Goal: Information Seeking & Learning: Learn about a topic

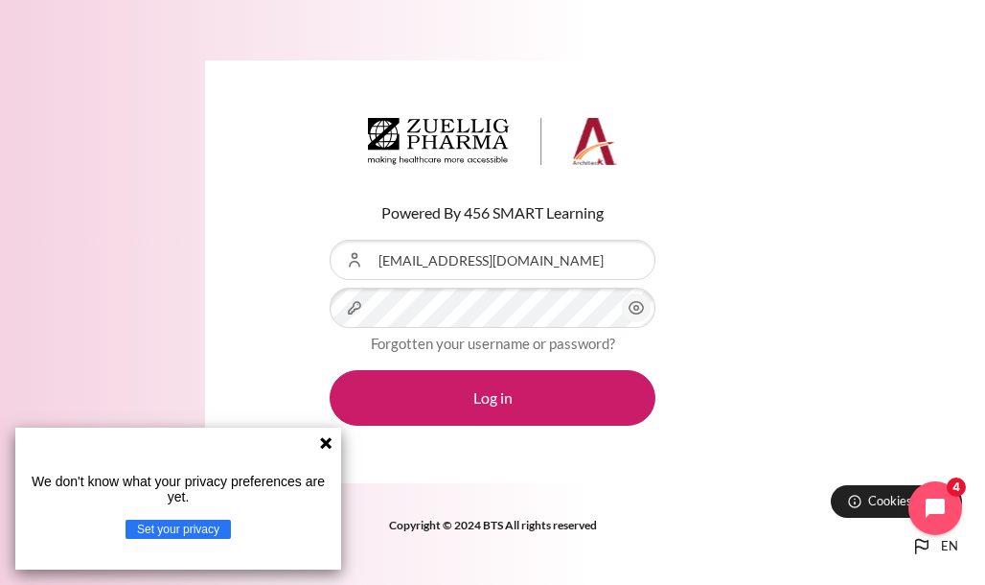
click at [642, 311] on icon "Content" at bounding box center [637, 308] width 14 height 12
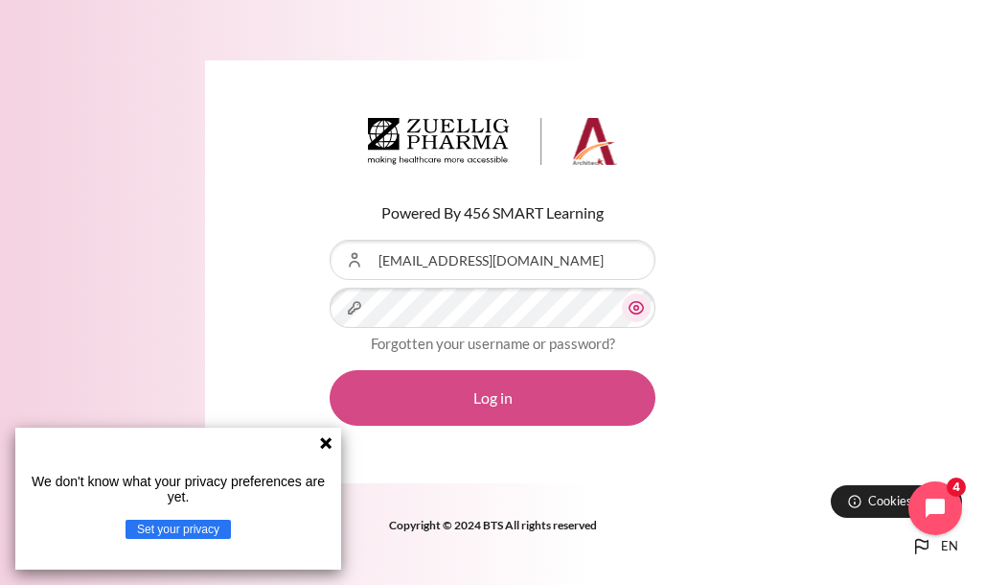
click at [517, 402] on button "Log in" at bounding box center [493, 398] width 326 height 56
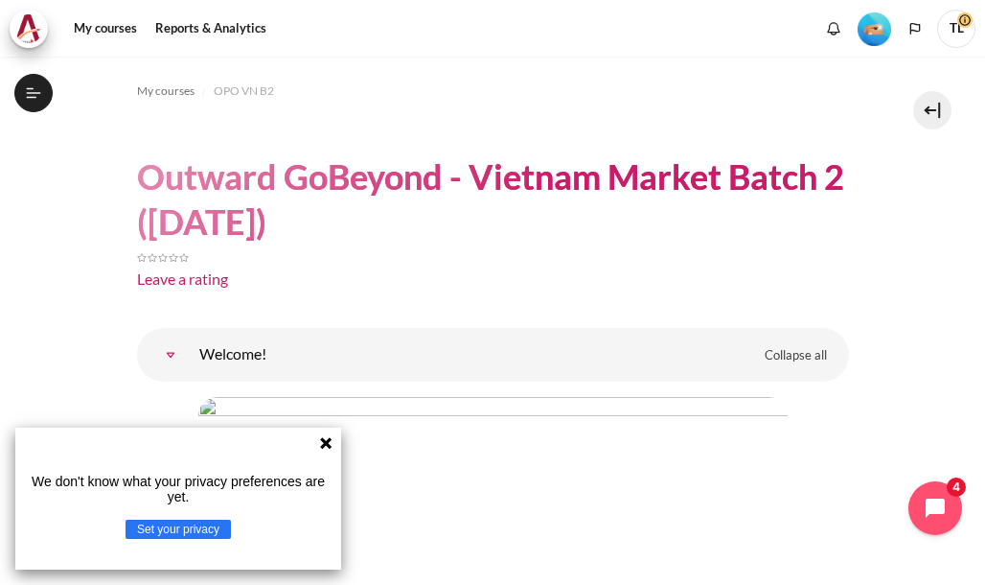
click at [331, 440] on icon at bounding box center [325, 442] width 15 height 15
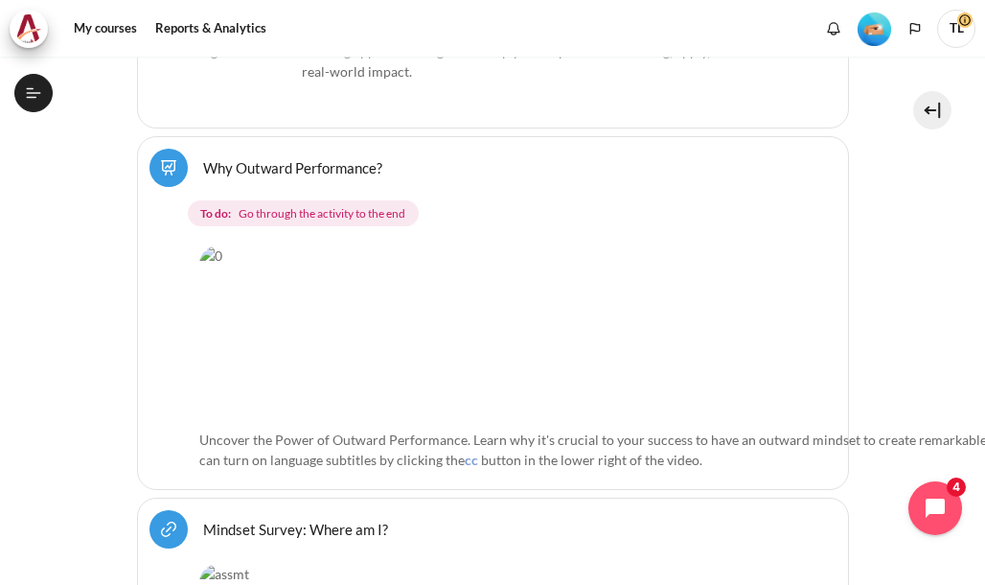
scroll to position [652, 0]
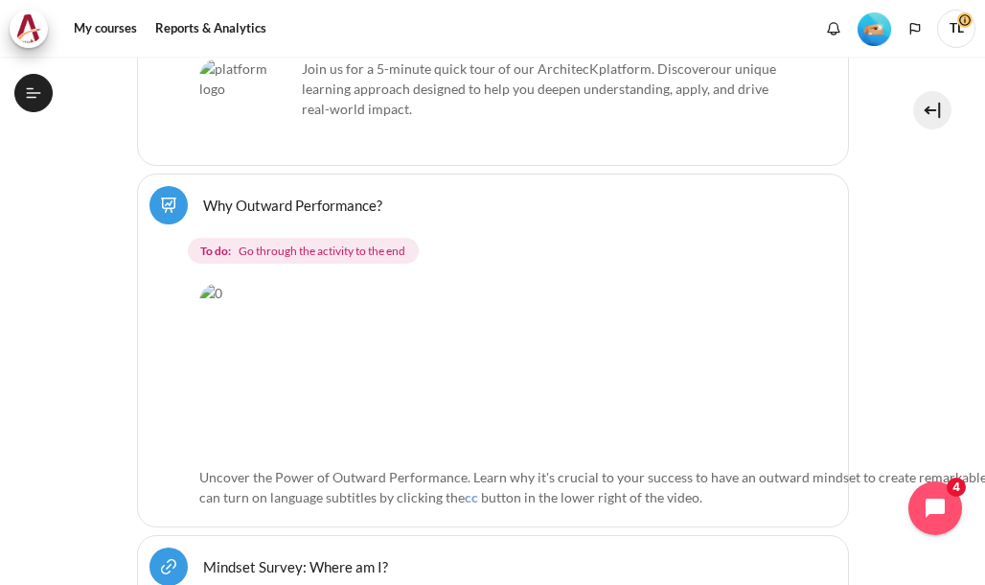
click at [283, 203] on link "Why Outward Performance? Lesson" at bounding box center [292, 204] width 179 height 18
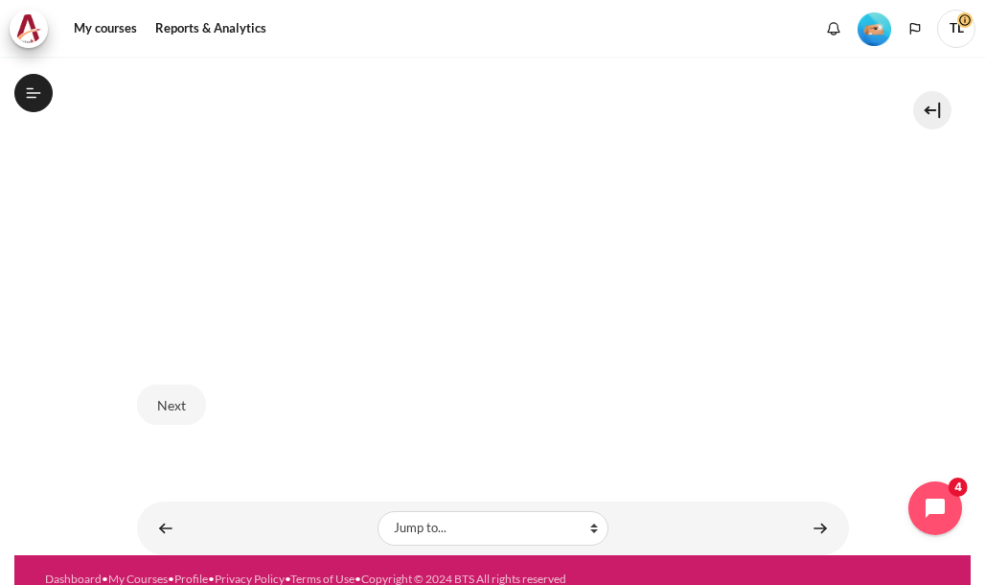
scroll to position [631, 0]
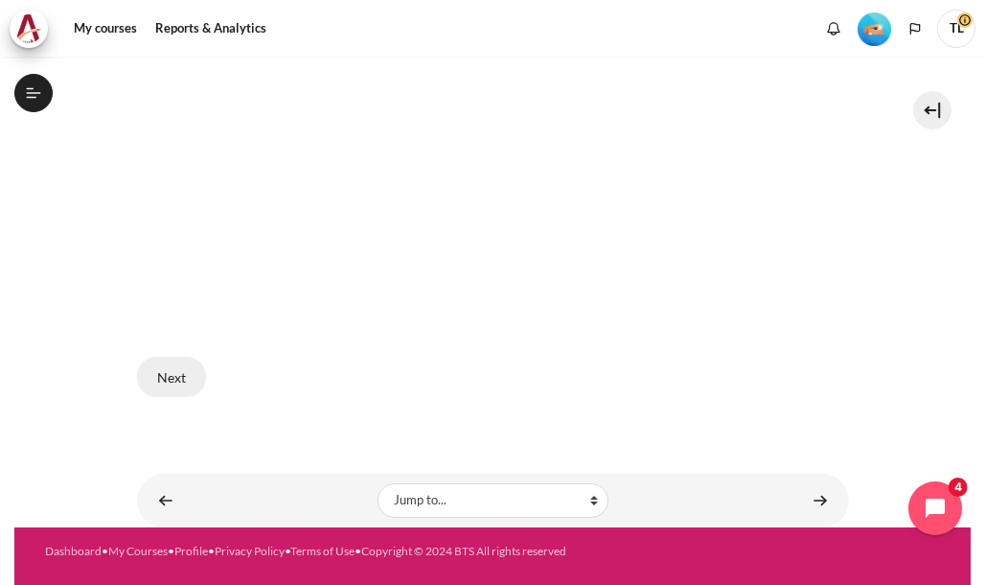
click at [176, 374] on button "Next" at bounding box center [171, 376] width 69 height 40
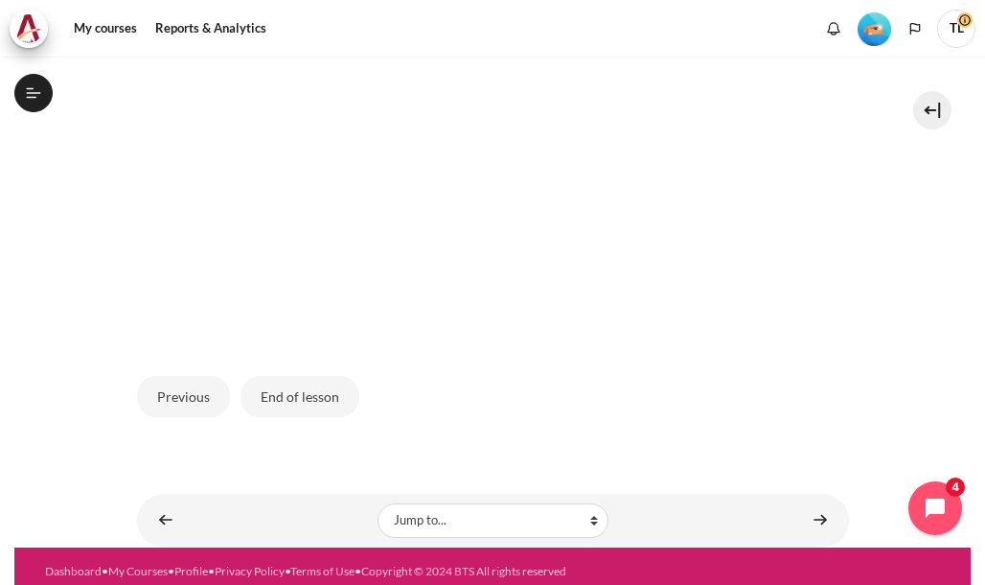
scroll to position [667, 0]
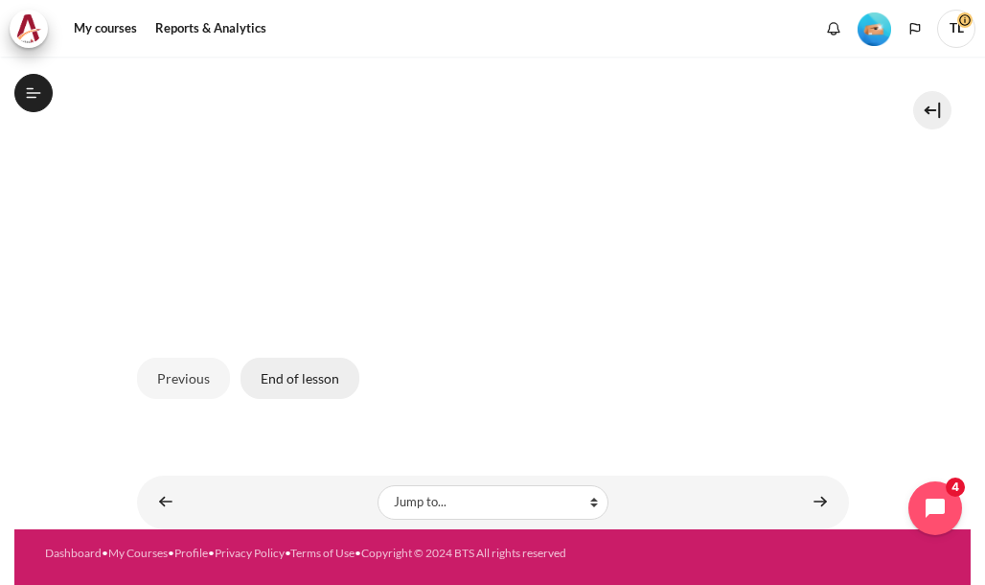
click at [299, 379] on button "End of lesson" at bounding box center [300, 377] width 119 height 40
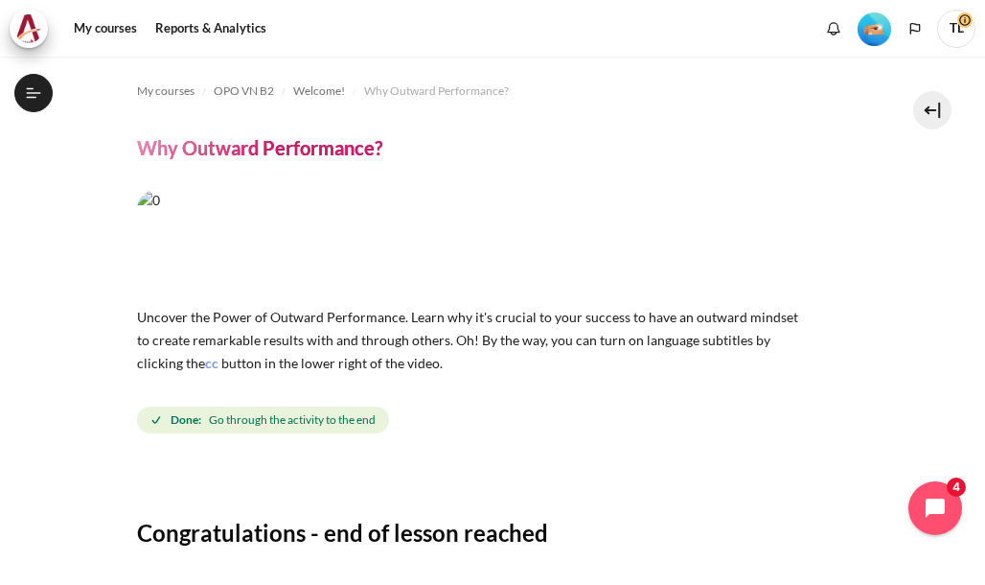
click at [975, 582] on div "My courses OPO VN B2 Welcome! Why Outward Performance? Why Outward Performance?…" at bounding box center [492, 321] width 985 height 528
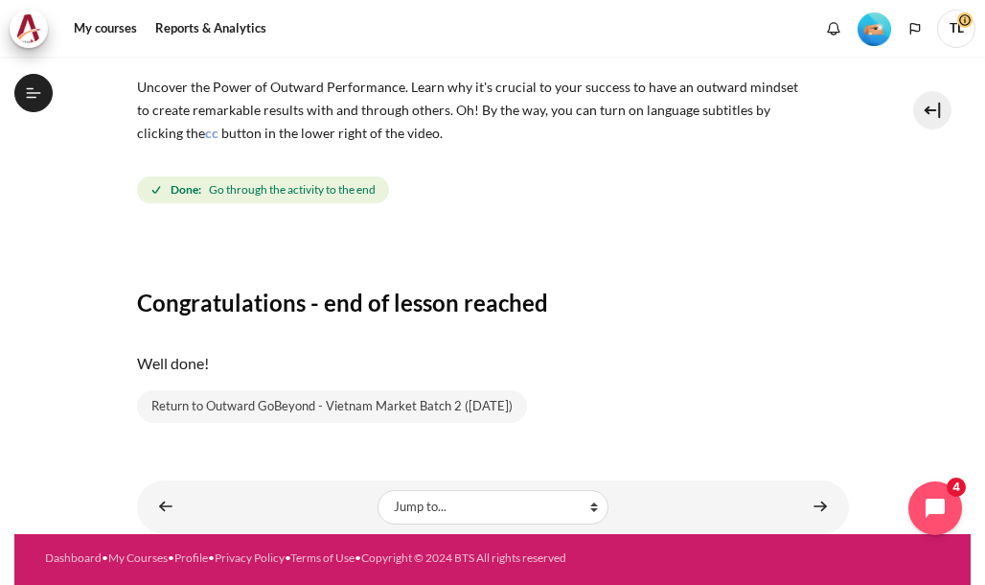
scroll to position [241, 0]
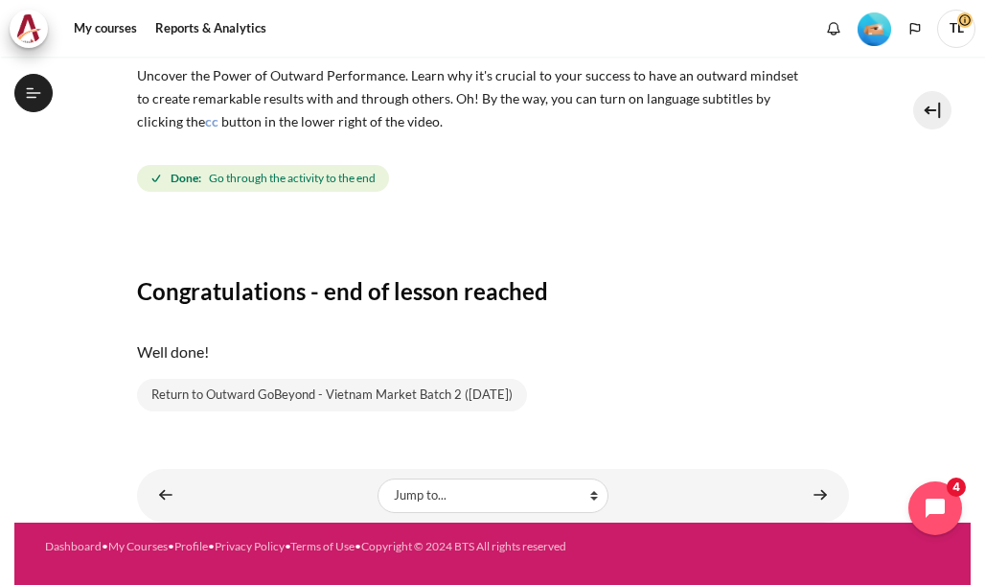
click at [975, 582] on div "My courses OPO VN B2 Welcome! Why Outward Performance? Why Outward Performance?…" at bounding box center [492, 321] width 985 height 528
click at [584, 495] on select "Jump to... Getting Started with Our 'Smart-Learning' Platform Mindset Survey: W…" at bounding box center [493, 495] width 231 height 34
click at [721, 464] on div "My courses OPO VN B2 Welcome! Why Outward Performance? Why Outward Performance?…" at bounding box center [493, 168] width 712 height 707
click at [587, 496] on select "Jump to... Getting Started with Our 'Smart-Learning' Platform Mindset Survey: W…" at bounding box center [493, 495] width 231 height 34
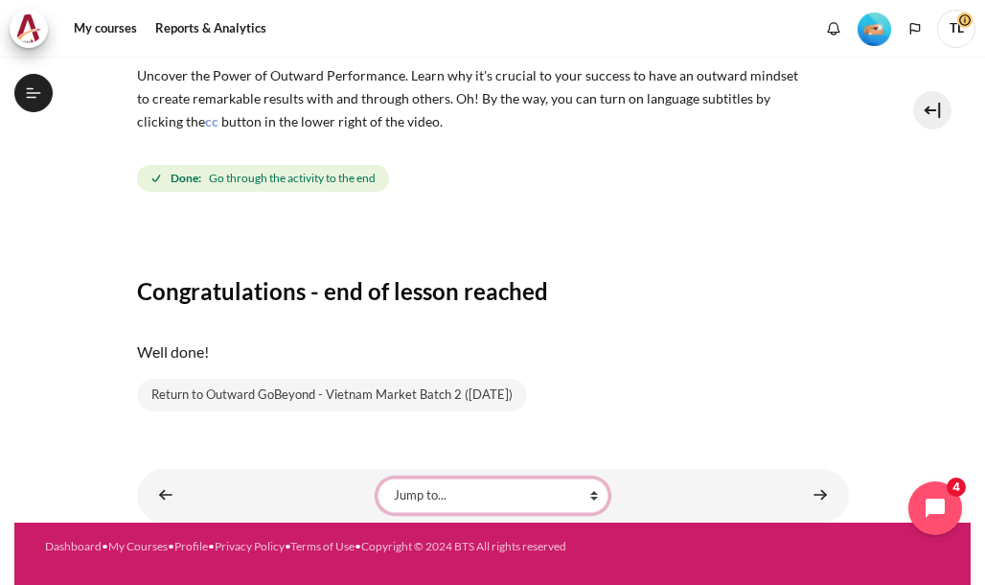
click at [587, 496] on select "Jump to... Getting Started with Our 'Smart-Learning' Platform Mindset Survey: W…" at bounding box center [493, 495] width 231 height 34
select select "/mod/lesson/view.php?id=18619&forceview=1"
click at [378, 478] on select "Jump to... Getting Started with Our 'Smart-Learning' Platform Mindset Survey: W…" at bounding box center [493, 495] width 231 height 34
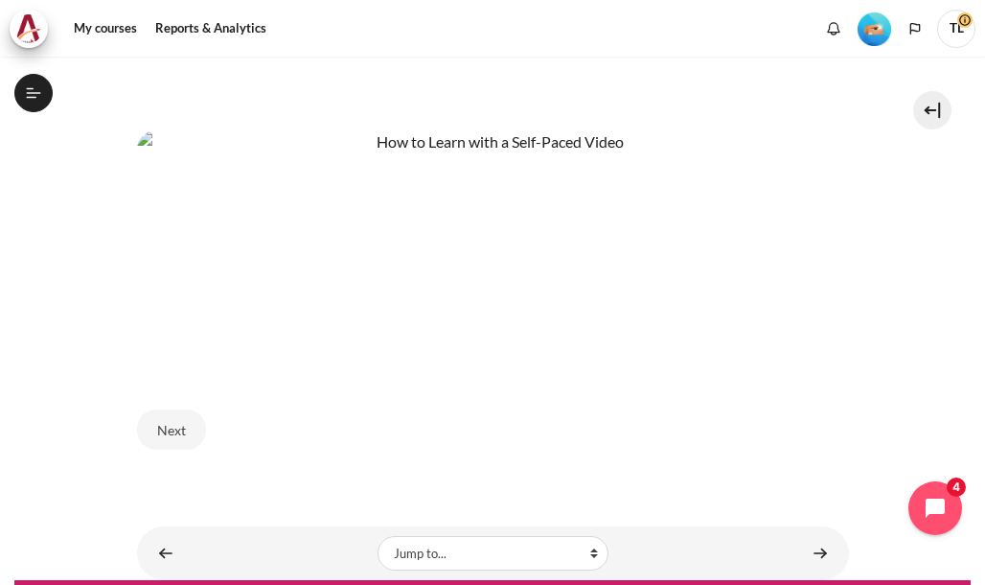
scroll to position [861, 0]
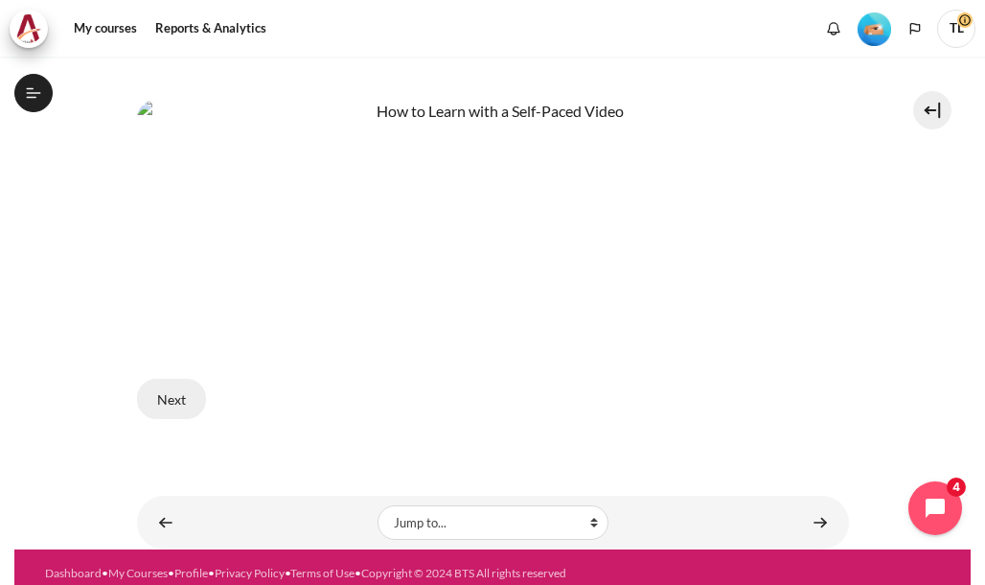
click at [170, 392] on button "Next" at bounding box center [171, 399] width 69 height 40
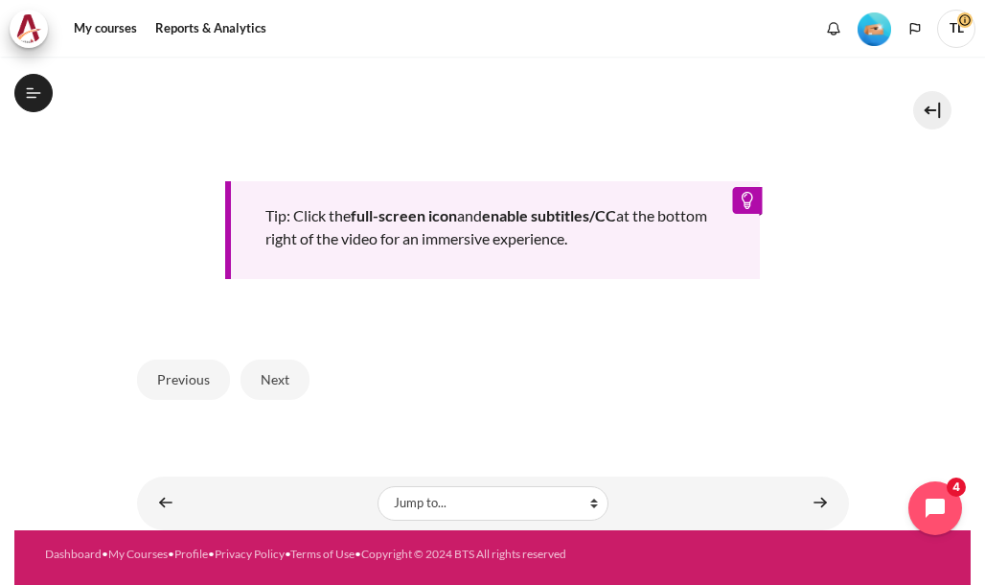
scroll to position [824, 0]
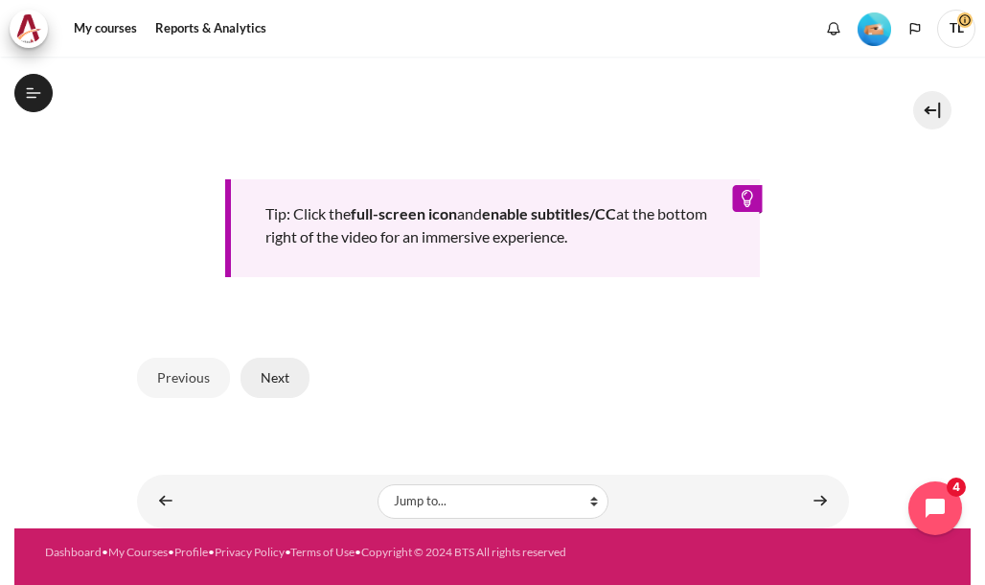
click at [270, 379] on button "Next" at bounding box center [275, 377] width 69 height 40
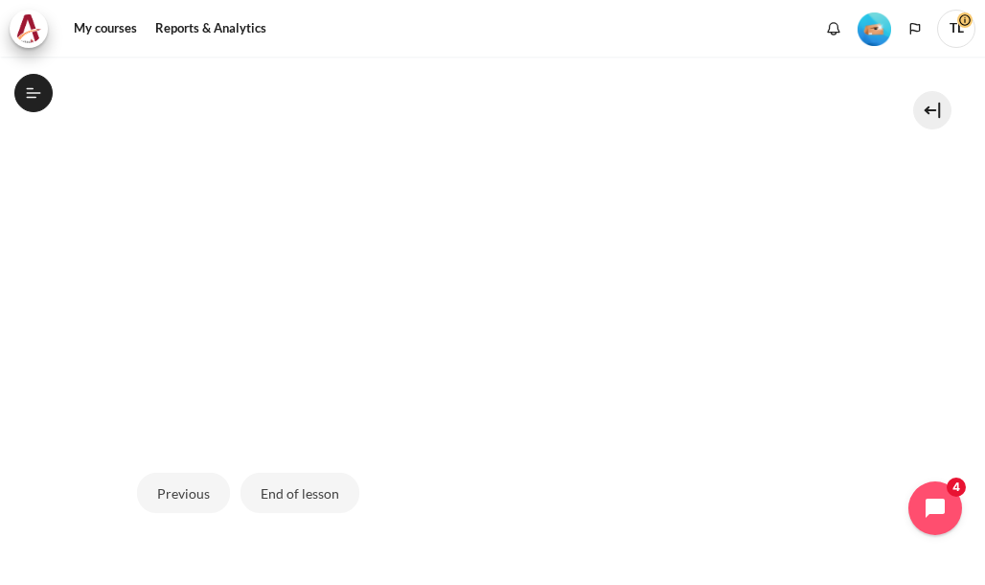
scroll to position [491, 0]
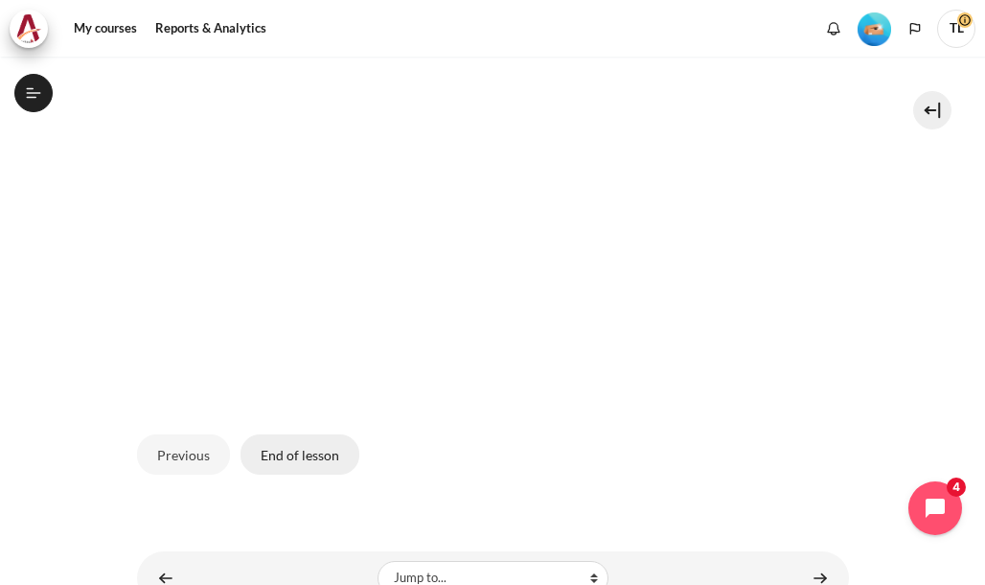
click at [294, 455] on button "End of lesson" at bounding box center [300, 454] width 119 height 40
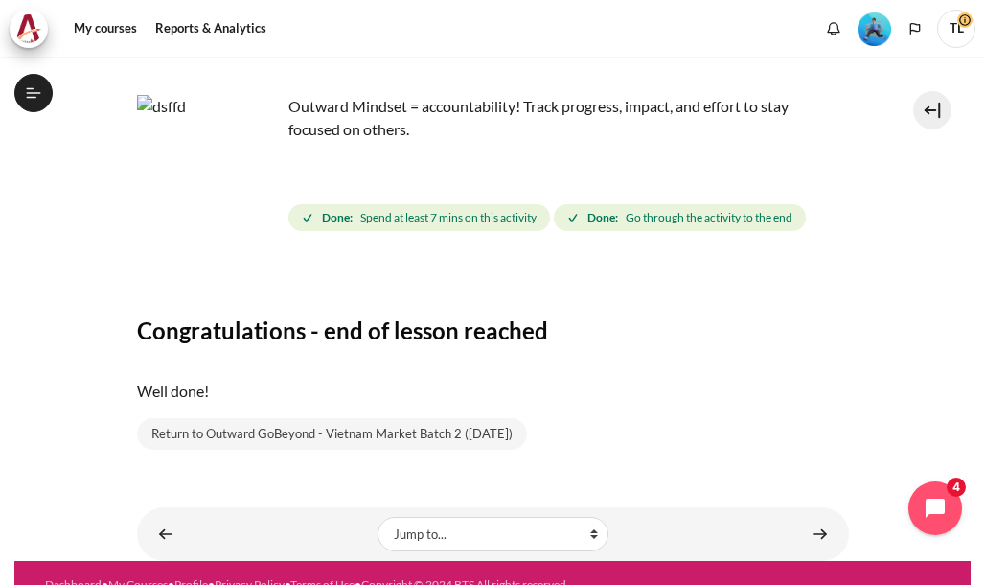
scroll to position [141, 0]
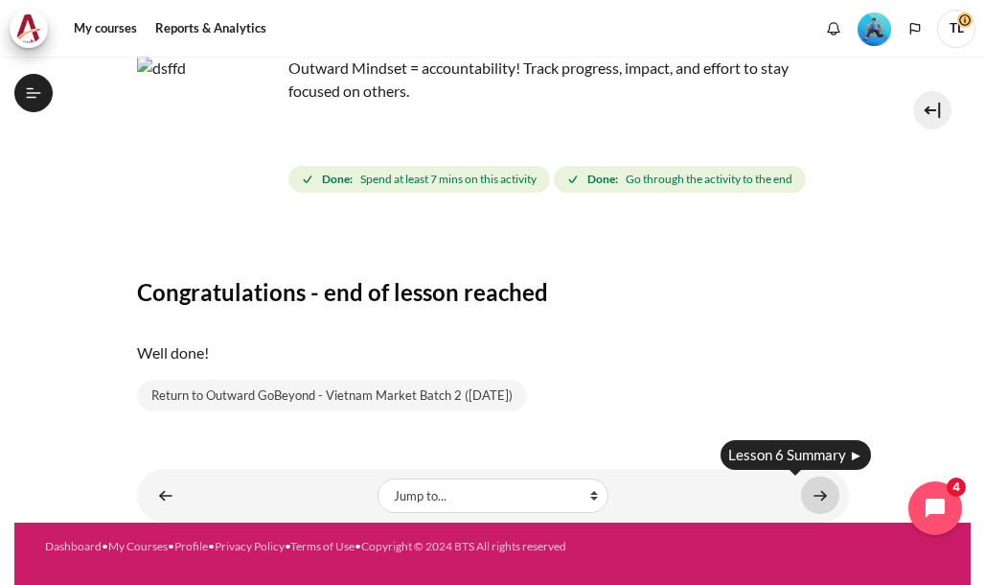
click at [809, 499] on link "Content" at bounding box center [820, 494] width 38 height 37
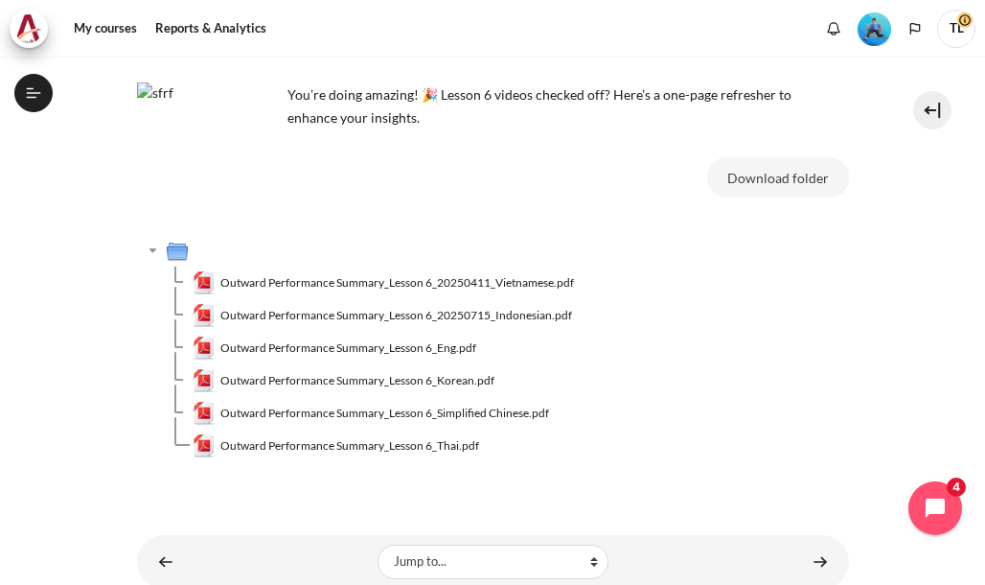
scroll to position [126, 0]
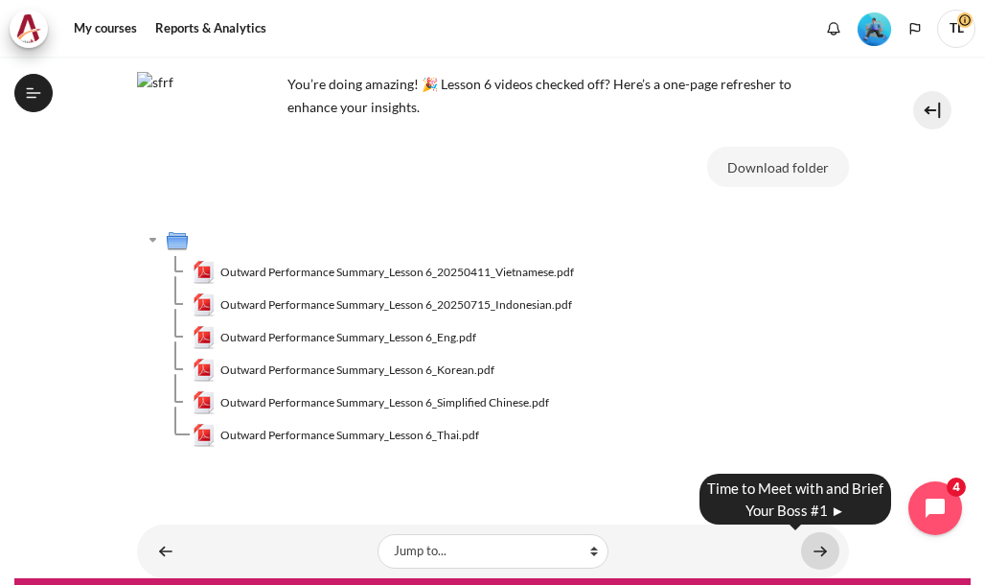
click at [813, 548] on link "Content" at bounding box center [820, 550] width 38 height 37
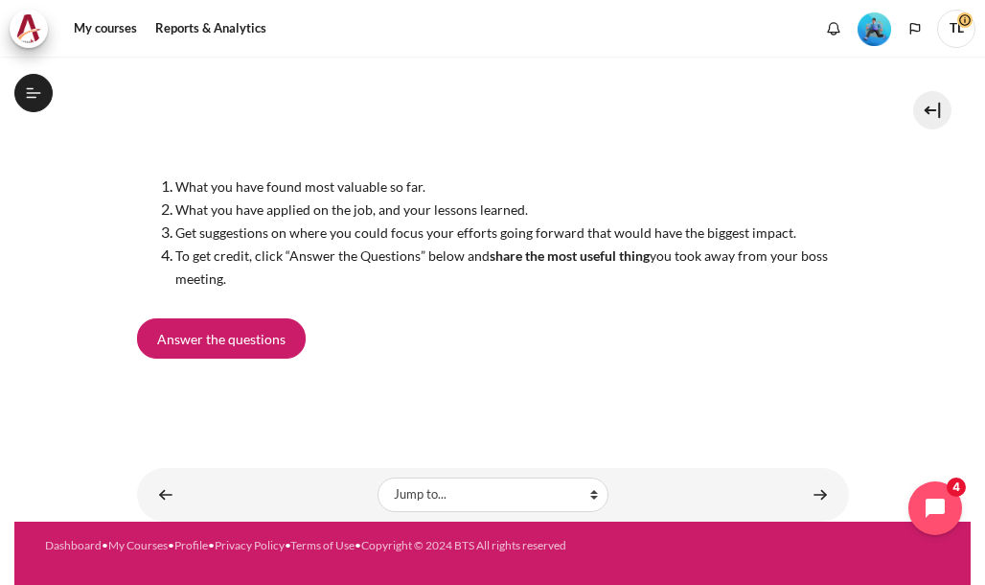
scroll to position [237, 0]
click at [172, 490] on link "Content" at bounding box center [166, 493] width 38 height 37
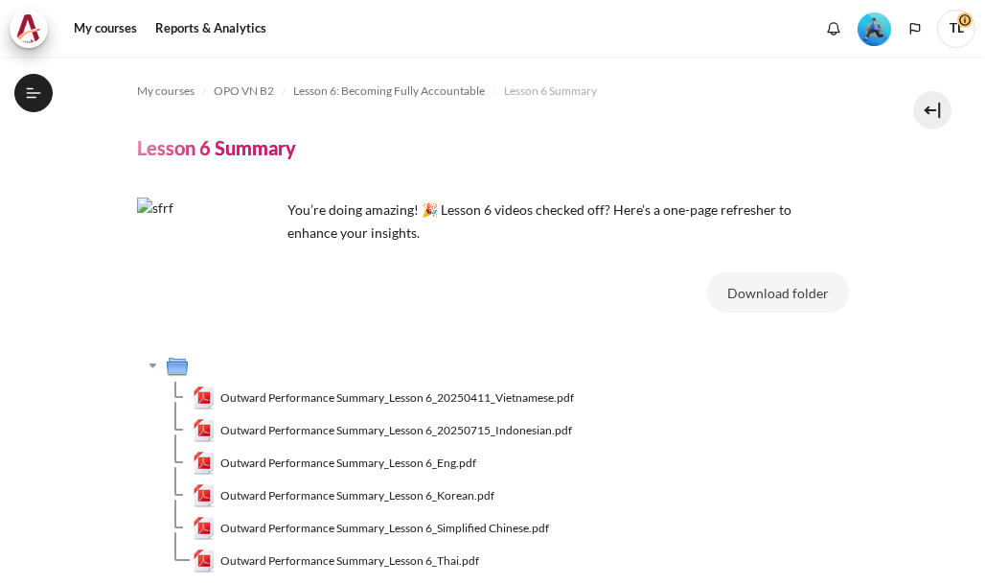
scroll to position [1104, 0]
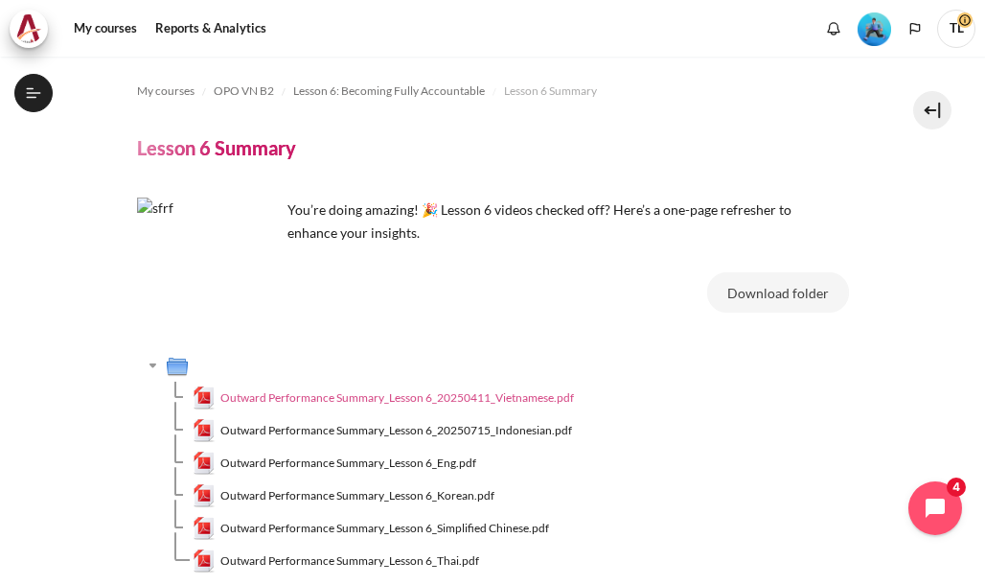
click at [367, 392] on span "Outward Performance Summary_Lesson 6_20250411_Vietnamese.pdf" at bounding box center [397, 397] width 354 height 17
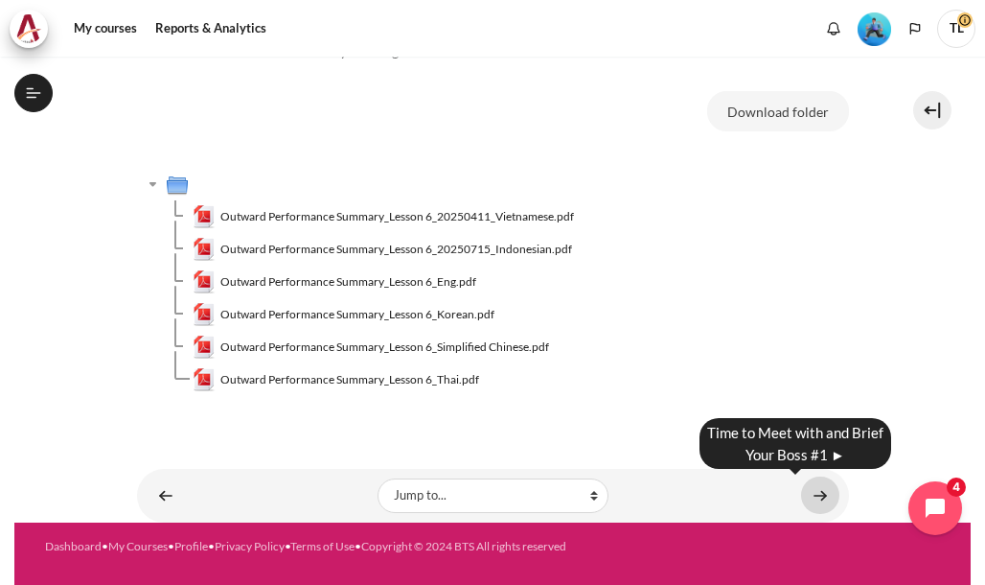
click at [811, 497] on link "Content" at bounding box center [820, 494] width 38 height 37
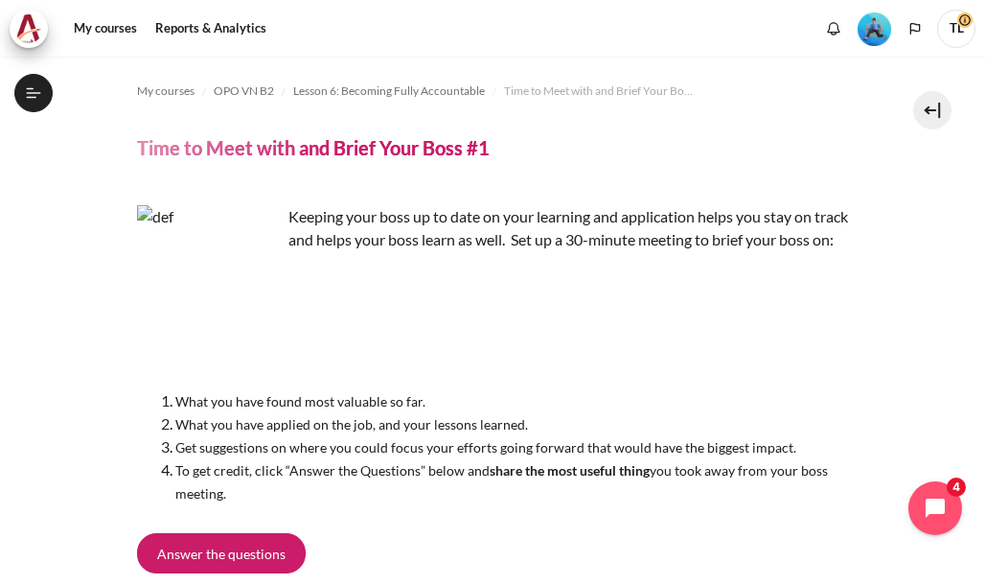
scroll to position [1129, 0]
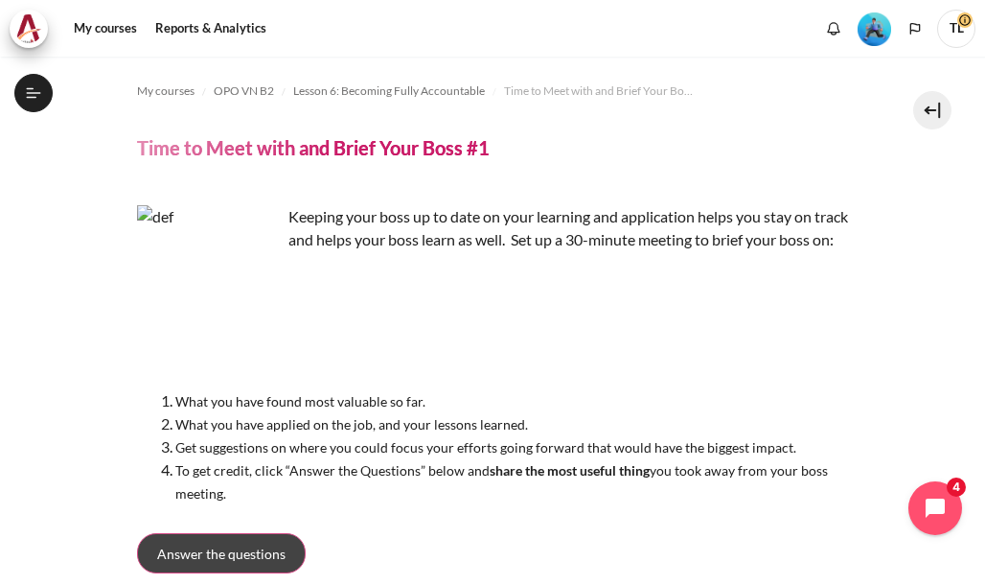
click at [218, 563] on span "Answer the questions" at bounding box center [221, 553] width 128 height 20
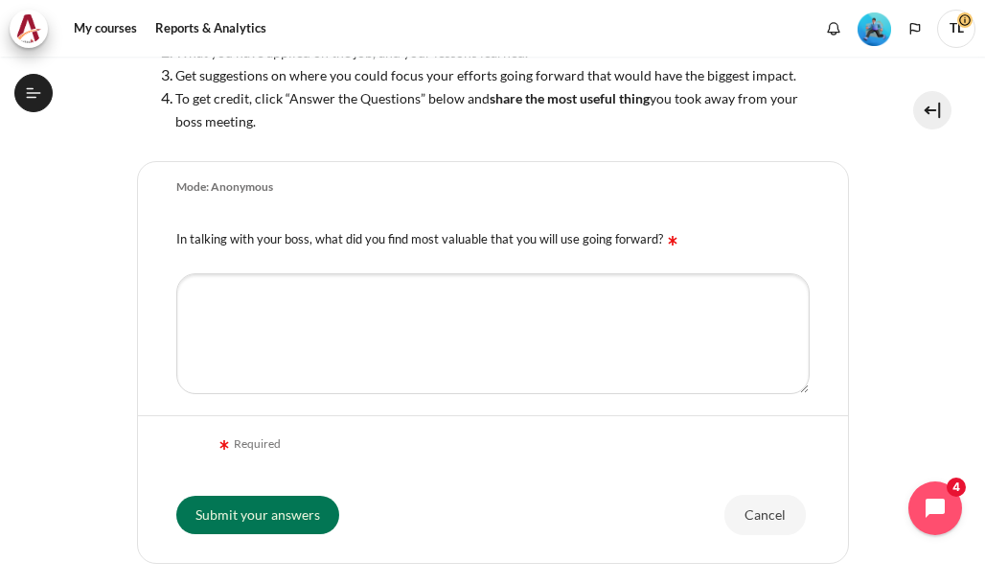
scroll to position [383, 0]
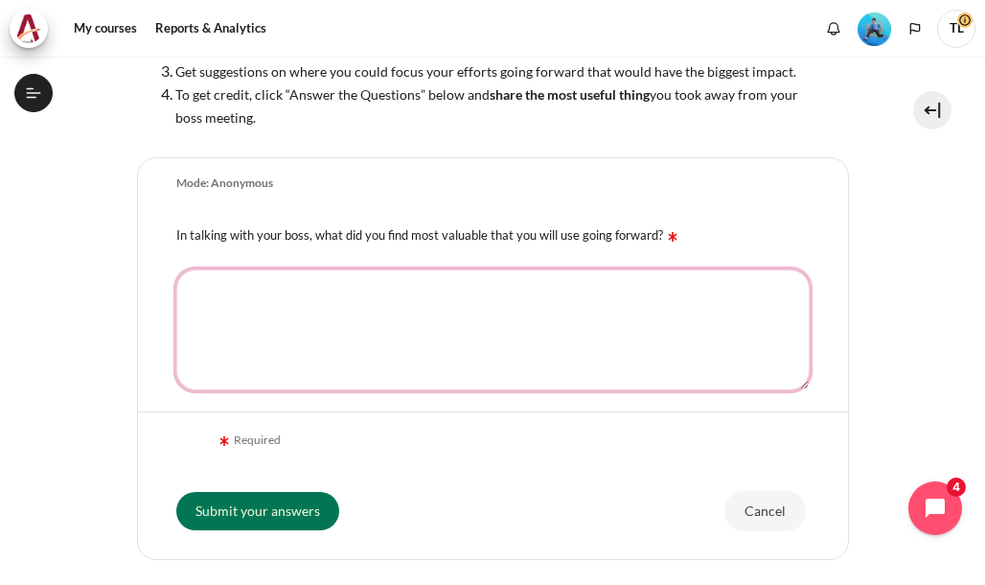
click at [240, 302] on textarea "In talking with your boss, what did you find most valuable that you will use go…" at bounding box center [492, 329] width 633 height 121
type textarea "D"
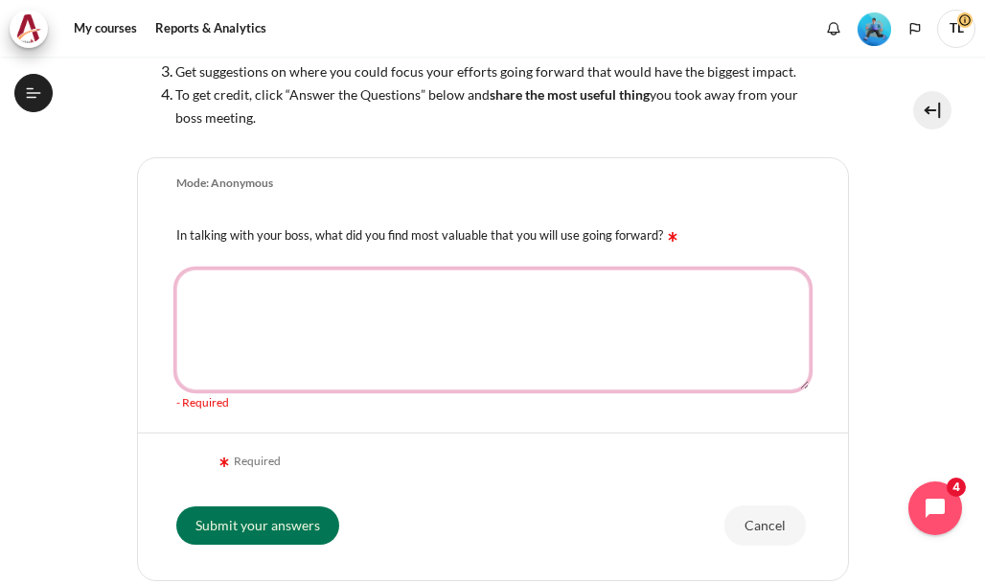
click at [217, 293] on textarea "In talking with your boss, what did you find most valuable that you will use go…" at bounding box center [492, 329] width 633 height 121
type textarea "D"
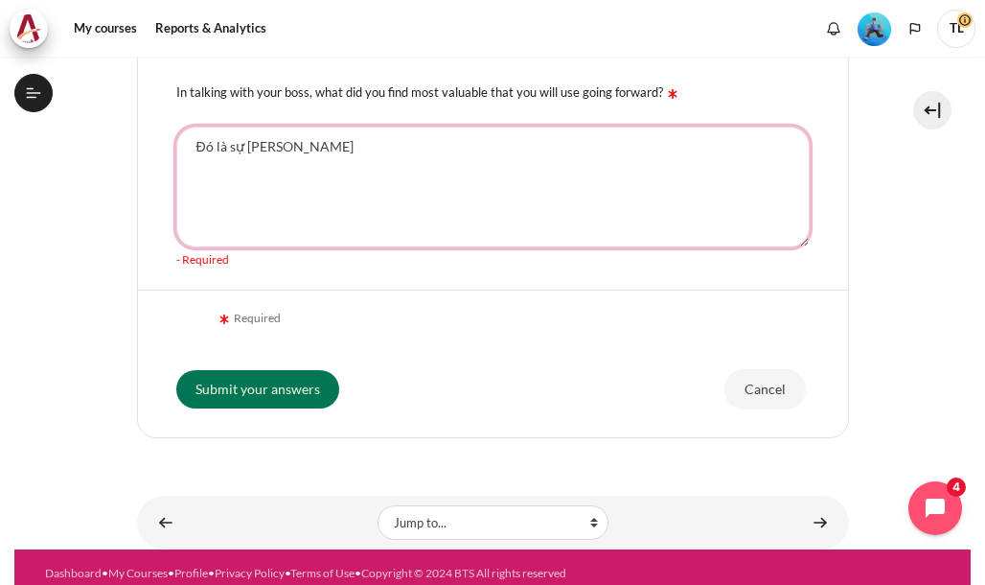
scroll to position [552, 0]
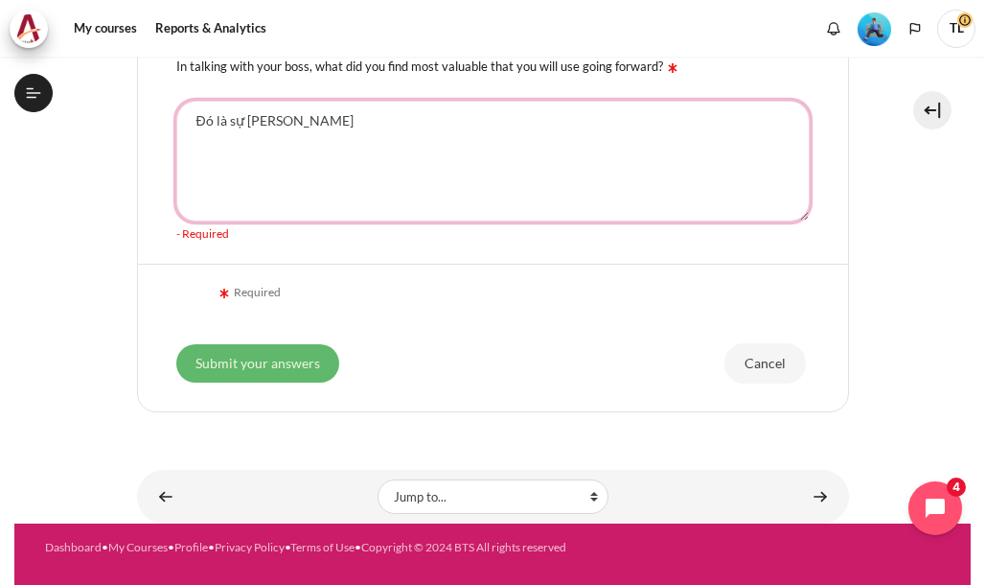
type textarea "Đó là sự lắng nghe"
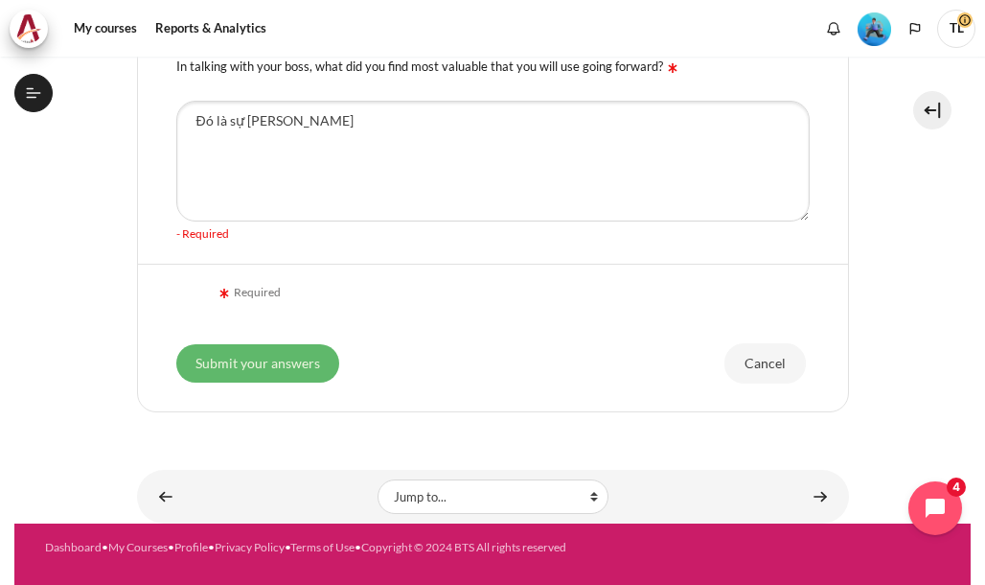
click at [305, 367] on input "Submit your answers" at bounding box center [257, 363] width 163 height 38
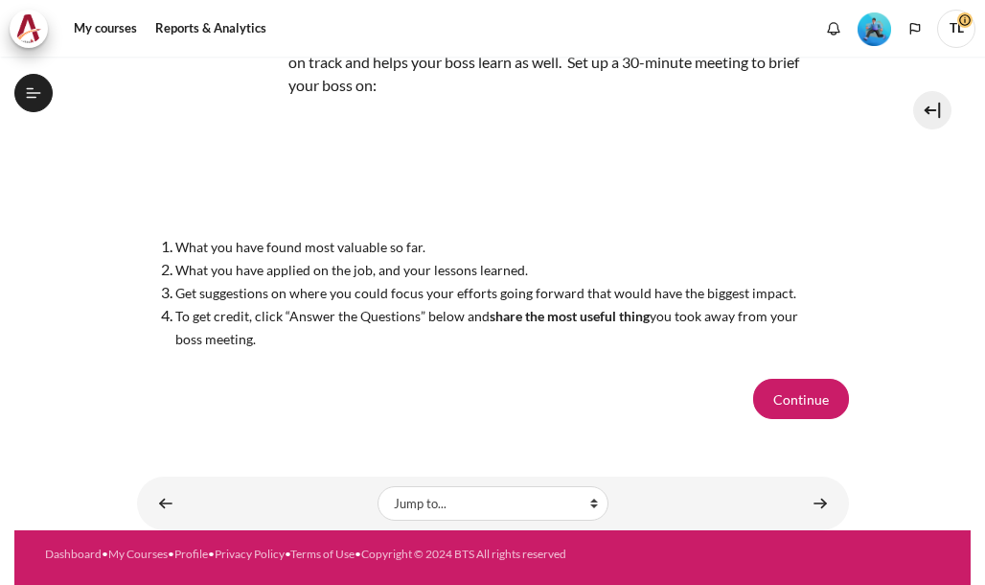
scroll to position [216, 0]
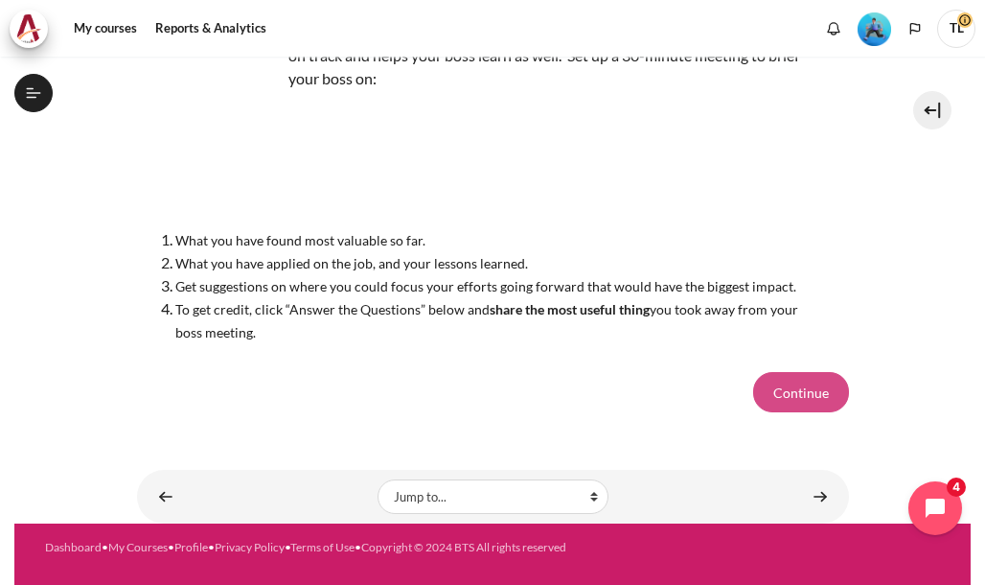
click at [786, 391] on button "Continue" at bounding box center [801, 392] width 96 height 40
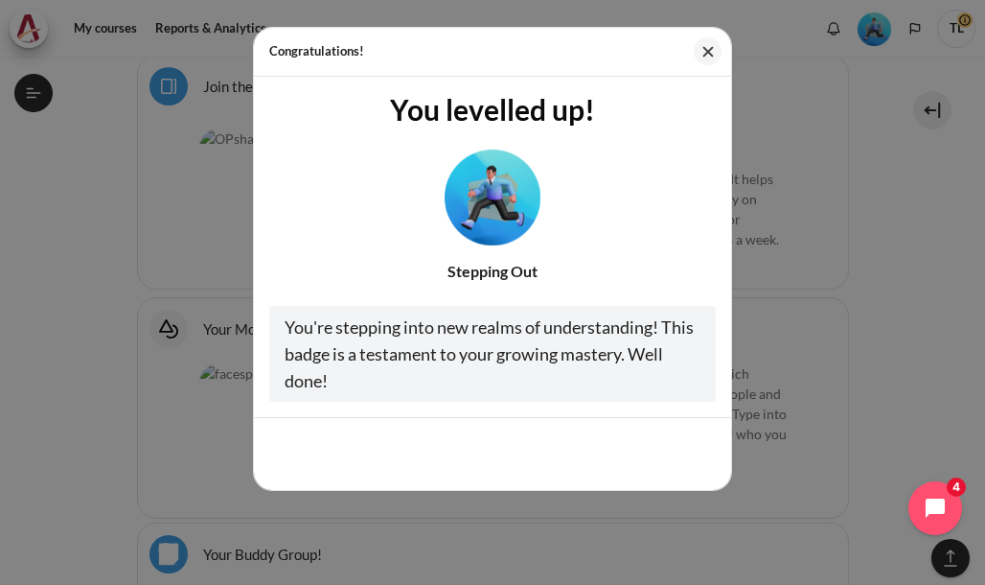
scroll to position [1683, 0]
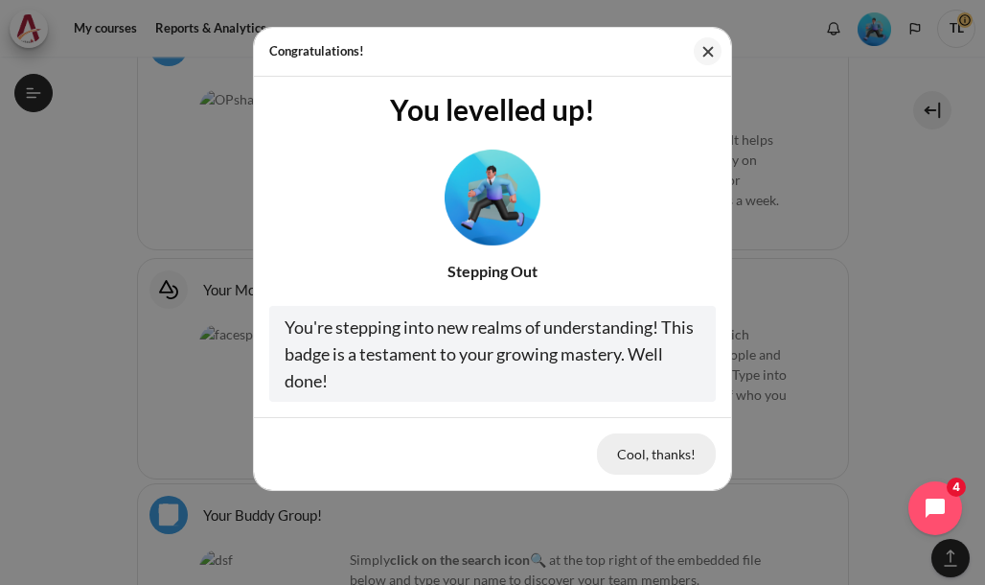
click at [658, 457] on button "Cool, thanks!" at bounding box center [656, 453] width 119 height 40
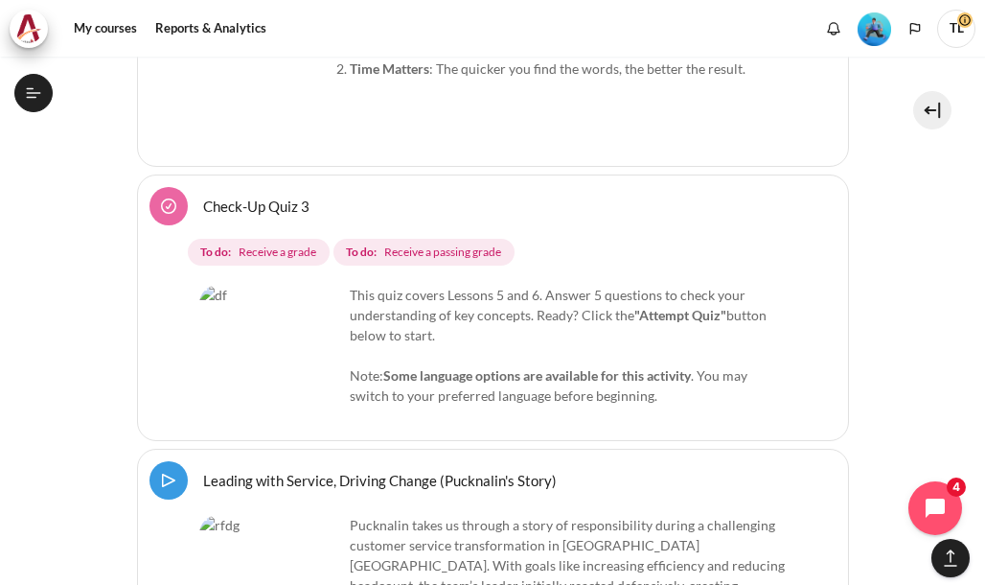
scroll to position [14428, 0]
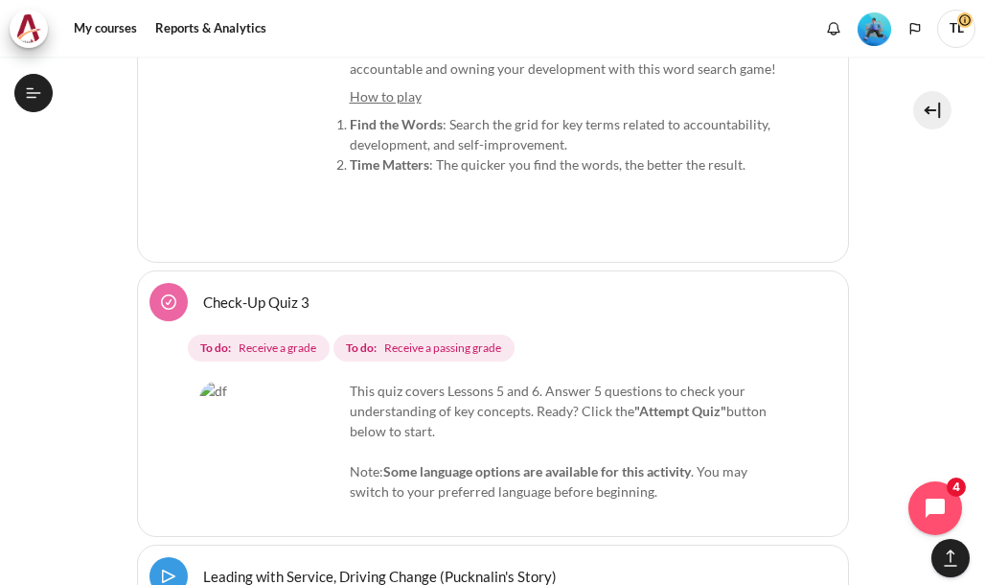
click at [273, 292] on link "Check-Up Quiz 3" at bounding box center [256, 301] width 106 height 18
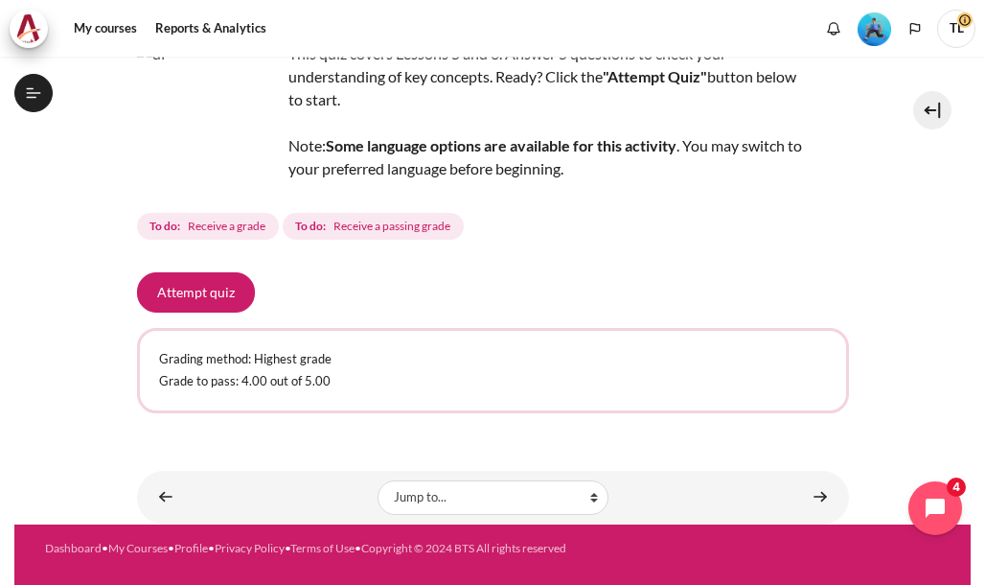
scroll to position [149, 0]
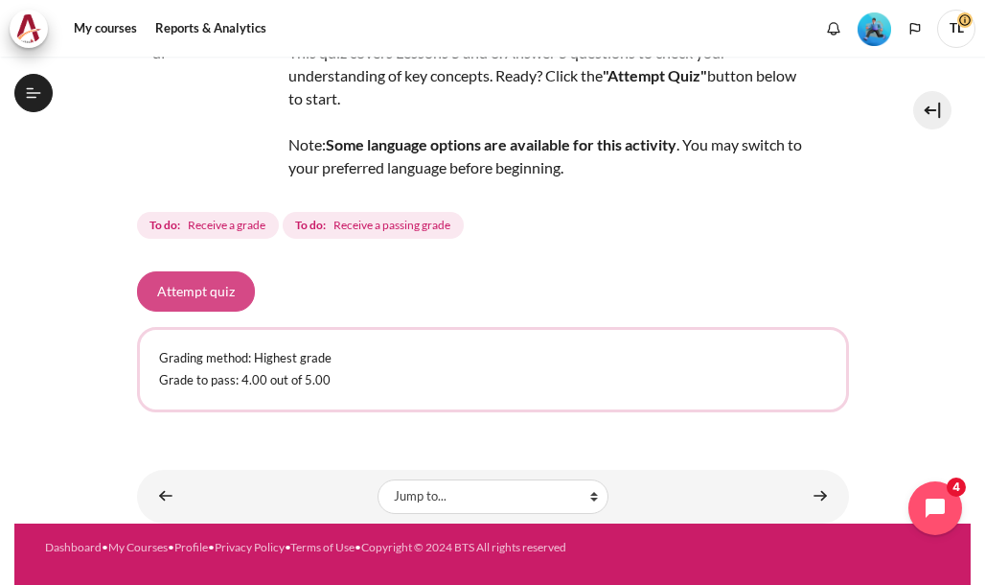
click at [210, 287] on button "Attempt quiz" at bounding box center [196, 291] width 118 height 40
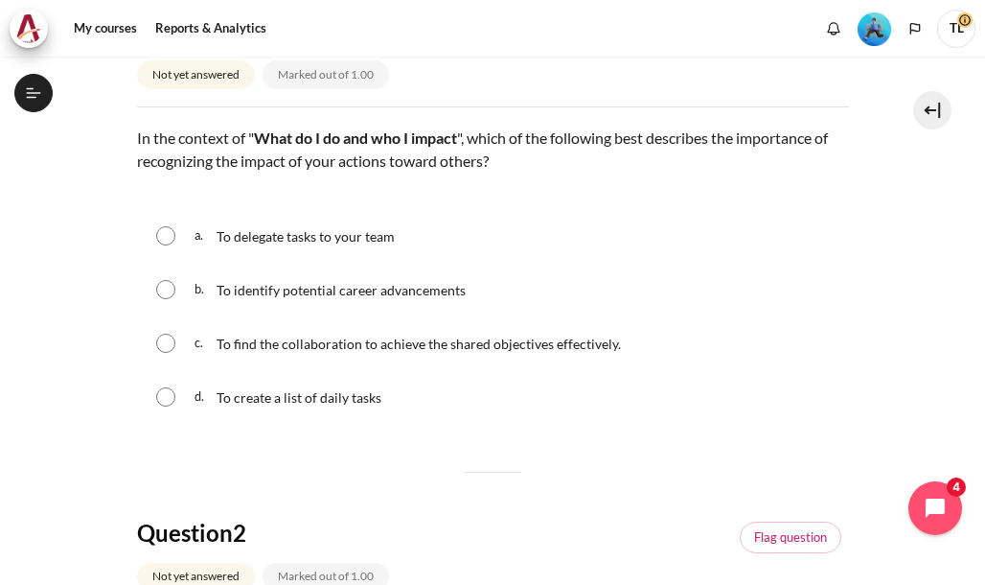
scroll to position [287, 0]
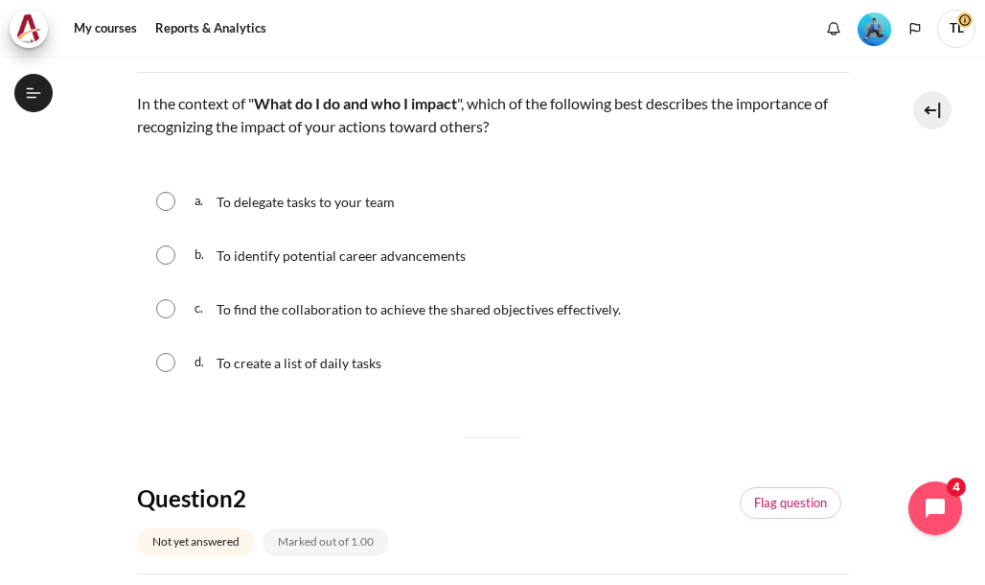
click at [167, 315] on input "Content" at bounding box center [165, 308] width 19 height 19
radio input "true"
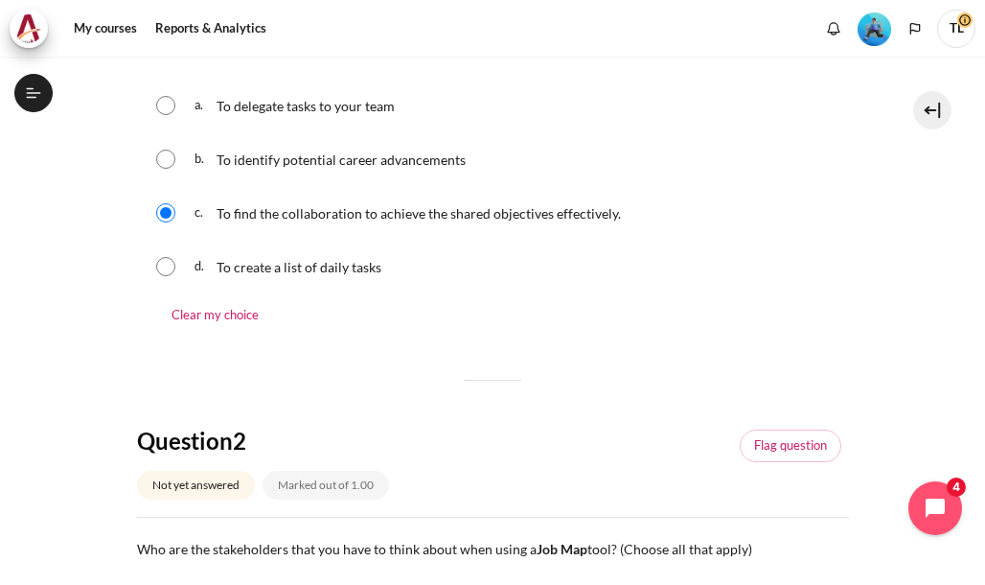
scroll to position [383, 0]
click at [230, 314] on link "Clear my choice" at bounding box center [215, 315] width 126 height 37
radio input "true"
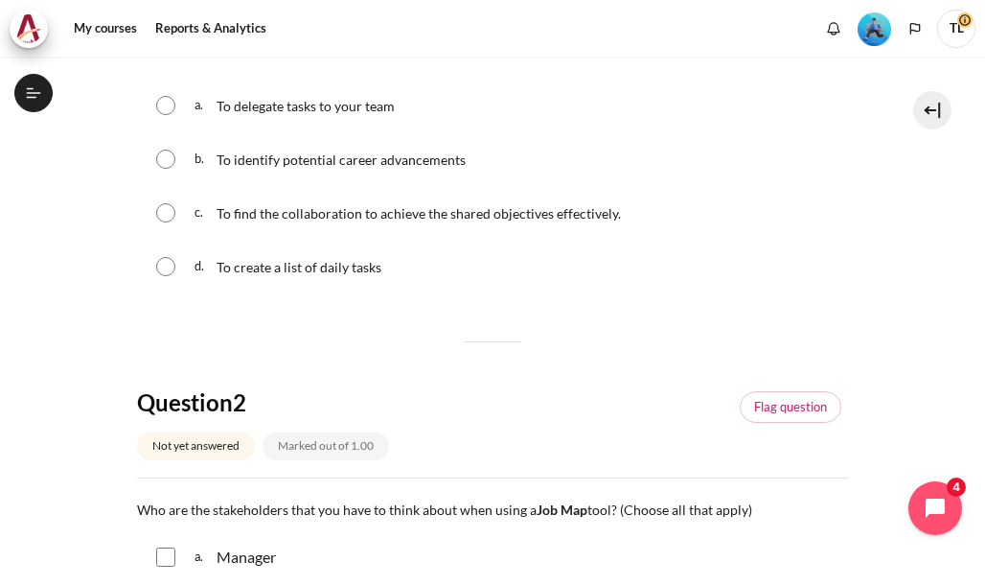
click at [171, 212] on input "Content" at bounding box center [165, 212] width 19 height 19
radio input "true"
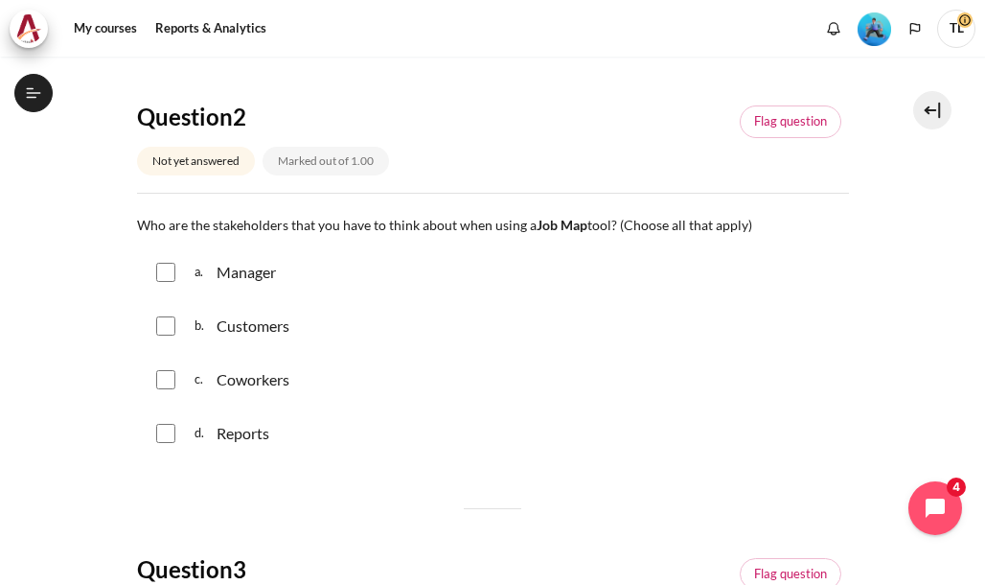
scroll to position [767, 0]
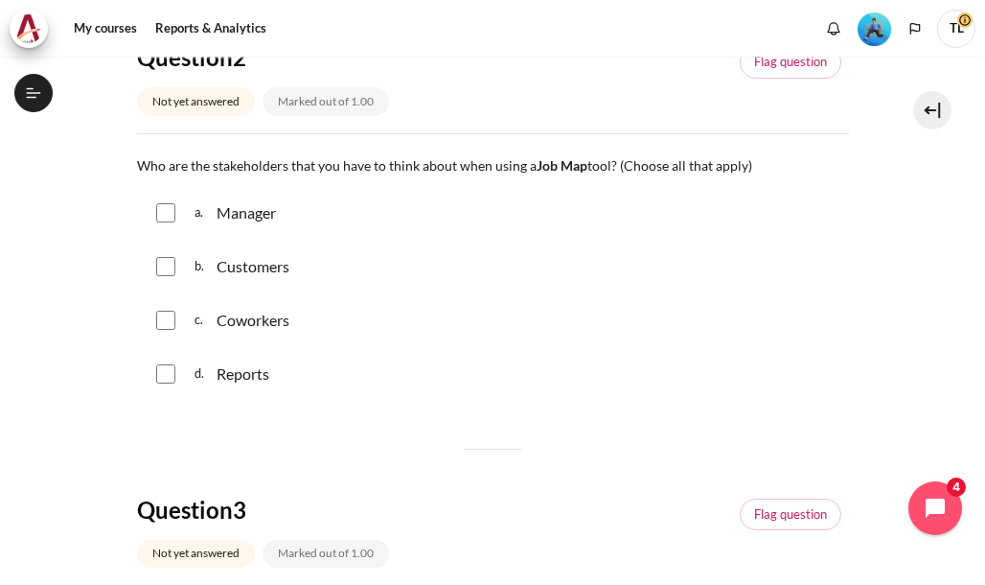
click at [184, 207] on div "a. Manager" at bounding box center [493, 213] width 712 height 50
click at [171, 212] on input "Content" at bounding box center [165, 212] width 19 height 19
checkbox input "true"
click at [170, 268] on input "Content" at bounding box center [165, 266] width 19 height 19
checkbox input "true"
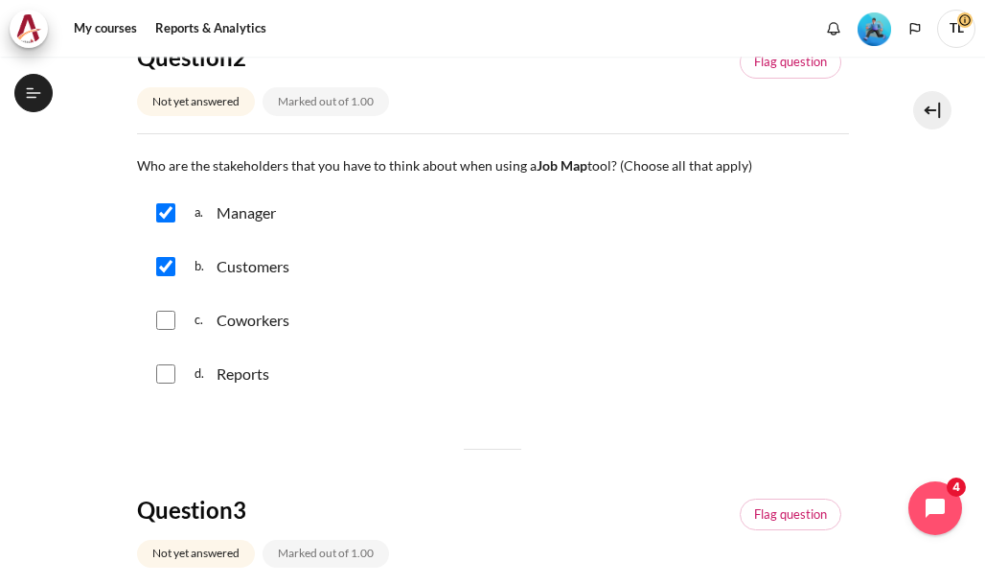
click at [172, 325] on input "Content" at bounding box center [165, 319] width 19 height 19
checkbox input "true"
click at [167, 367] on input "Content" at bounding box center [165, 373] width 19 height 19
checkbox input "true"
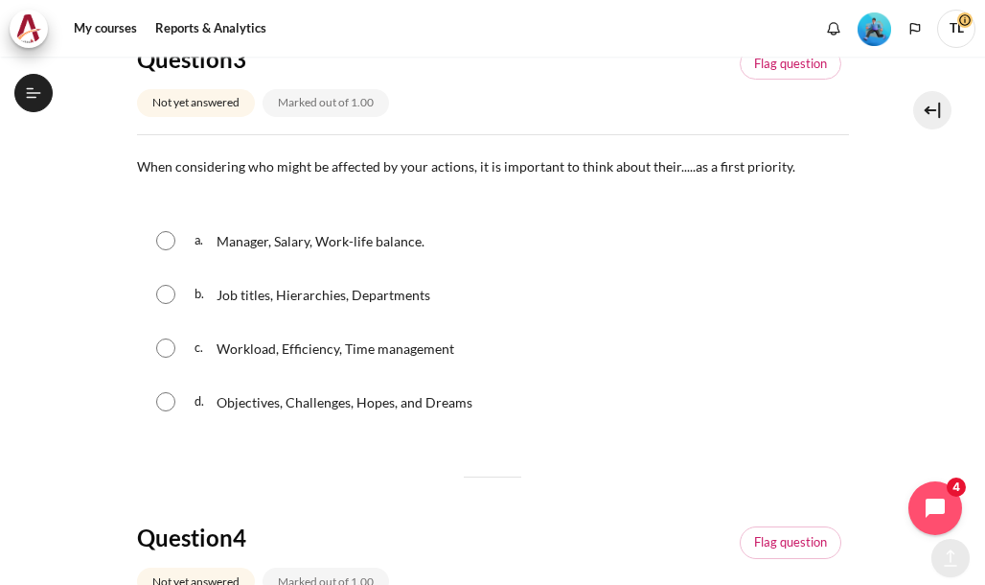
scroll to position [1246, 0]
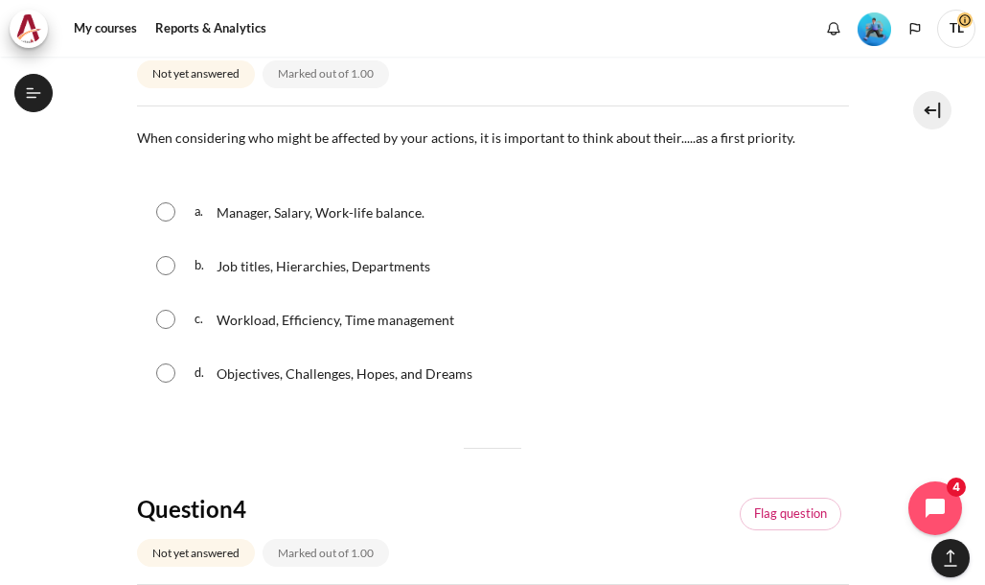
click at [195, 322] on span "c." at bounding box center [204, 319] width 18 height 31
radio input "true"
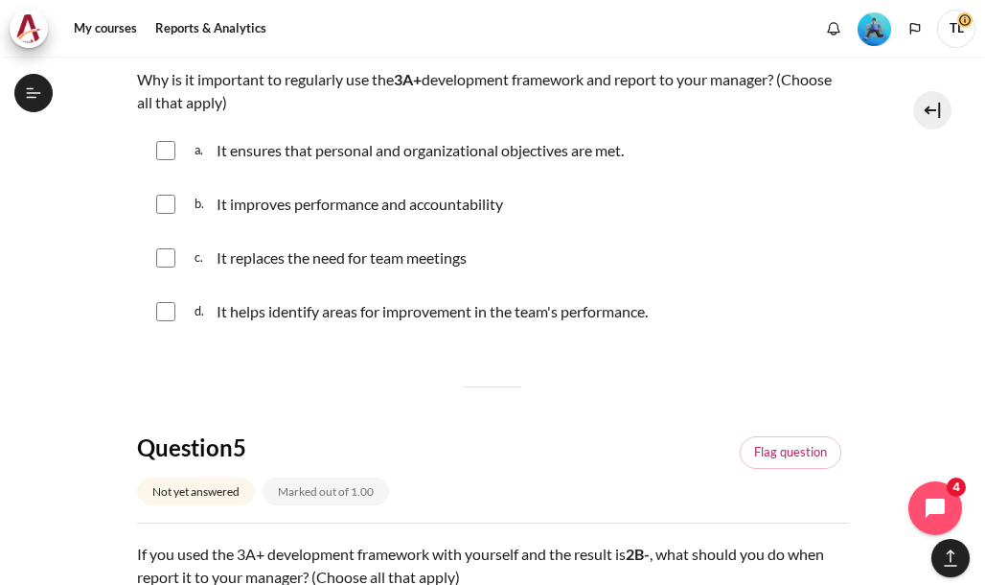
scroll to position [1725, 0]
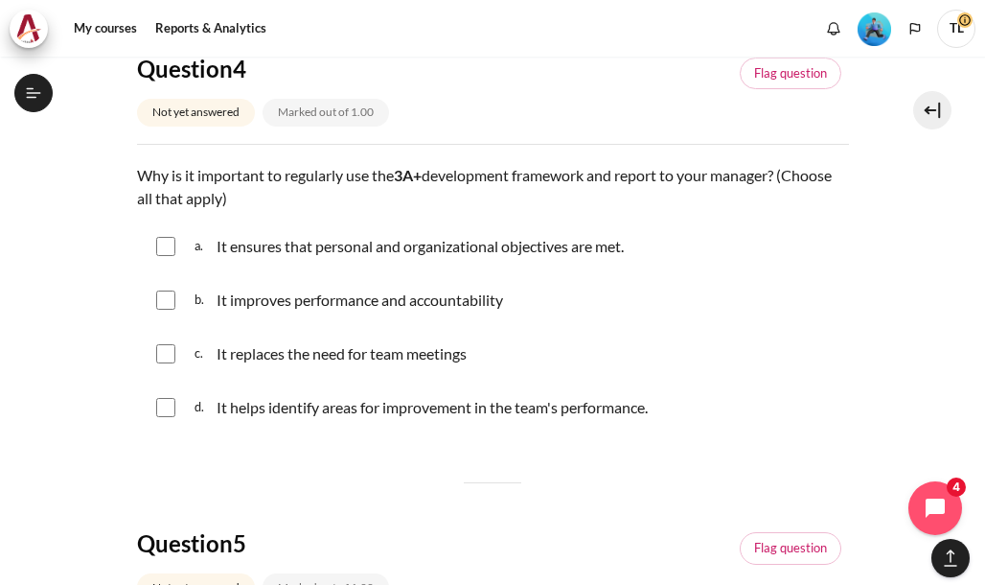
drag, startPoint x: 174, startPoint y: 247, endPoint x: 171, endPoint y: 299, distance: 51.9
click at [174, 254] on div "a. It ensures that personal and organizational objectives are met." at bounding box center [493, 246] width 712 height 50
click at [166, 239] on input "Content" at bounding box center [165, 246] width 19 height 19
checkbox input "true"
click at [167, 291] on input "Content" at bounding box center [165, 299] width 19 height 19
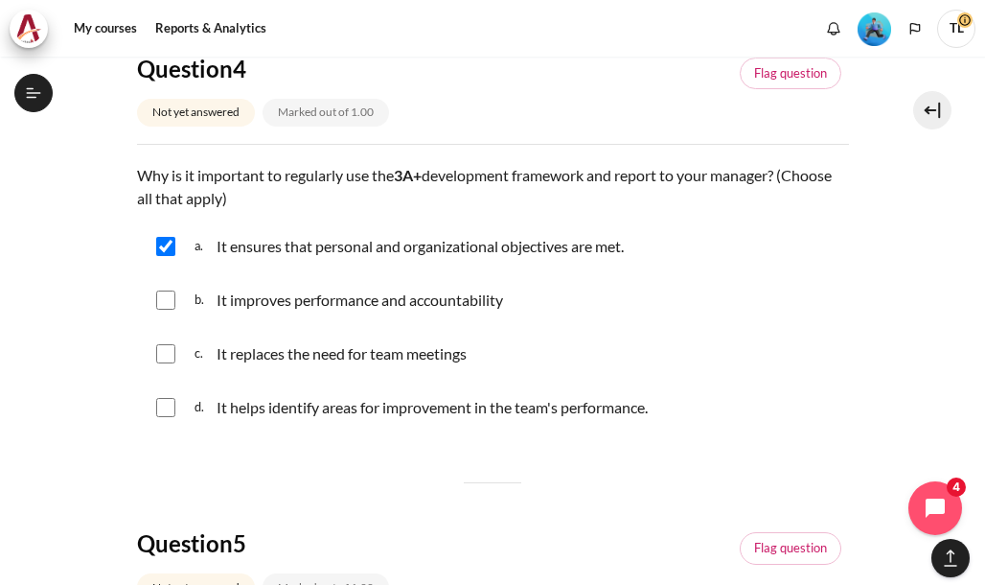
checkbox input "true"
drag, startPoint x: 170, startPoint y: 352, endPoint x: 158, endPoint y: 387, distance: 37.3
click at [170, 354] on input "Content" at bounding box center [165, 353] width 19 height 19
checkbox input "true"
click at [167, 403] on input "Content" at bounding box center [165, 407] width 19 height 19
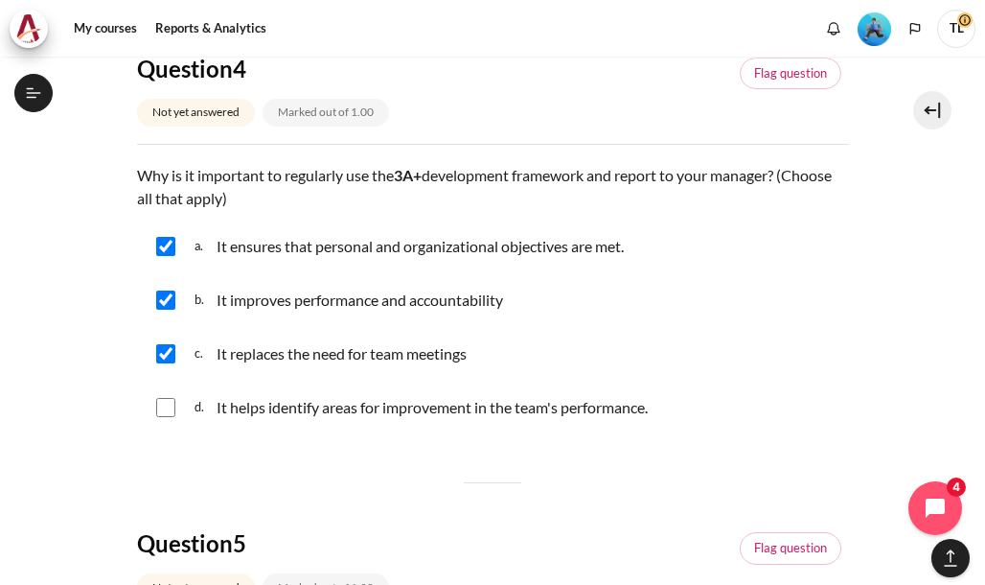
checkbox input "true"
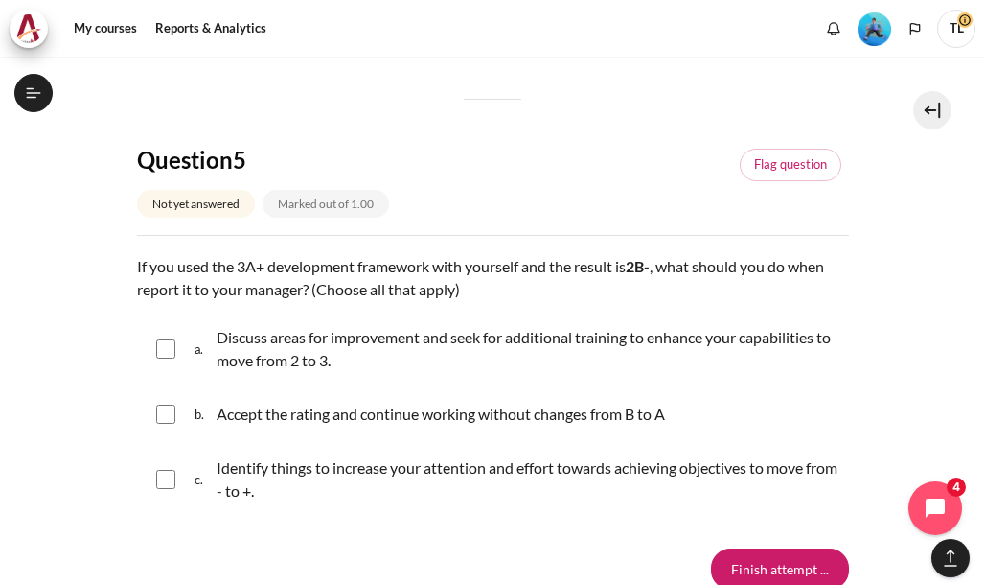
scroll to position [2204, 0]
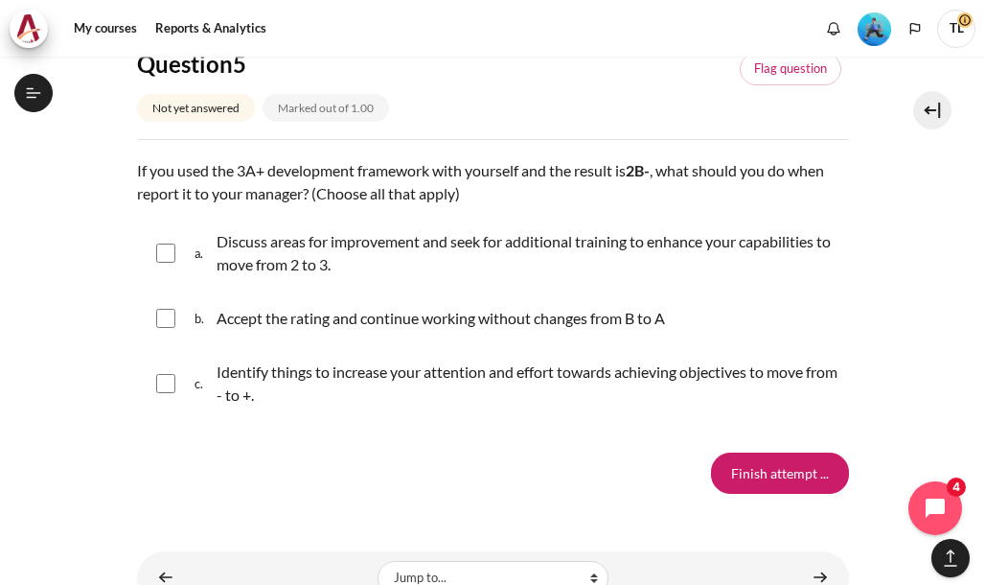
click at [167, 378] on input "Content" at bounding box center [165, 383] width 19 height 19
checkbox input "true"
click at [739, 470] on input "Finish attempt ..." at bounding box center [780, 472] width 138 height 40
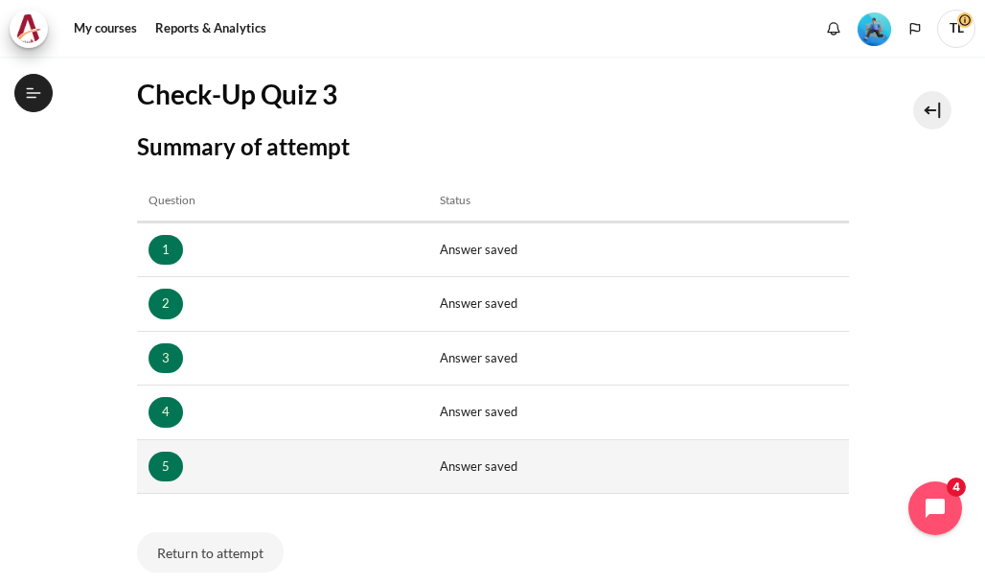
scroll to position [383, 0]
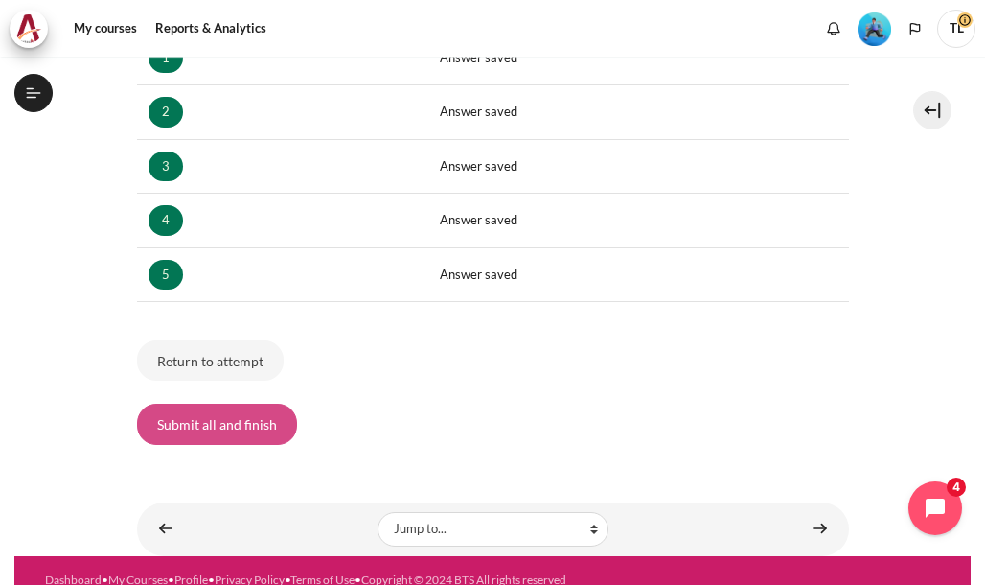
click at [248, 412] on button "Submit all and finish" at bounding box center [217, 423] width 160 height 40
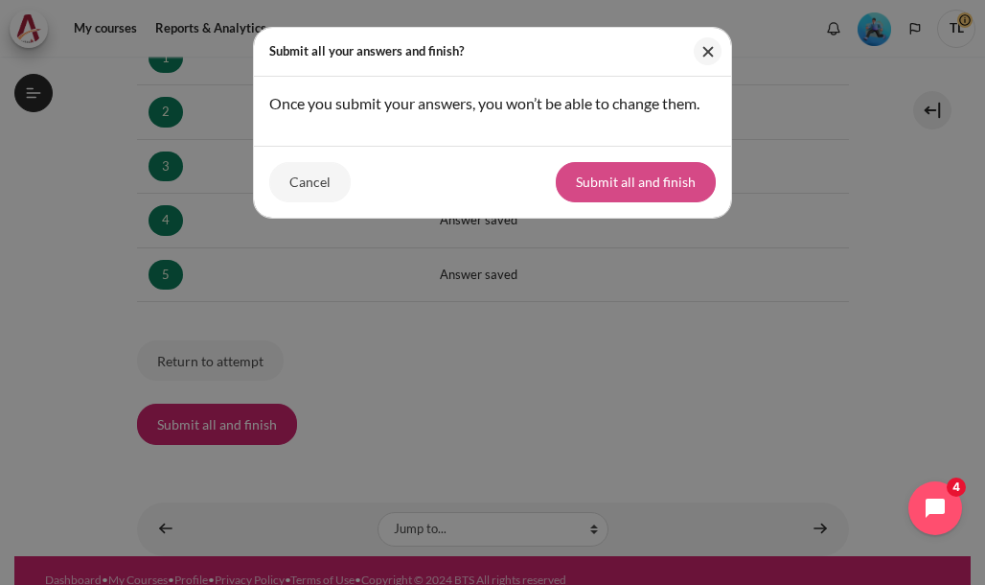
click at [640, 182] on button "Submit all and finish" at bounding box center [636, 182] width 160 height 40
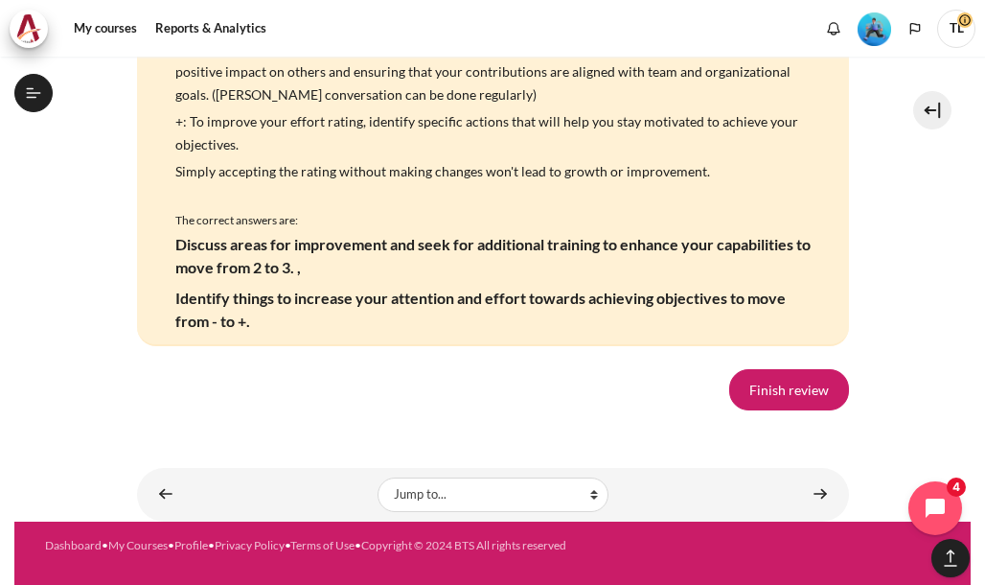
scroll to position [3946, 0]
click at [771, 386] on link "Finish review" at bounding box center [789, 389] width 120 height 40
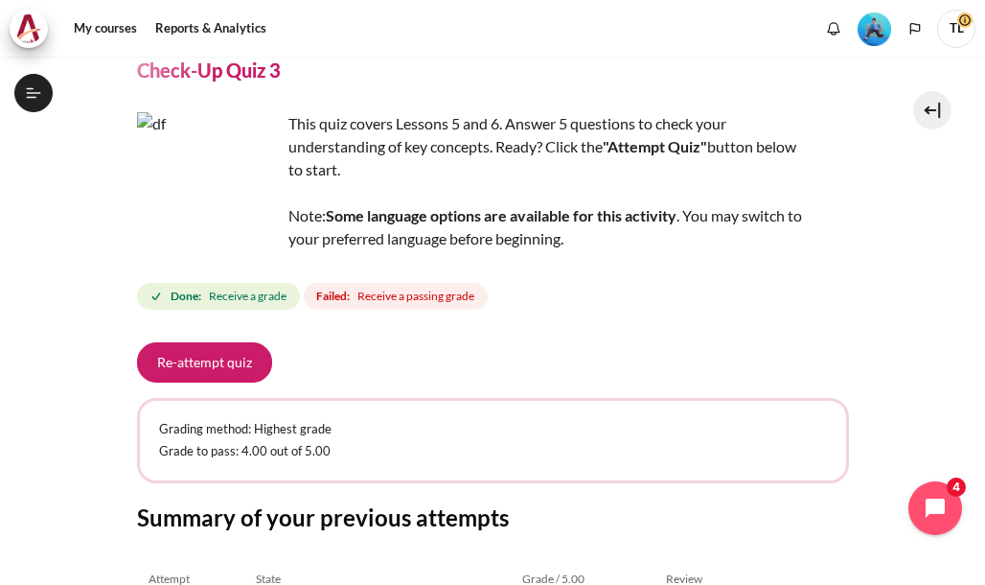
scroll to position [96, 0]
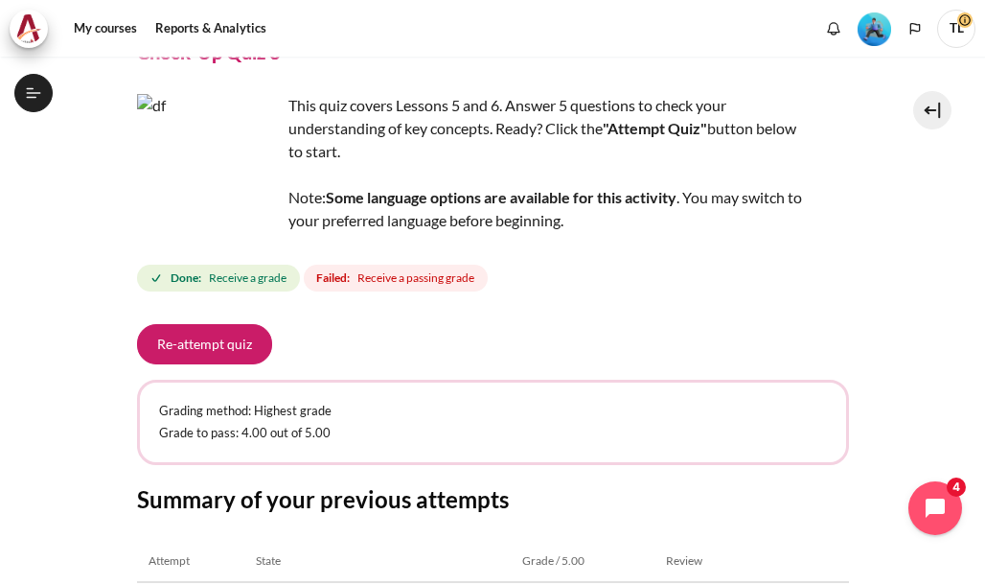
click at [398, 283] on span "Receive a passing grade" at bounding box center [415, 277] width 117 height 17
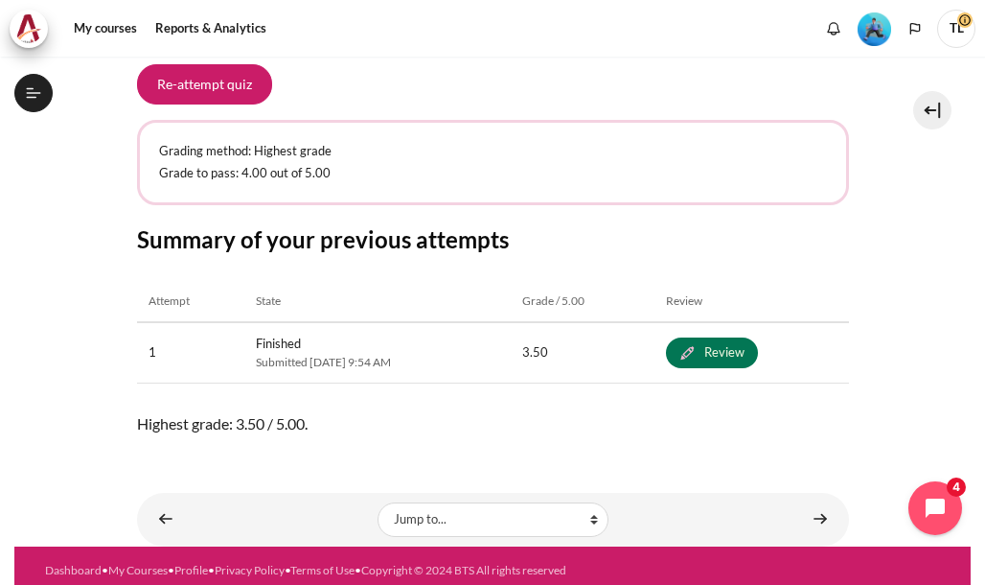
scroll to position [378, 0]
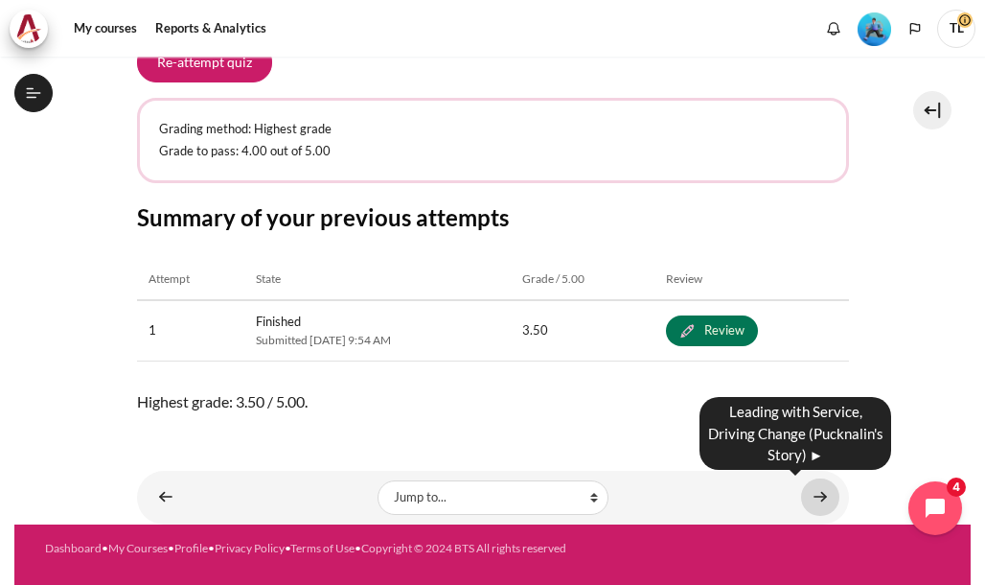
click at [811, 495] on link "Content" at bounding box center [820, 496] width 38 height 37
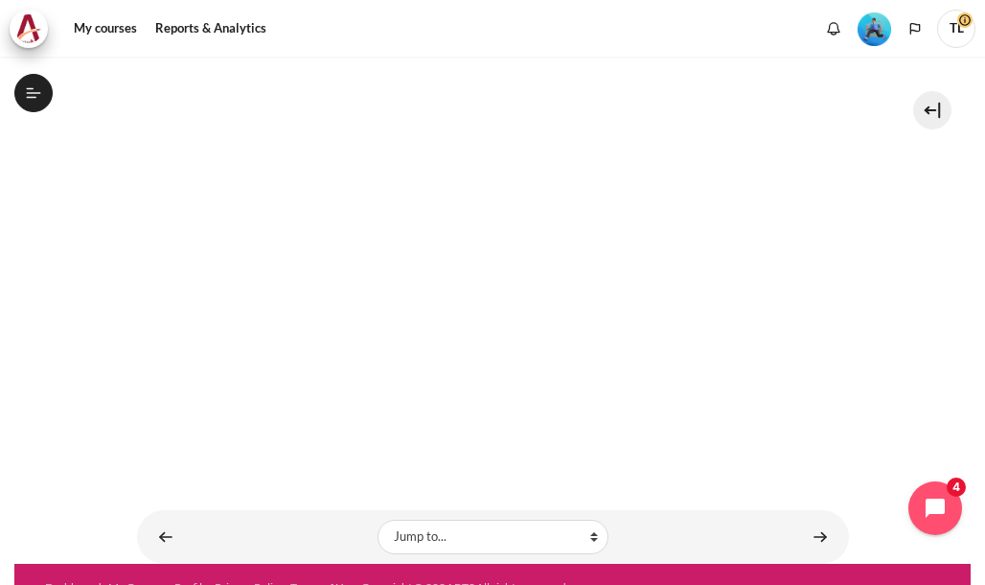
scroll to position [325, 0]
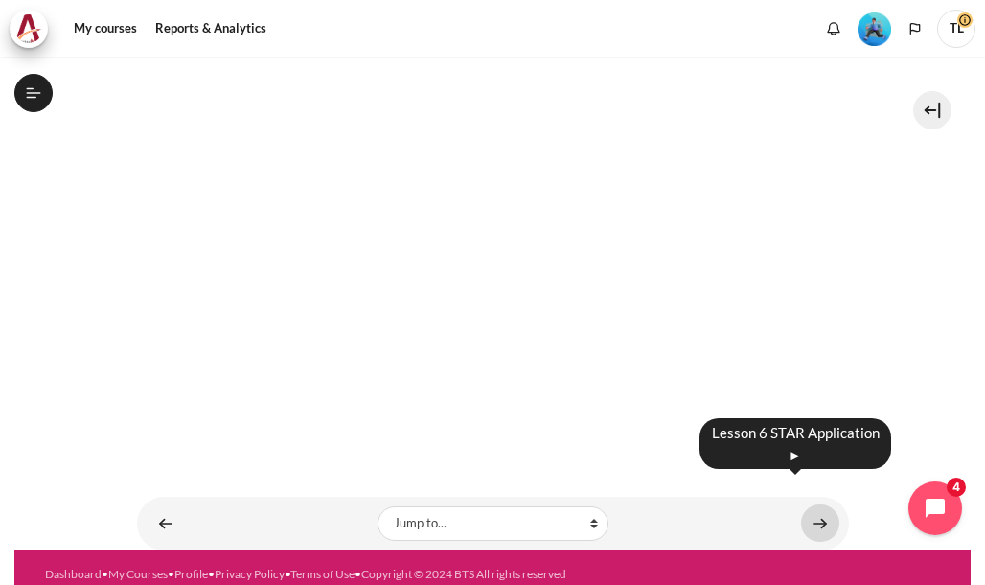
click at [809, 504] on link "Content" at bounding box center [820, 522] width 38 height 37
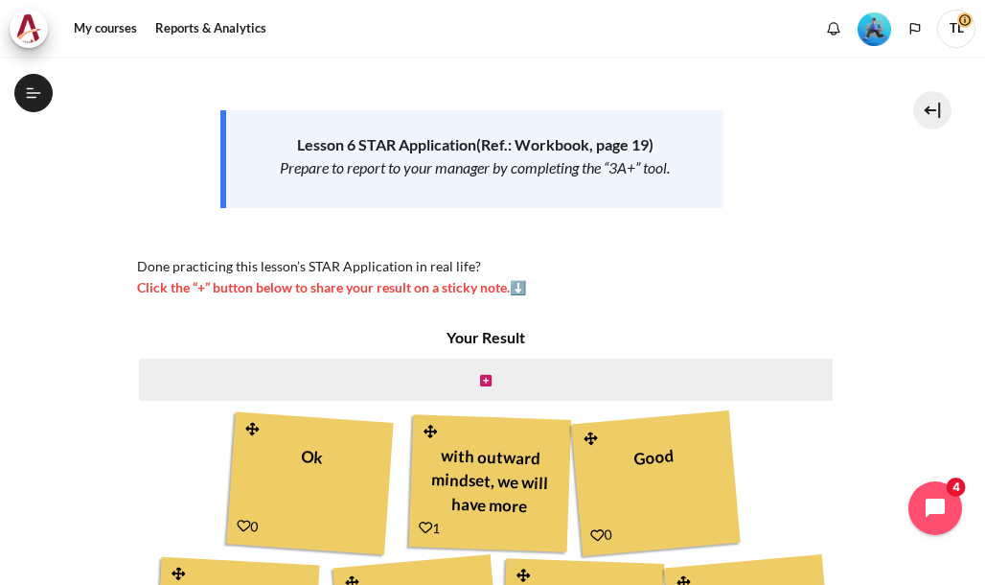
scroll to position [383, 0]
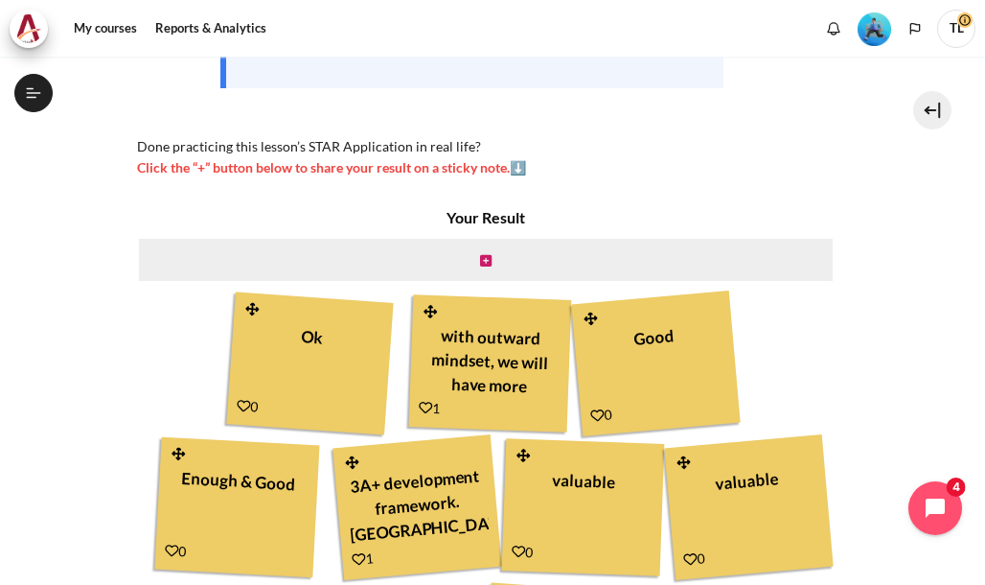
click at [424, 403] on icon "Content" at bounding box center [425, 407] width 13 height 13
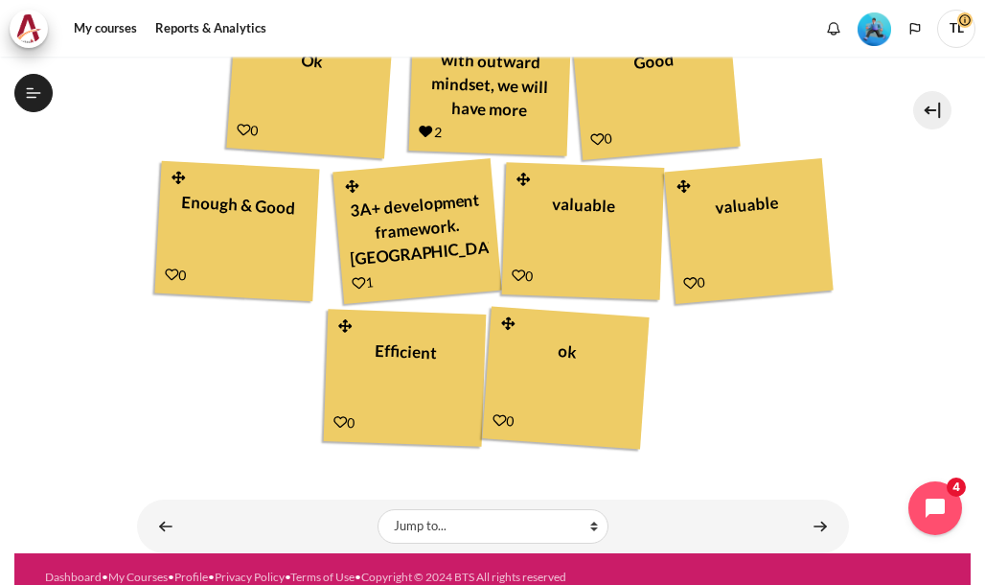
scroll to position [690, 0]
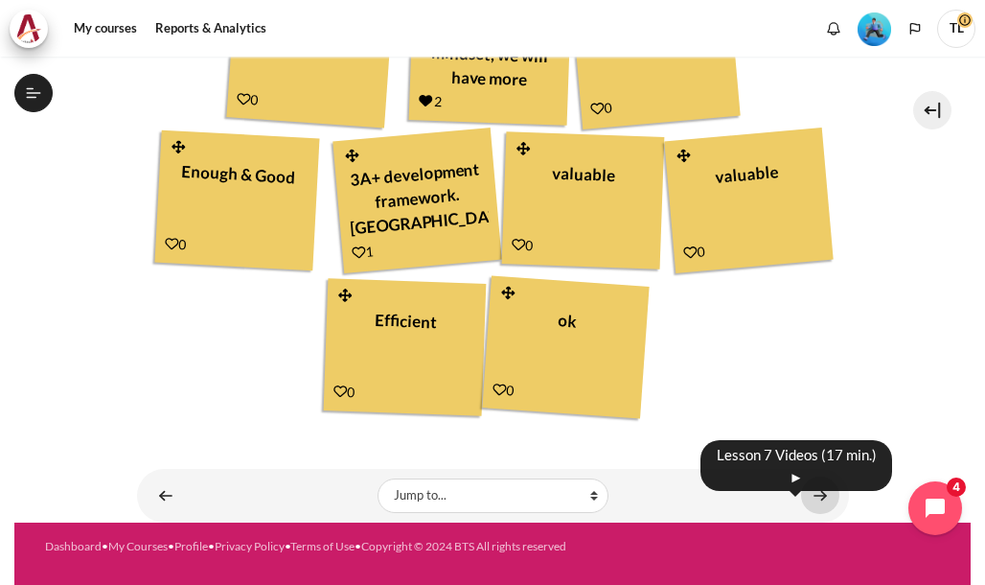
click at [801, 491] on link "Content" at bounding box center [820, 494] width 38 height 37
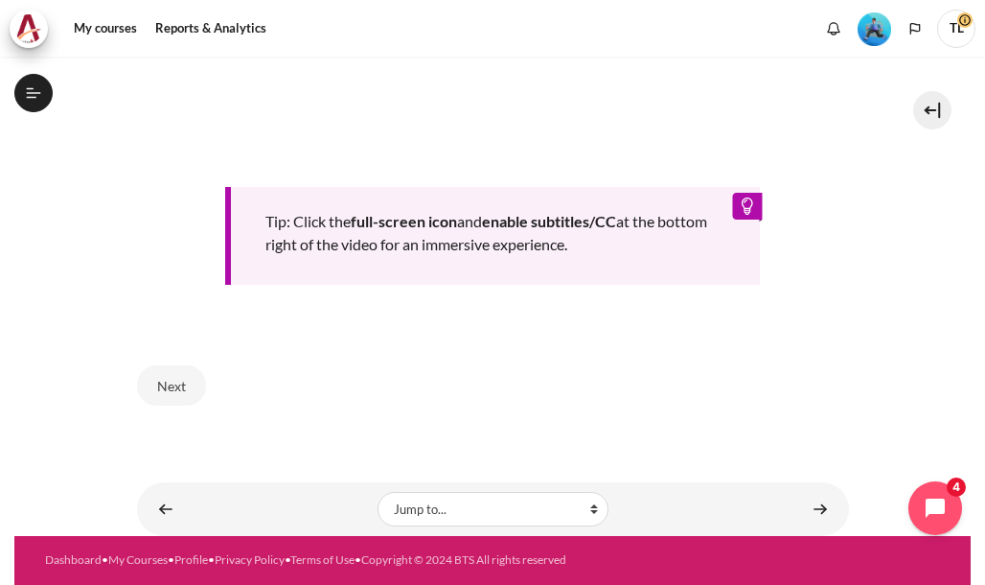
scroll to position [905, 0]
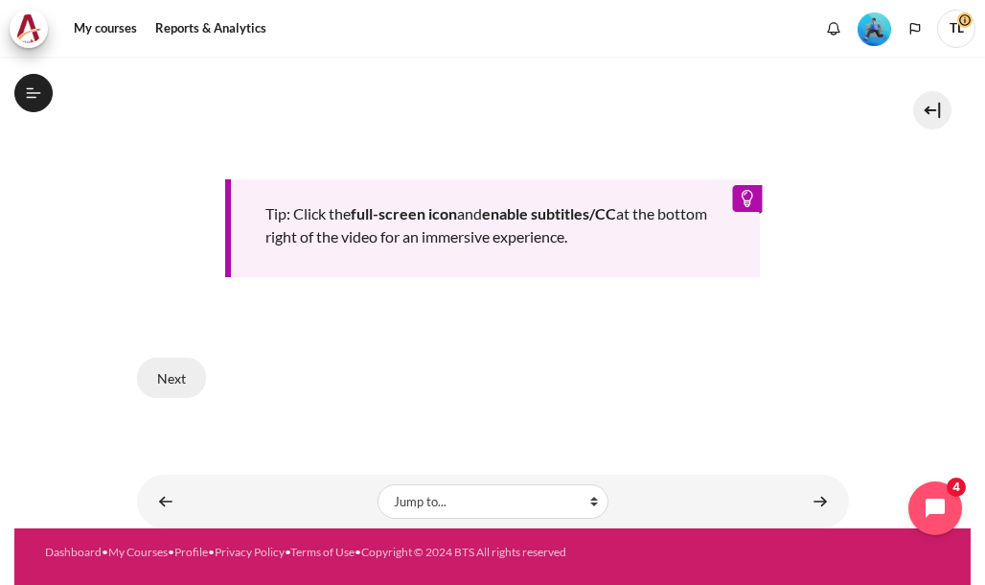
click at [177, 375] on button "Next" at bounding box center [171, 377] width 69 height 40
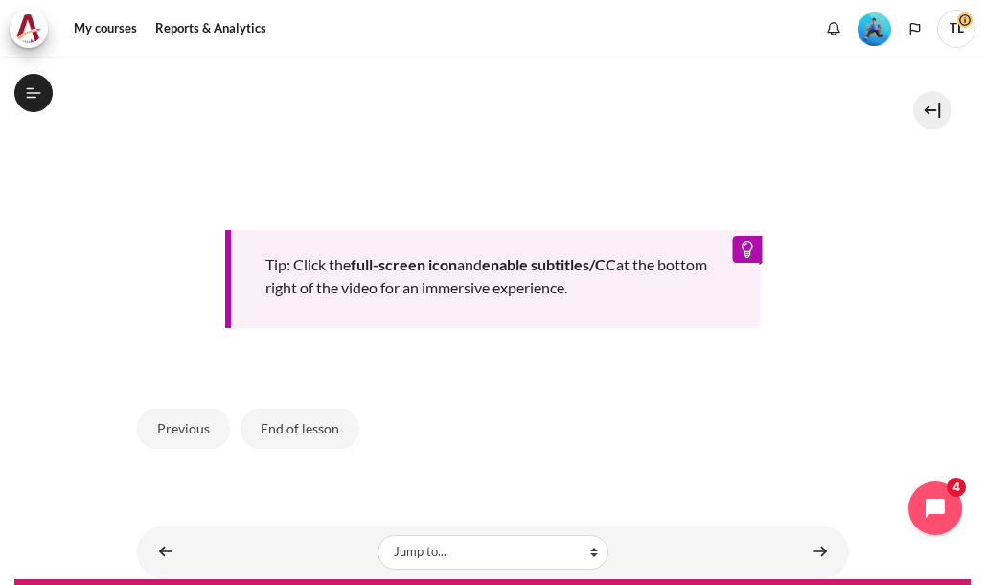
scroll to position [862, 0]
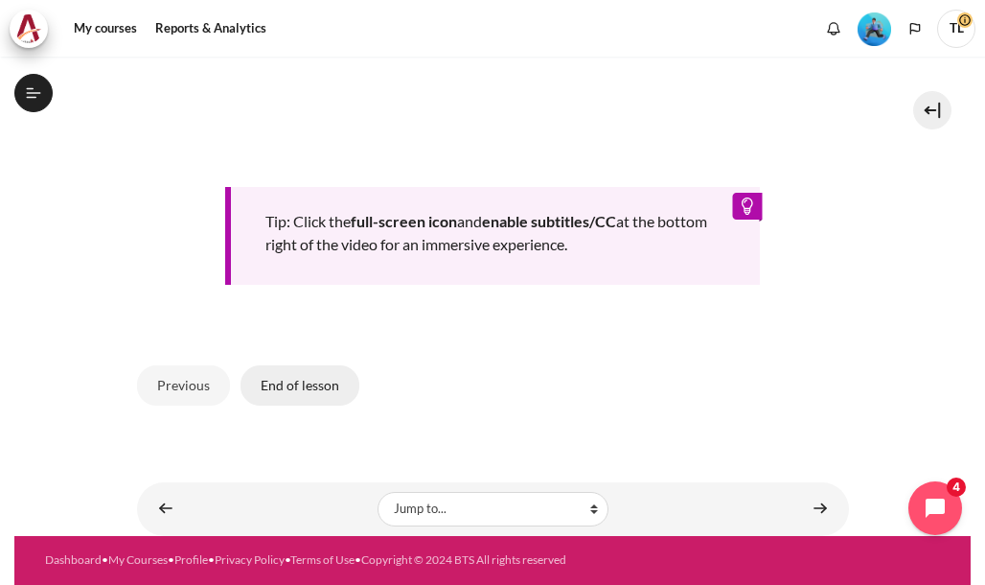
click at [296, 405] on button "End of lesson" at bounding box center [300, 385] width 119 height 40
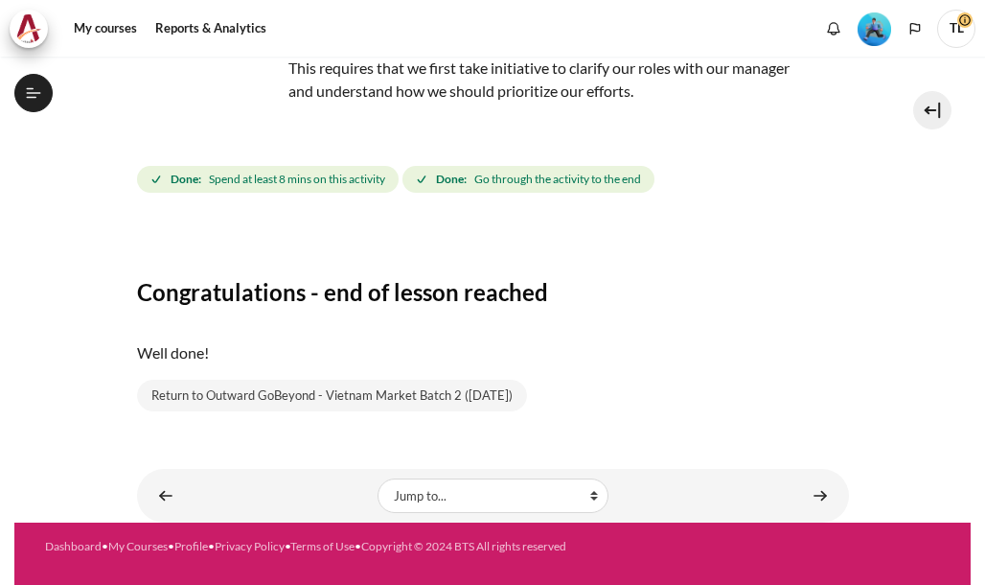
scroll to position [1301, 0]
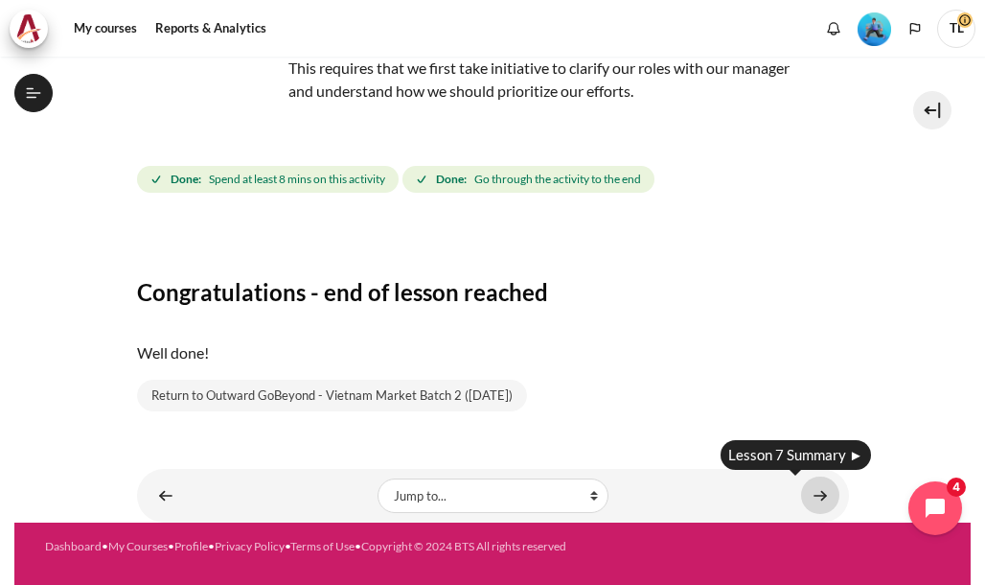
click at [806, 499] on link "Content" at bounding box center [820, 494] width 38 height 37
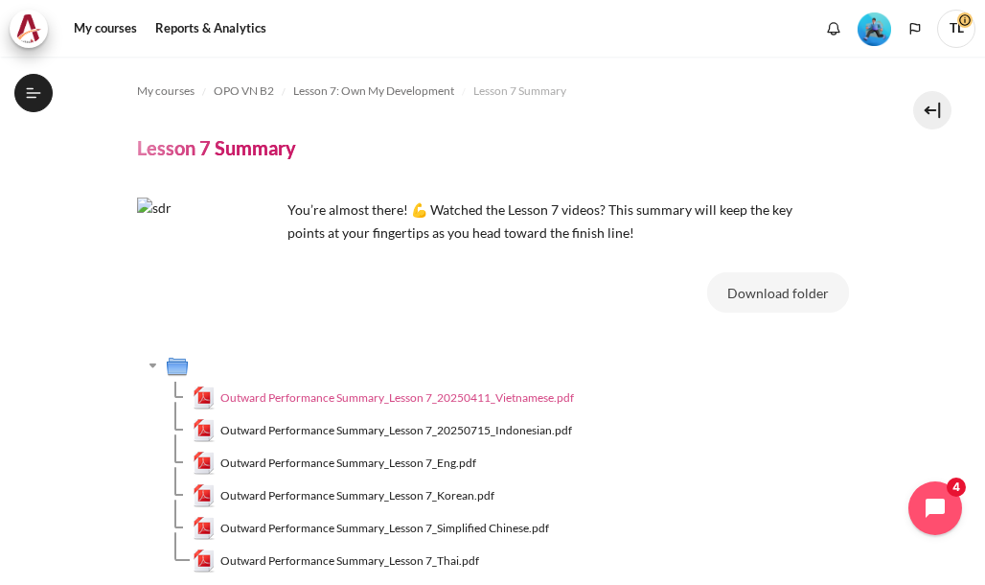
scroll to position [1326, 0]
click at [375, 395] on span "Outward Performance Summary_Lesson 7_20250411_Vietnamese.pdf" at bounding box center [397, 397] width 354 height 17
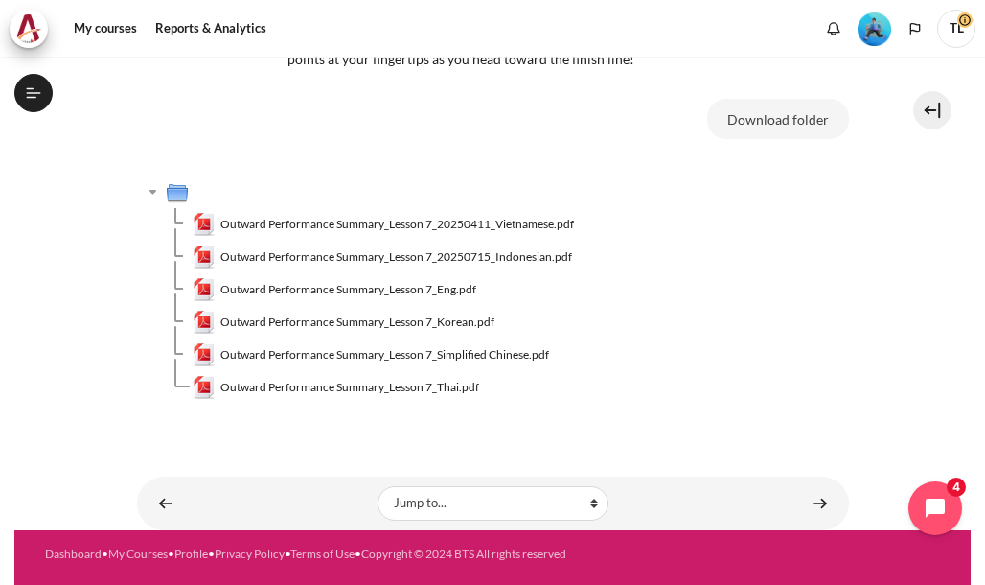
scroll to position [181, 0]
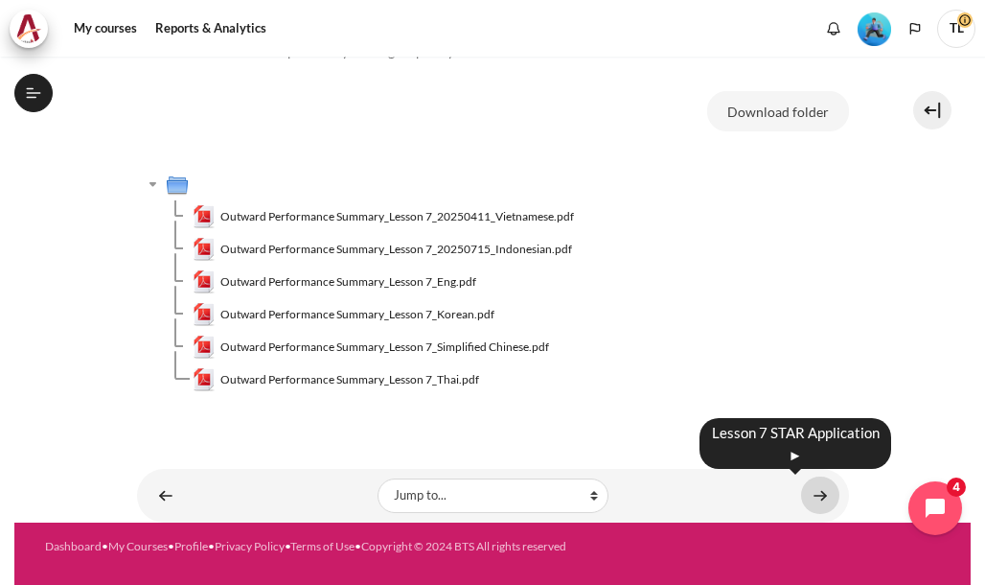
click at [807, 499] on link "Content" at bounding box center [820, 494] width 38 height 37
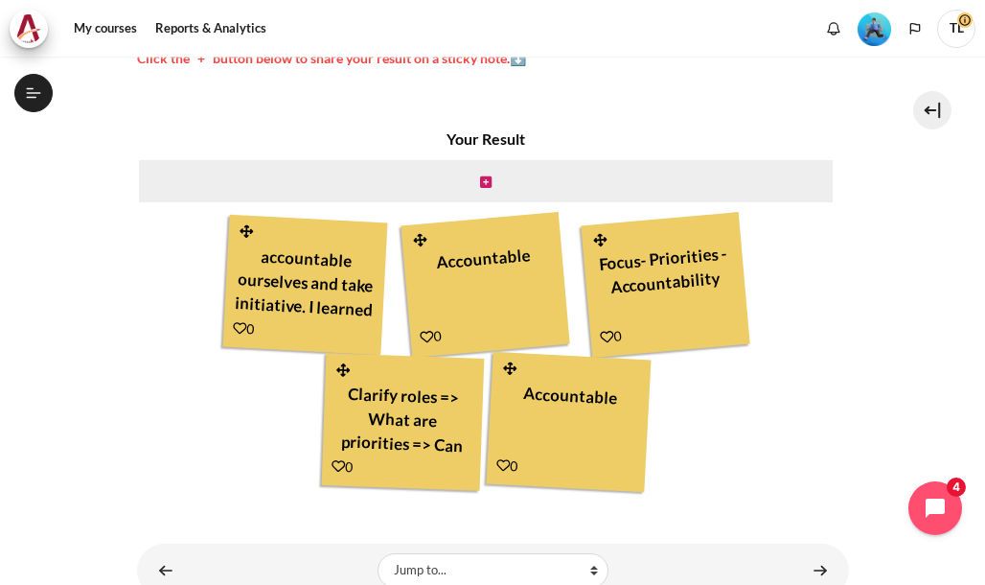
scroll to position [575, 0]
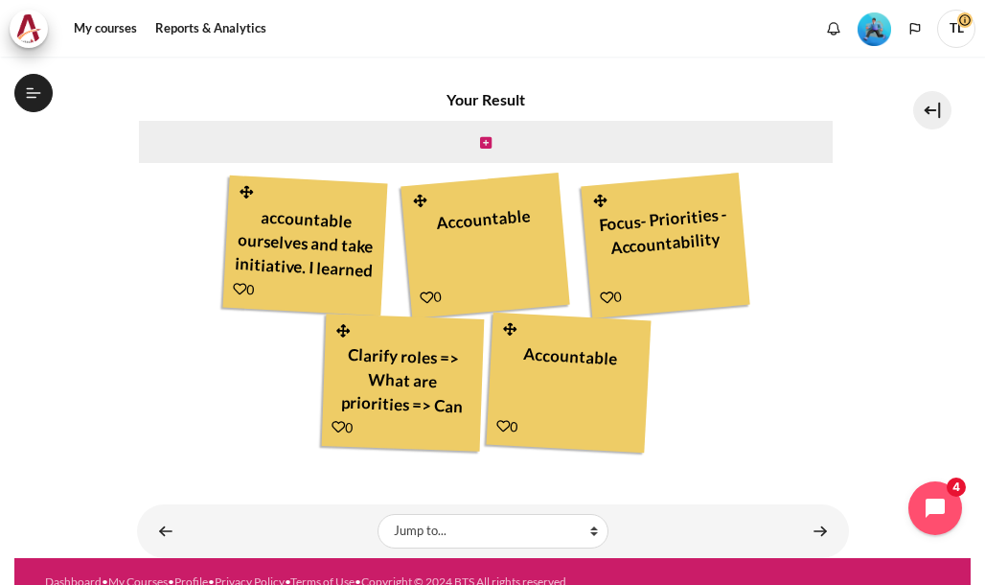
click at [236, 291] on icon "Content" at bounding box center [240, 289] width 14 height 14
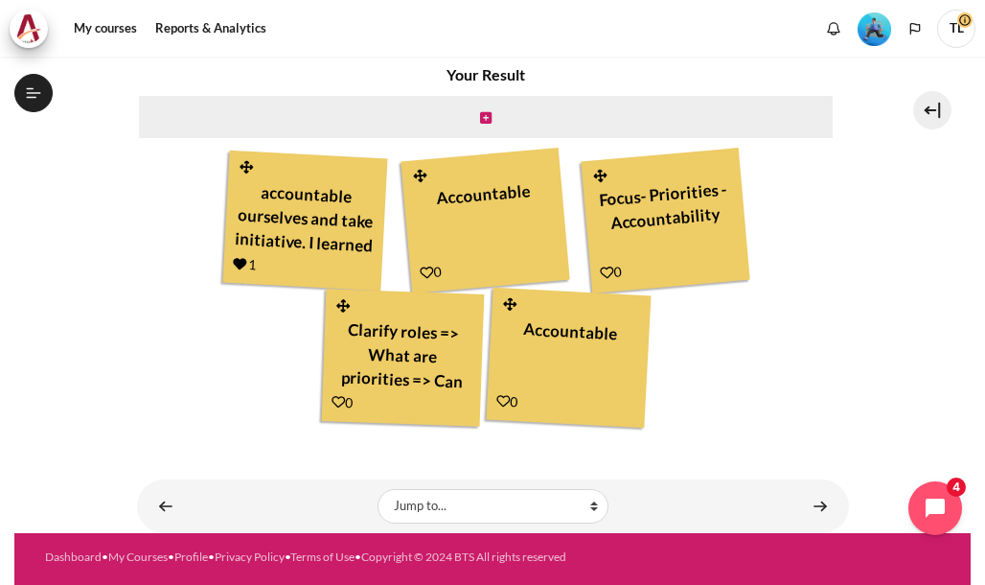
scroll to position [611, 0]
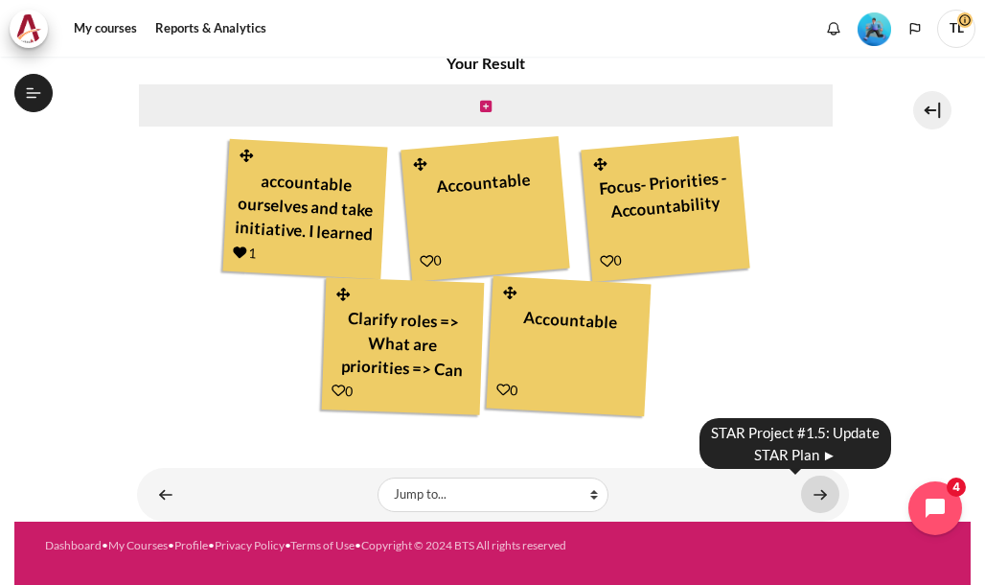
click at [808, 499] on link "Content" at bounding box center [820, 493] width 38 height 37
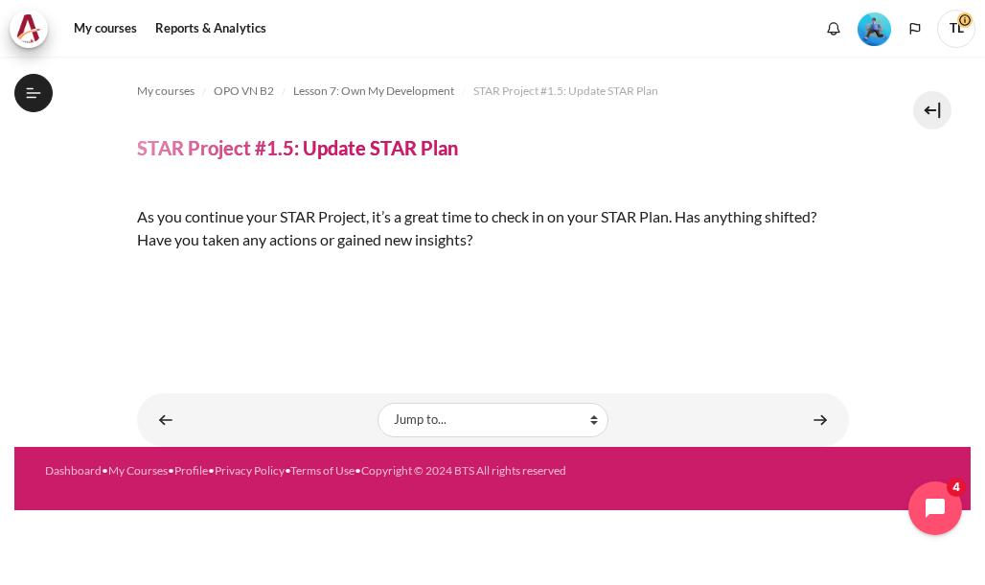
scroll to position [297, 0]
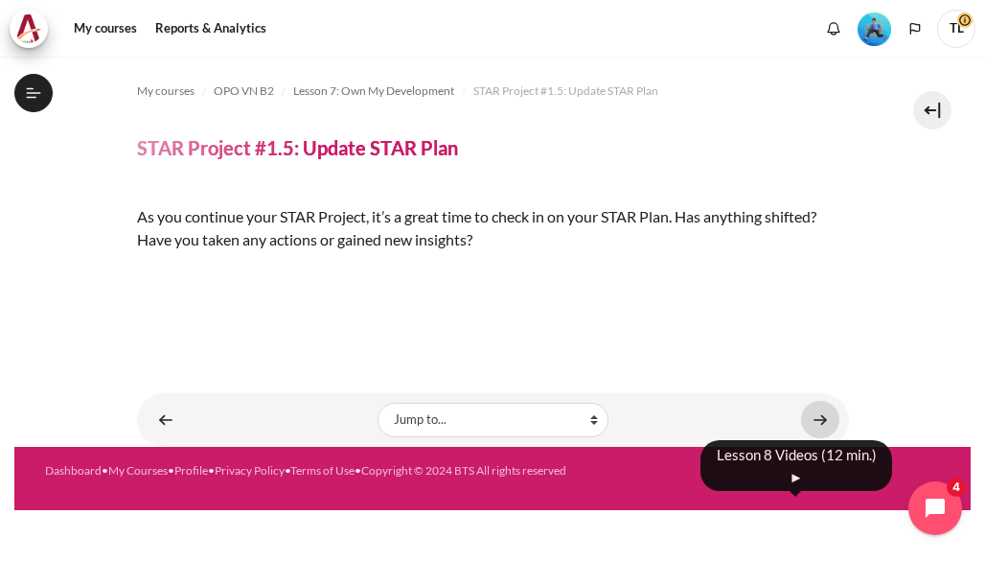
click at [807, 438] on link "Content" at bounding box center [820, 419] width 38 height 37
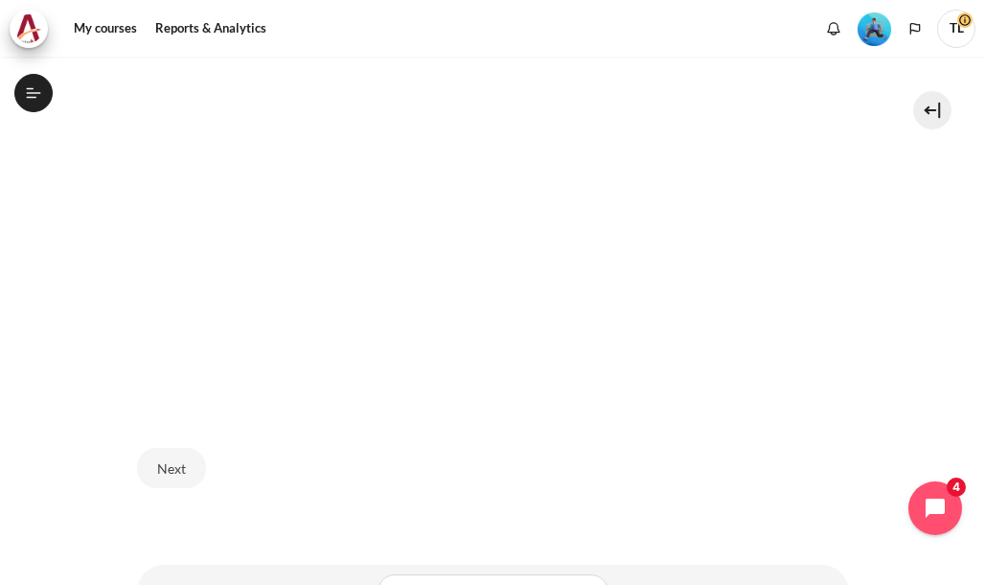
scroll to position [671, 0]
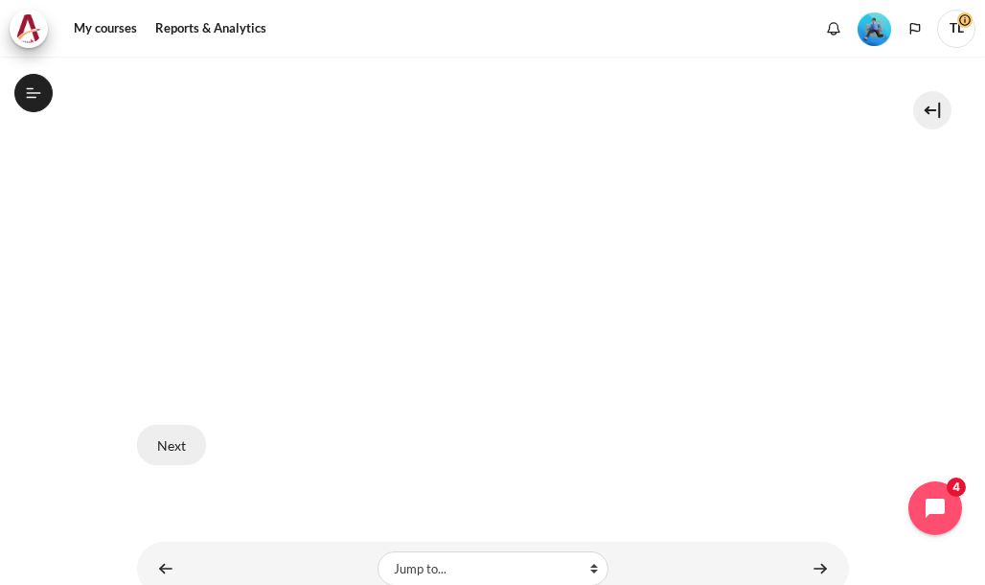
click at [157, 443] on button "Next" at bounding box center [171, 445] width 69 height 40
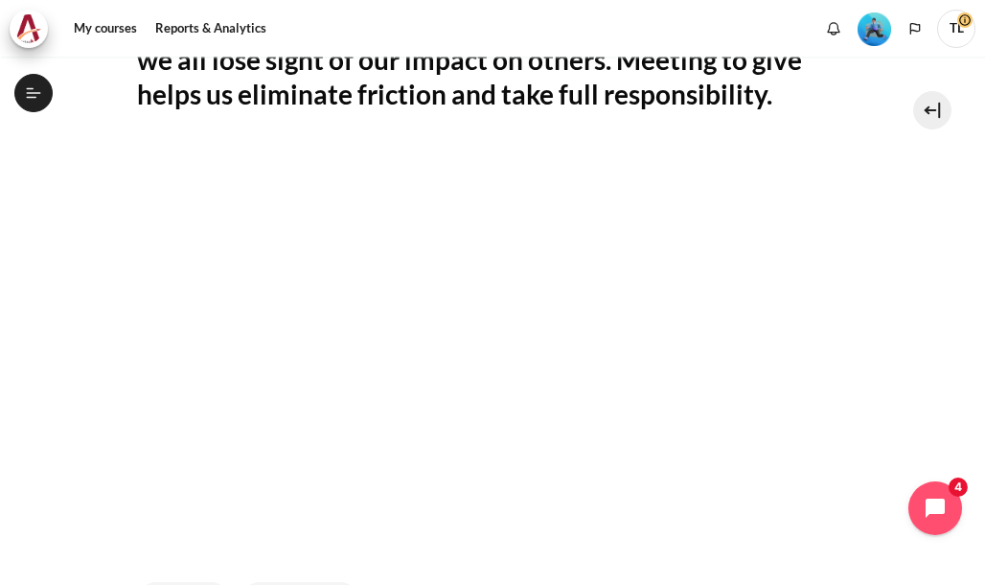
scroll to position [575, 0]
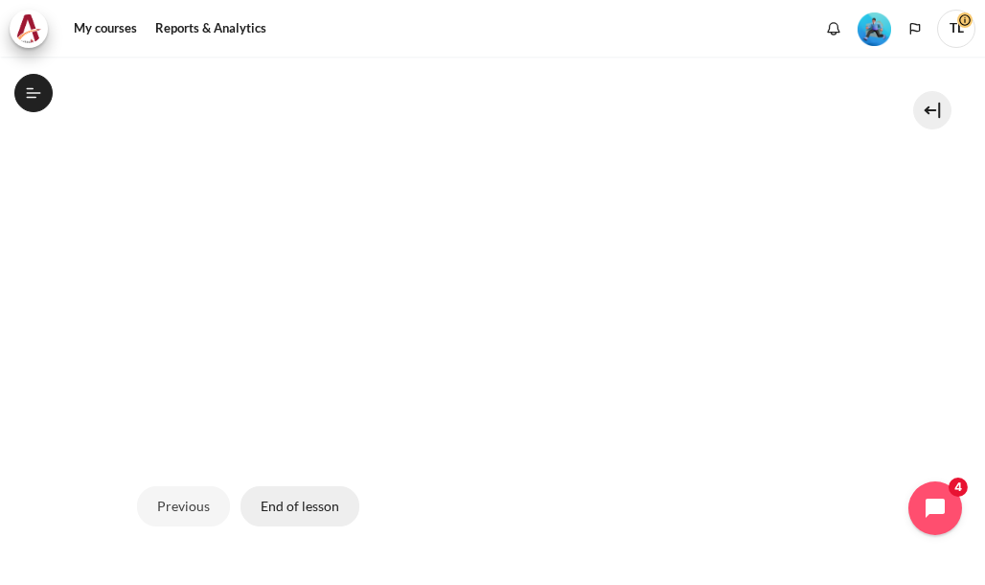
click at [272, 502] on button "End of lesson" at bounding box center [300, 506] width 119 height 40
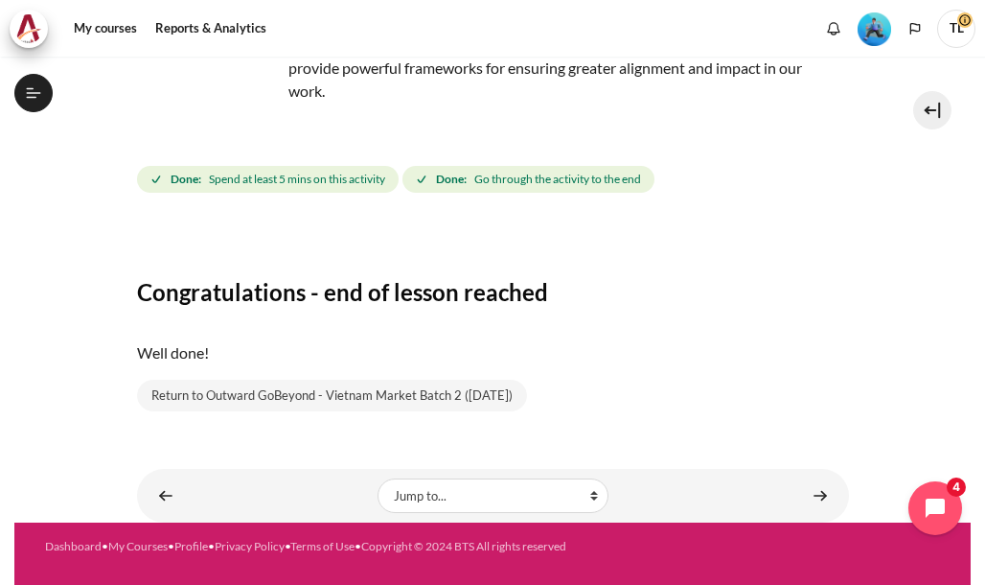
scroll to position [1449, 0]
click at [807, 502] on link "Content" at bounding box center [820, 494] width 38 height 37
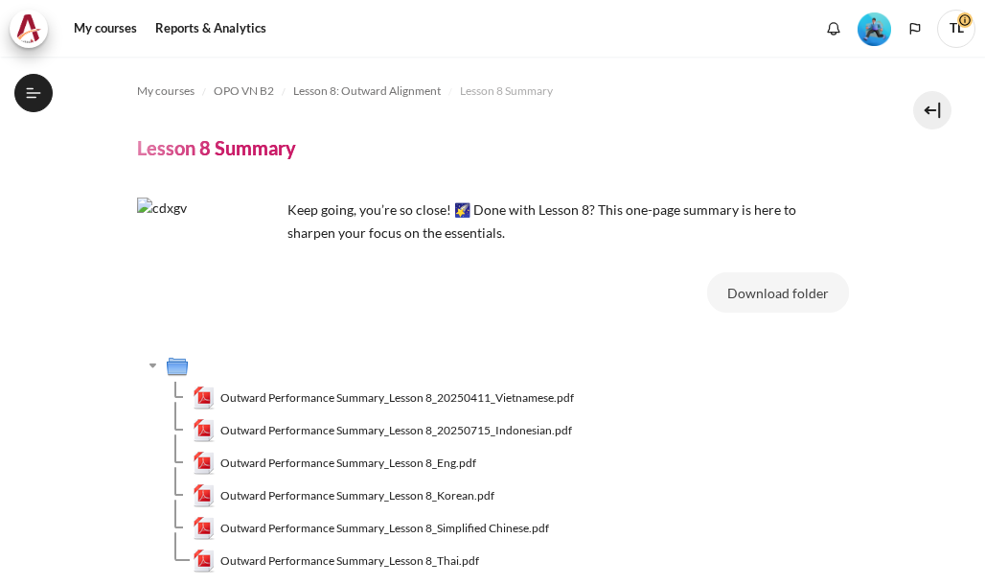
scroll to position [1474, 0]
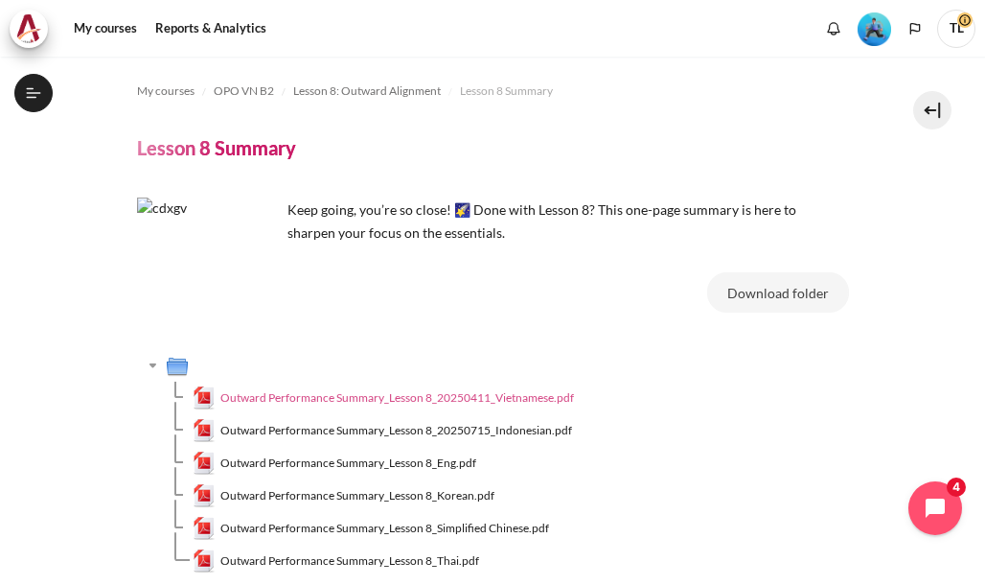
click at [355, 400] on span "Outward Performance Summary_Lesson 8_20250411_Vietnamese.pdf" at bounding box center [397, 397] width 354 height 17
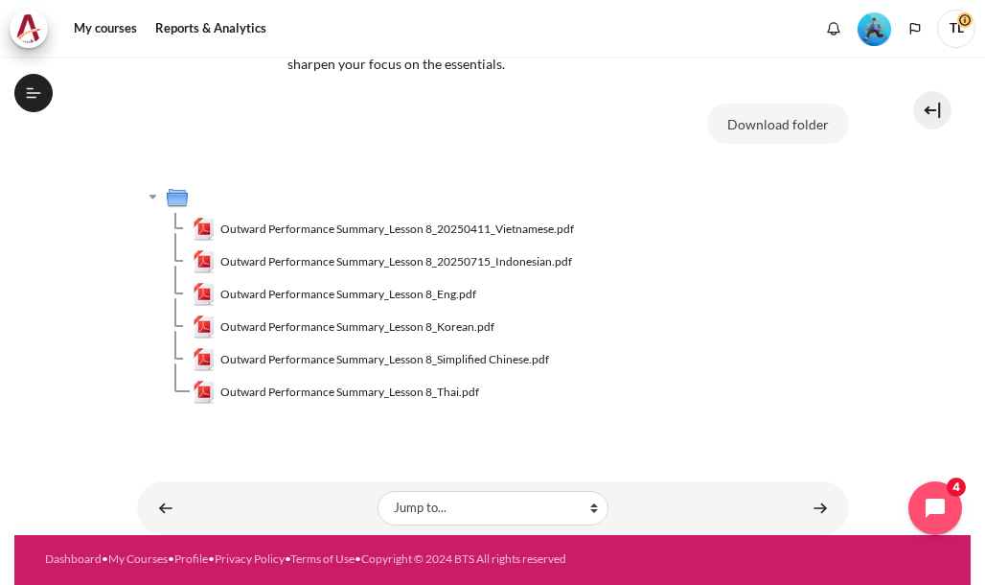
scroll to position [181, 0]
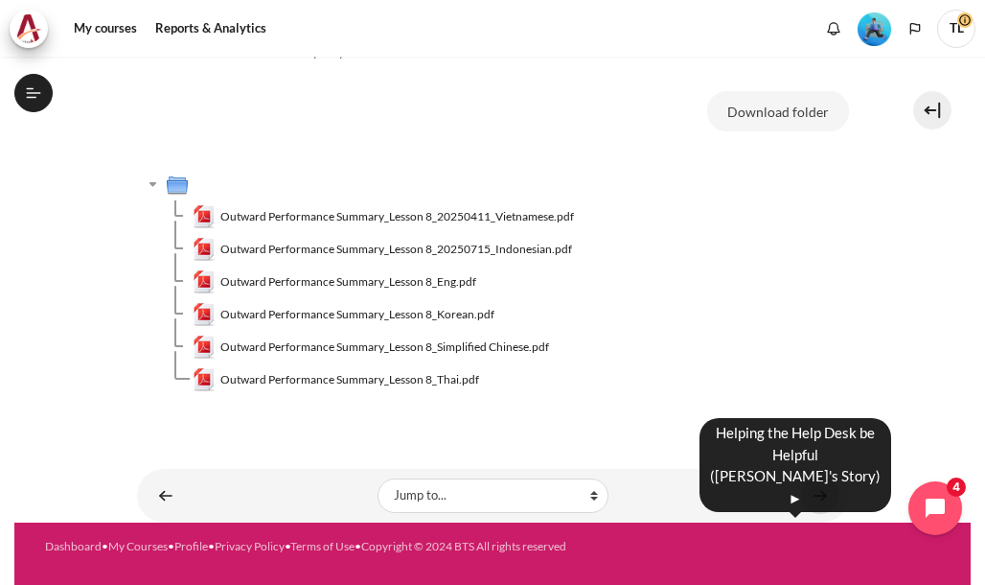
click at [811, 492] on link "Content" at bounding box center [820, 494] width 38 height 37
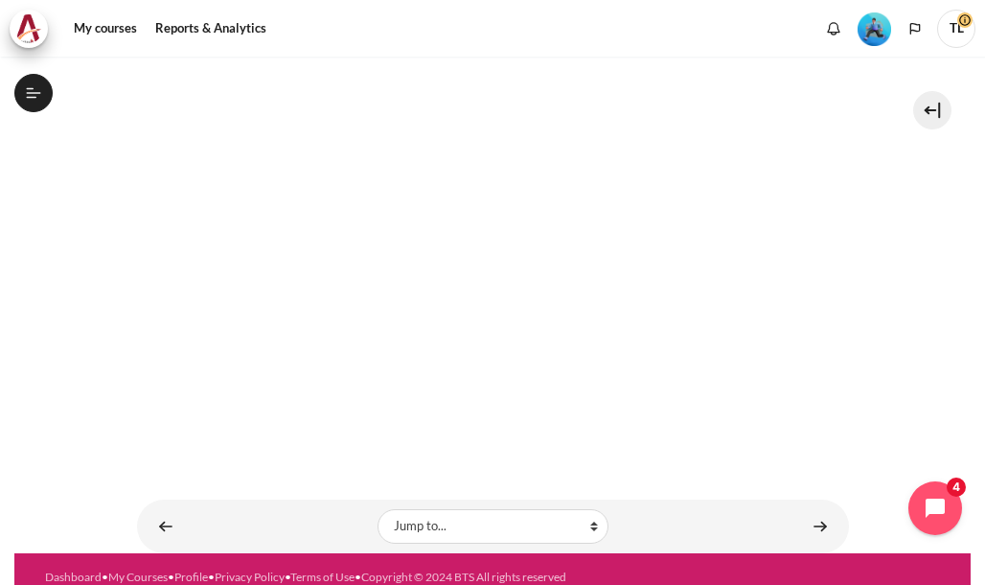
scroll to position [356, 0]
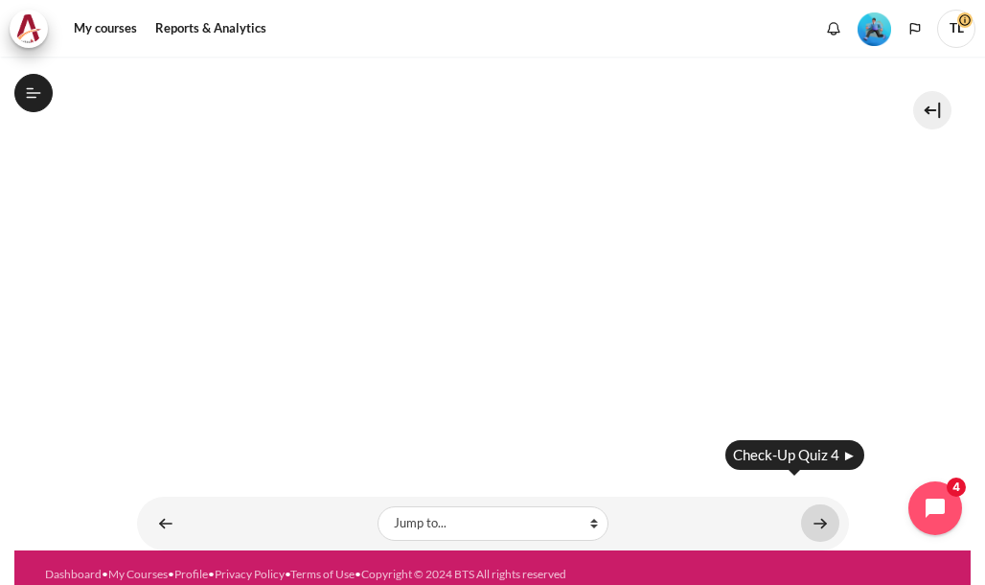
click at [806, 504] on link "Content" at bounding box center [820, 522] width 38 height 37
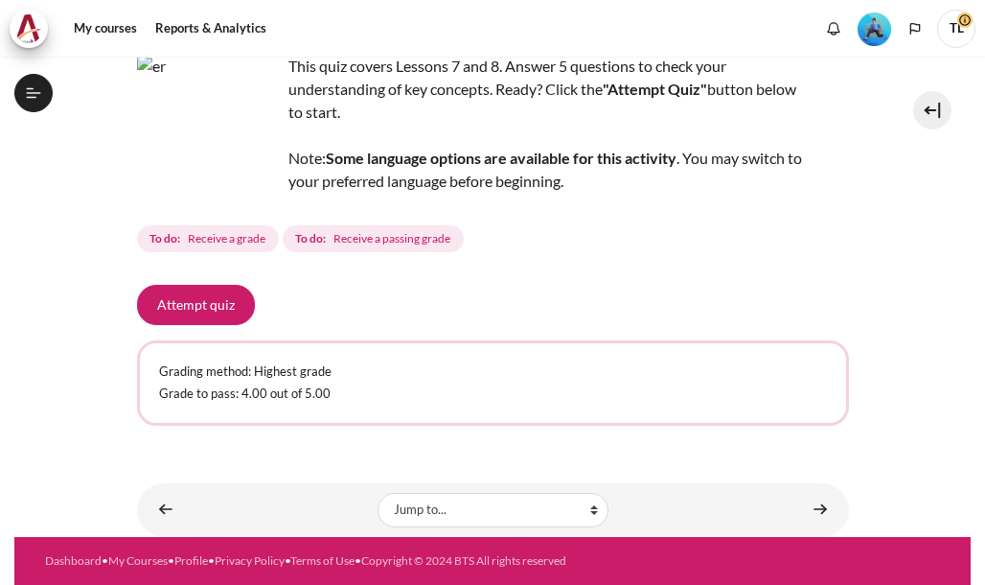
scroll to position [149, 0]
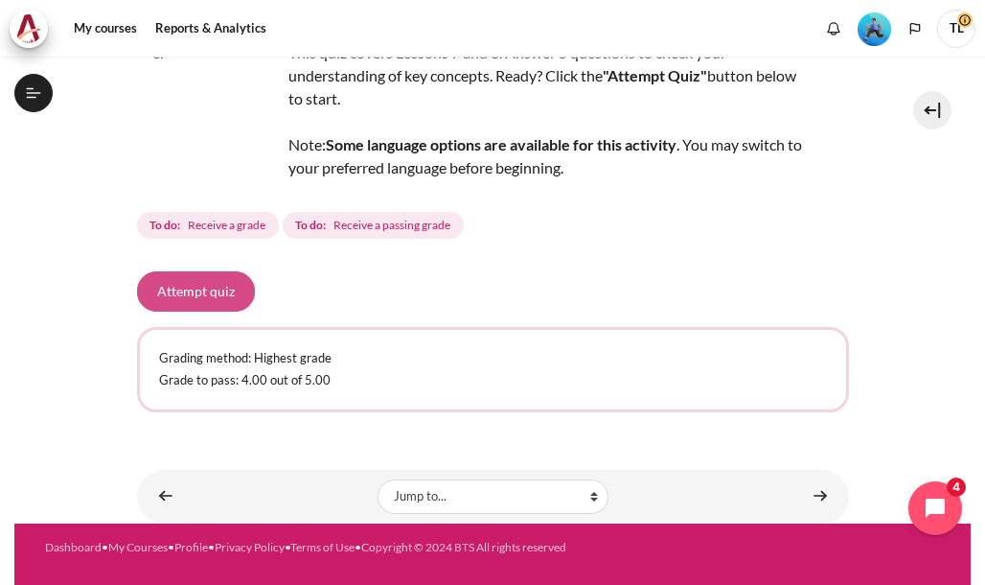
click at [195, 286] on button "Attempt quiz" at bounding box center [196, 291] width 118 height 40
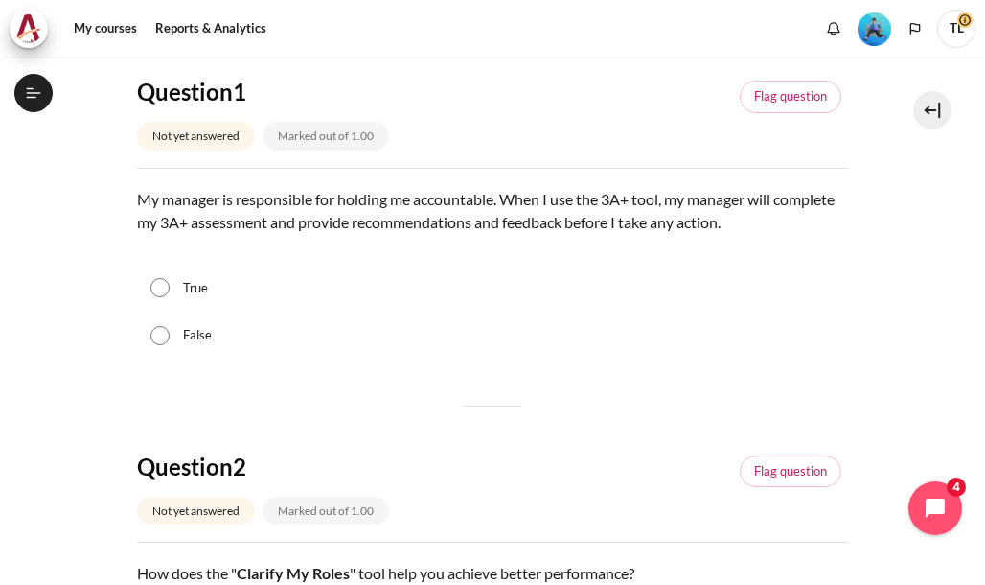
scroll to position [1524, 0]
click at [153, 287] on input "True" at bounding box center [159, 287] width 19 height 19
radio input "true"
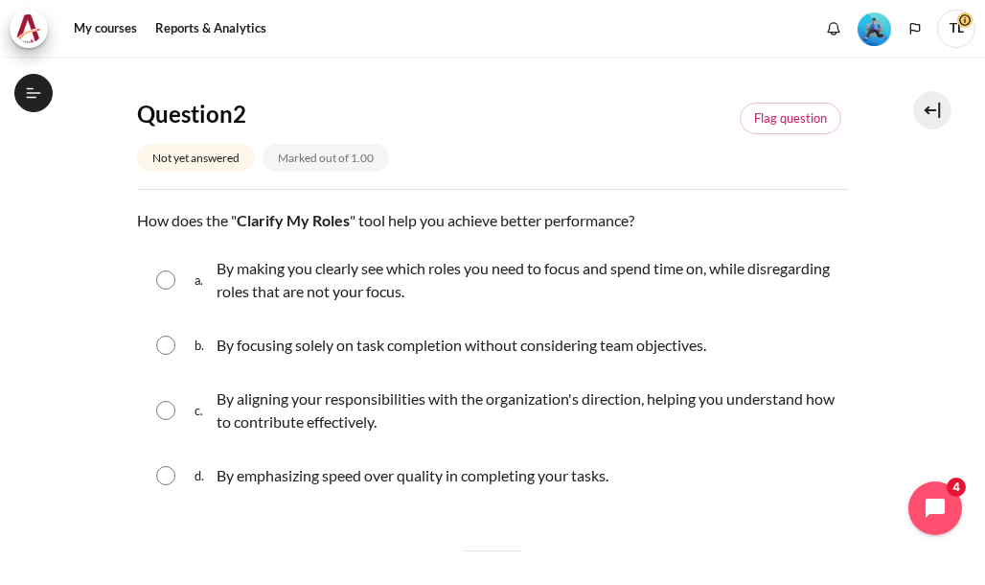
scroll to position [575, 0]
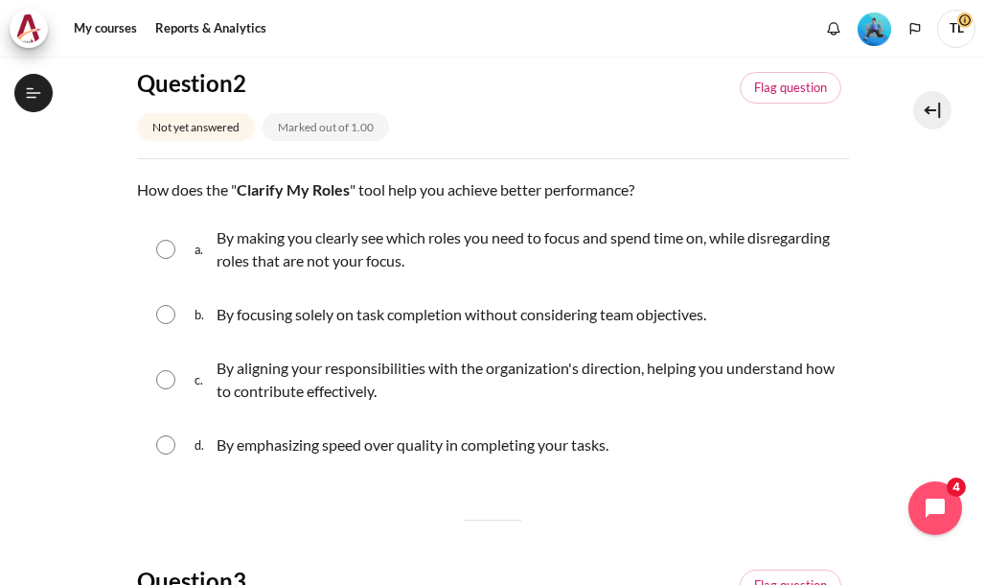
click at [208, 258] on span "a." at bounding box center [204, 249] width 18 height 54
radio input "true"
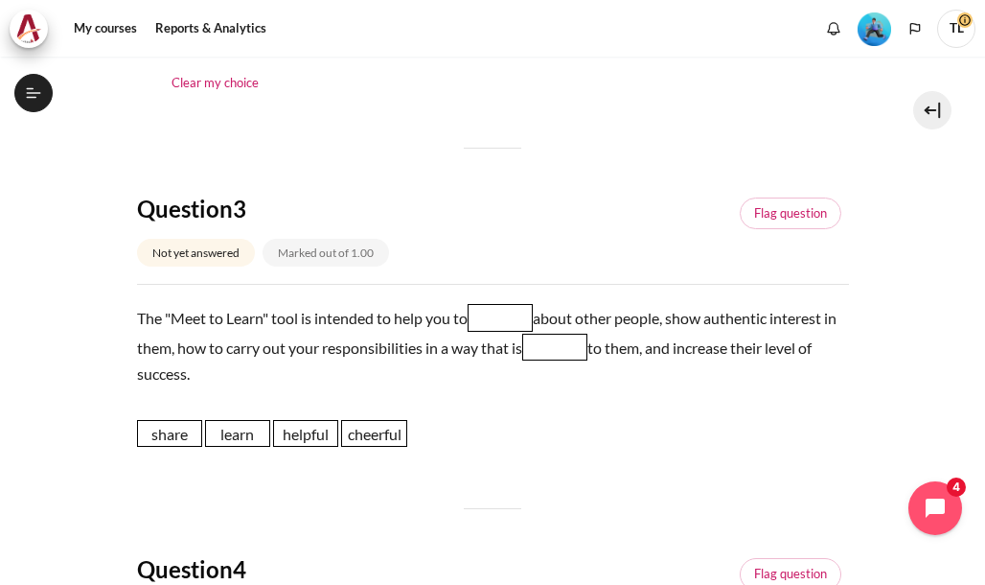
scroll to position [1054, 0]
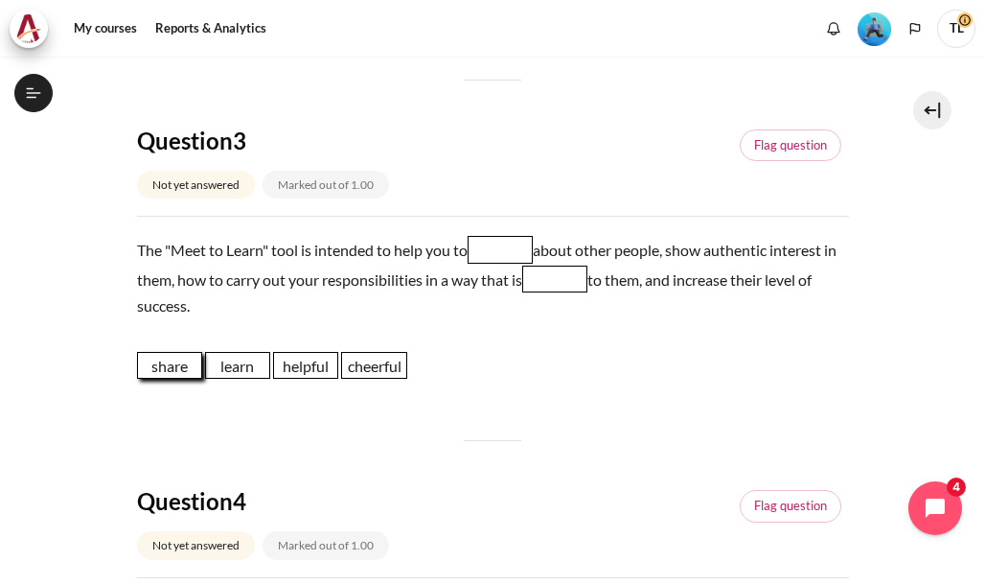
click at [169, 363] on span "share" at bounding box center [169, 365] width 65 height 27
drag, startPoint x: 185, startPoint y: 365, endPoint x: 527, endPoint y: 252, distance: 360.3
click at [527, 252] on span "share" at bounding box center [511, 250] width 65 height 27
drag, startPoint x: 297, startPoint y: 369, endPoint x: 556, endPoint y: 285, distance: 272.1
click at [556, 285] on span "helpful" at bounding box center [564, 279] width 65 height 27
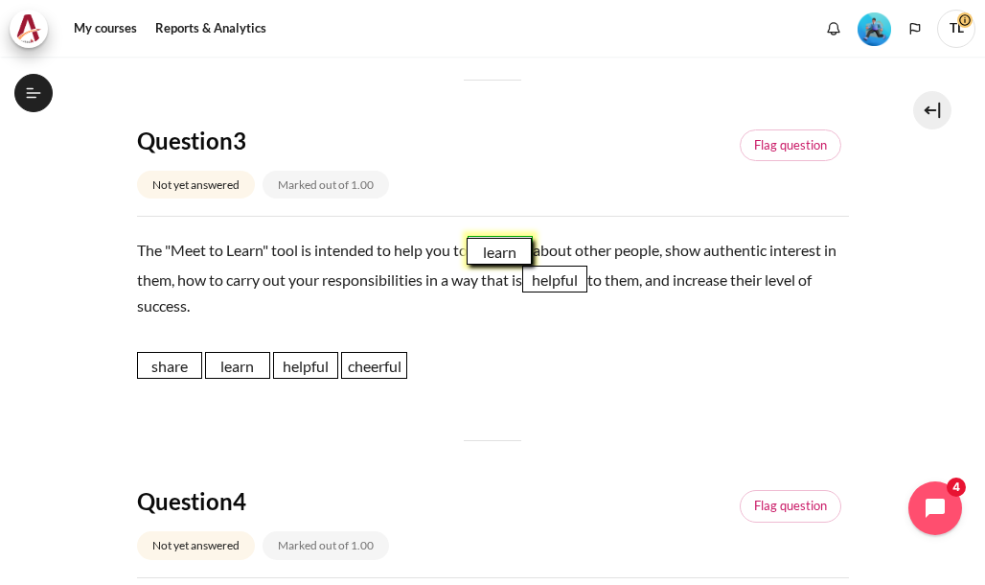
drag, startPoint x: 235, startPoint y: 373, endPoint x: 497, endPoint y: 259, distance: 286.3
click at [497, 259] on span "learn" at bounding box center [499, 251] width 65 height 27
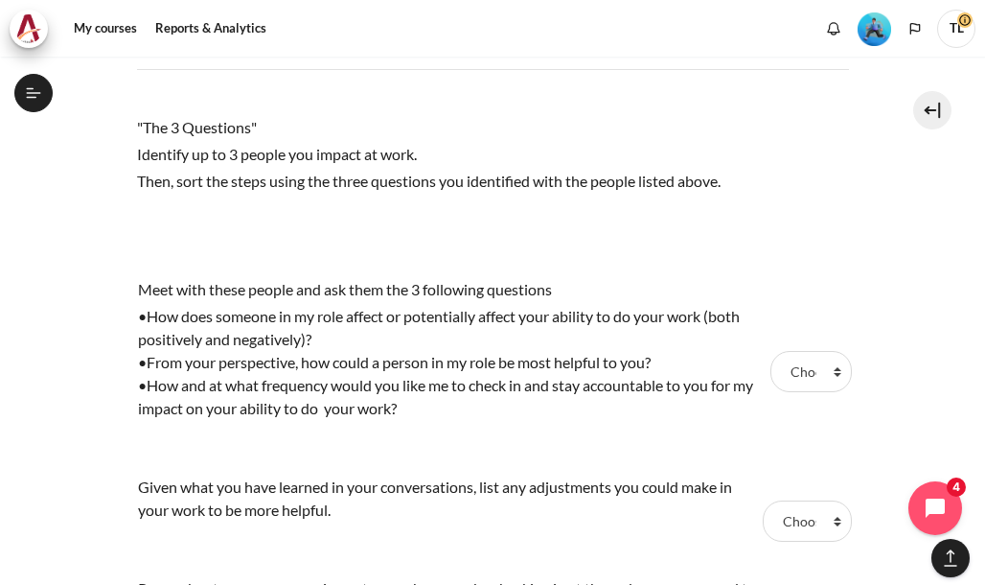
scroll to position [1533, 0]
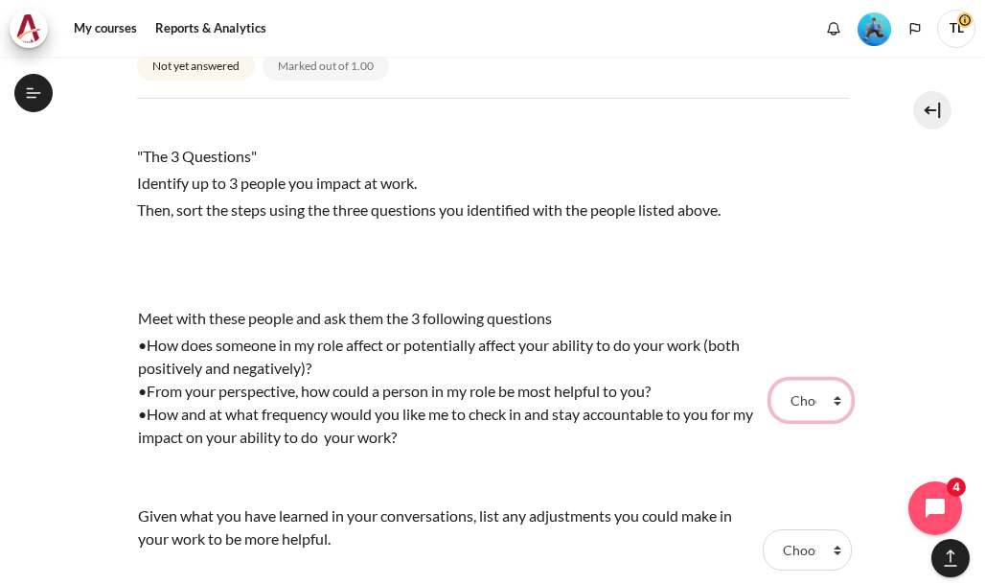
click at [825, 396] on select "Choose... Step 1 Step 3 Step 2" at bounding box center [810, 399] width 80 height 40
select select "1"
click at [770, 379] on select "Choose... Step 1 Step 3 Step 2" at bounding box center [810, 399] width 80 height 40
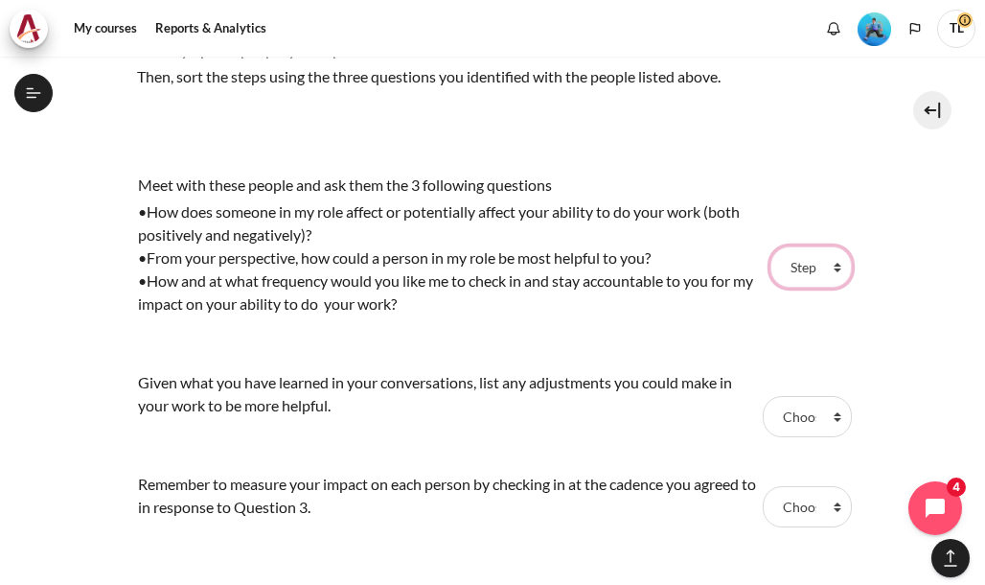
scroll to position [1725, 0]
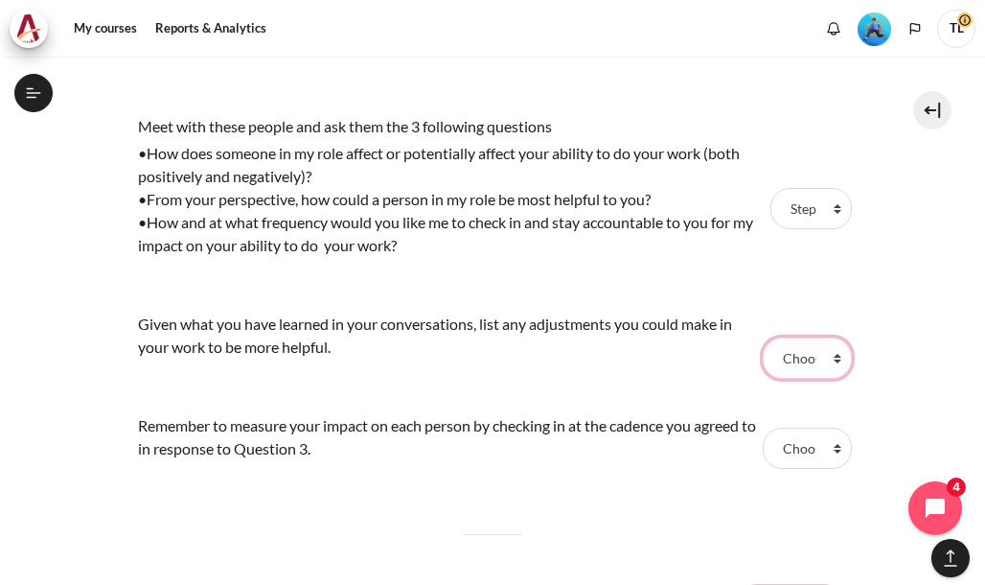
click at [828, 355] on select "Choose... Step 1 Step 3 Step 2" at bounding box center [807, 357] width 88 height 40
click at [763, 337] on select "Choose... Step 1 Step 3 Step 2" at bounding box center [807, 357] width 88 height 40
click at [823, 359] on select "Choose... Step 1 Step 3 Step 2" at bounding box center [807, 357] width 88 height 40
select select "3"
click at [763, 337] on select "Choose... Step 1 Step 3 Step 2" at bounding box center [807, 357] width 88 height 40
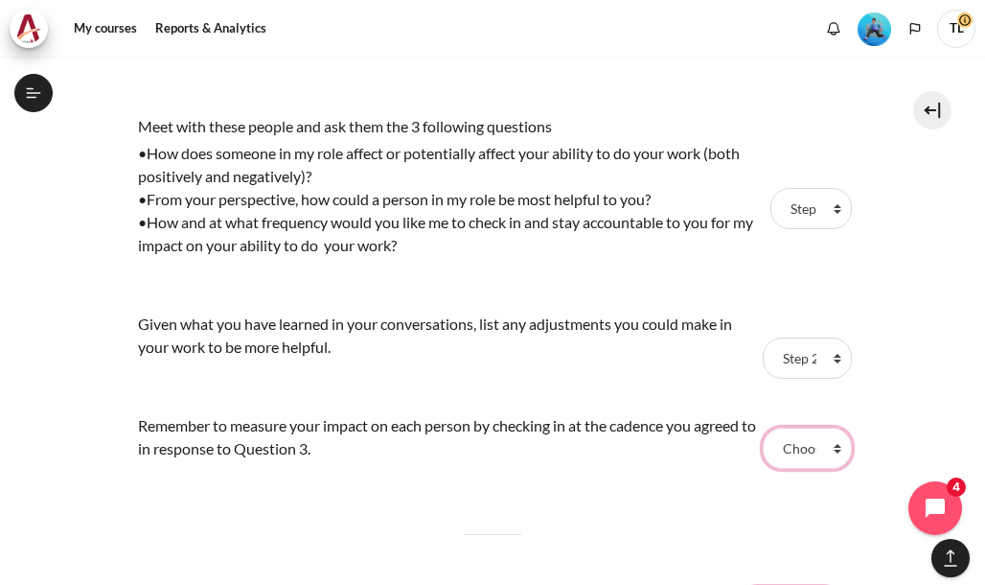
click at [824, 446] on select "Choose... Step 1 Step 3 Step 2" at bounding box center [807, 447] width 88 height 40
select select "2"
click at [763, 427] on select "Choose... Step 1 Step 3 Step 2" at bounding box center [807, 447] width 88 height 40
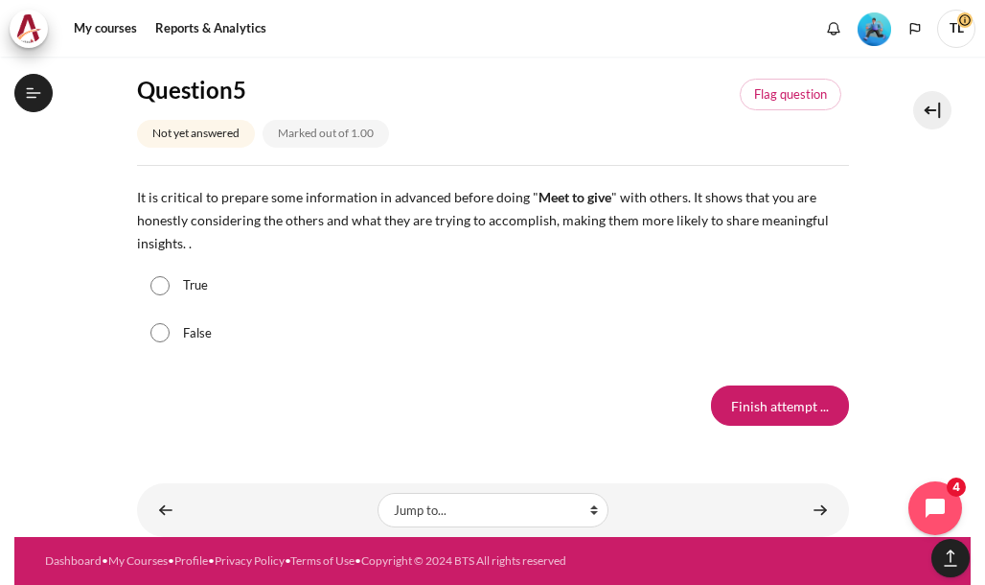
scroll to position [2242, 0]
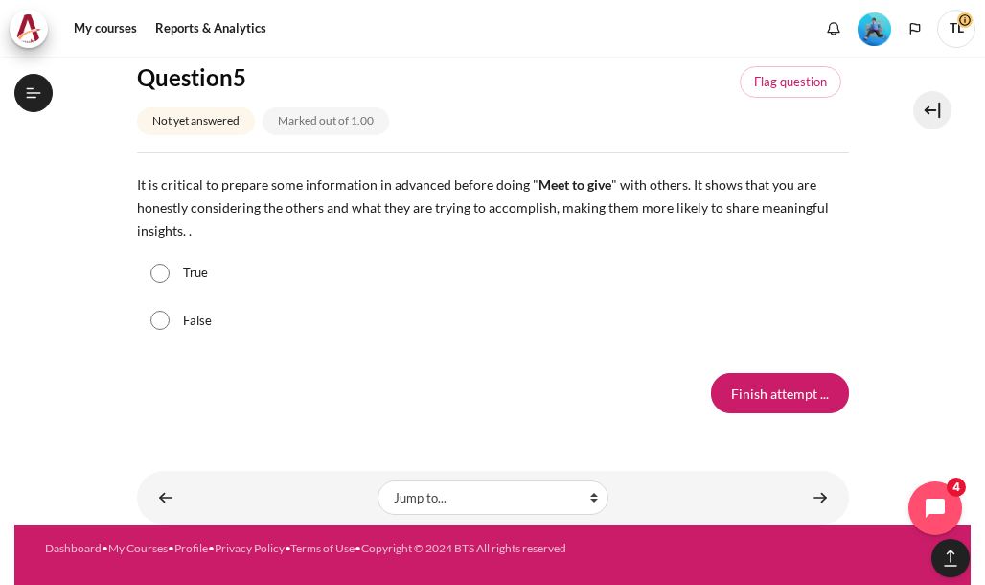
click at [204, 275] on label "True" at bounding box center [195, 273] width 25 height 19
click at [170, 275] on input "True" at bounding box center [159, 273] width 19 height 19
radio input "true"
click at [772, 394] on input "Finish attempt ..." at bounding box center [780, 393] width 138 height 40
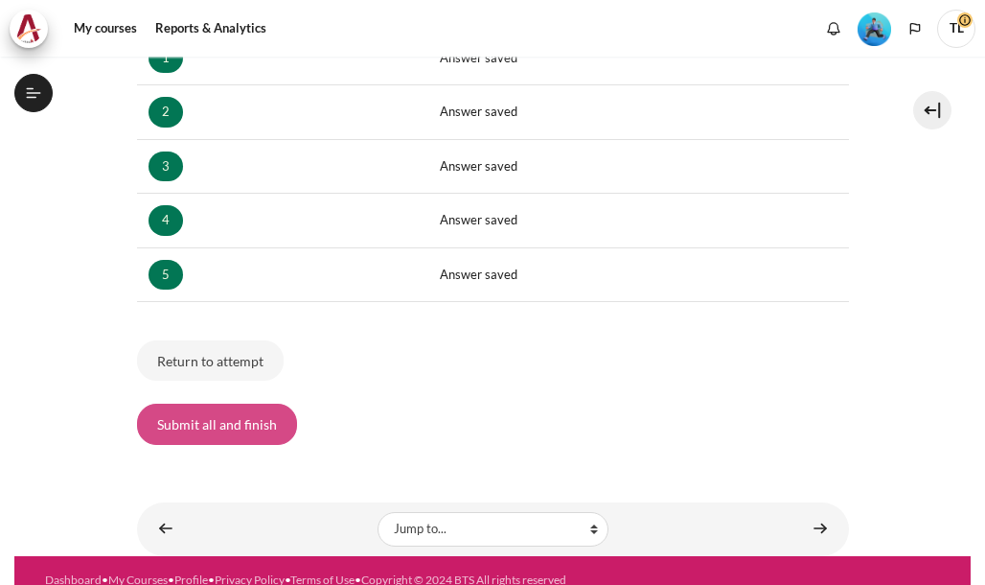
scroll to position [1524, 0]
click at [253, 419] on button "Submit all and finish" at bounding box center [217, 423] width 160 height 40
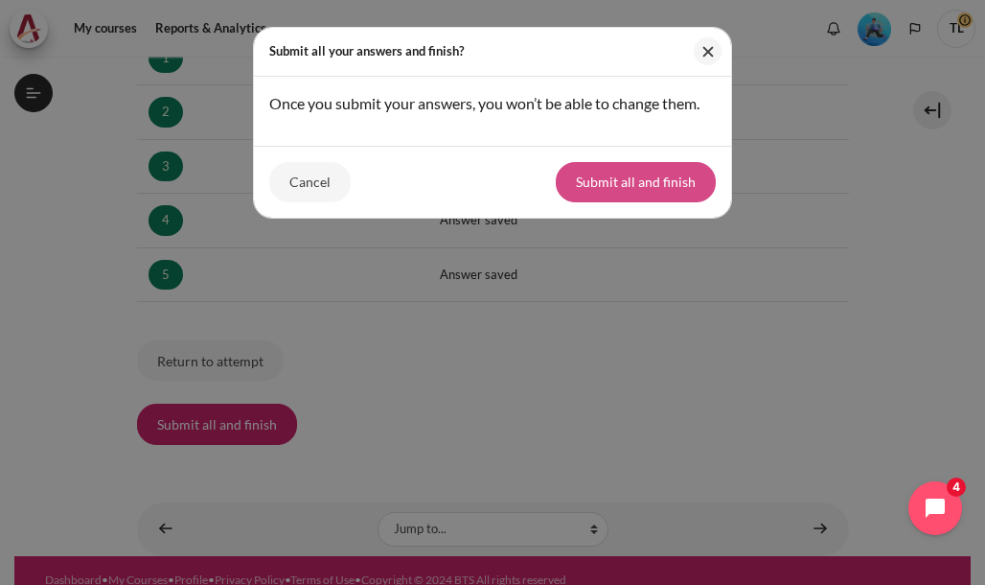
click at [629, 187] on button "Submit all and finish" at bounding box center [636, 182] width 160 height 40
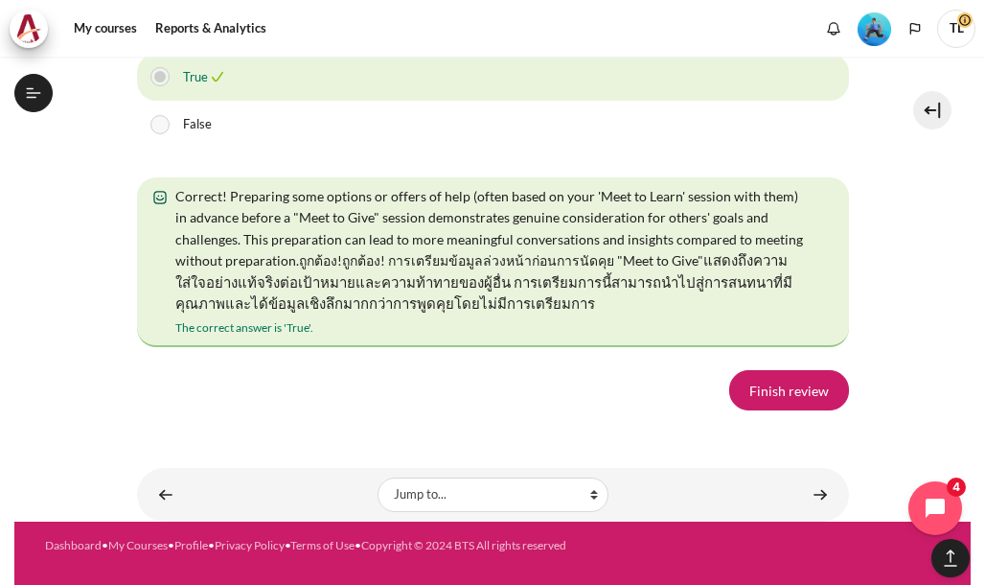
scroll to position [3837, 0]
click at [782, 387] on link "Finish review" at bounding box center [789, 390] width 120 height 40
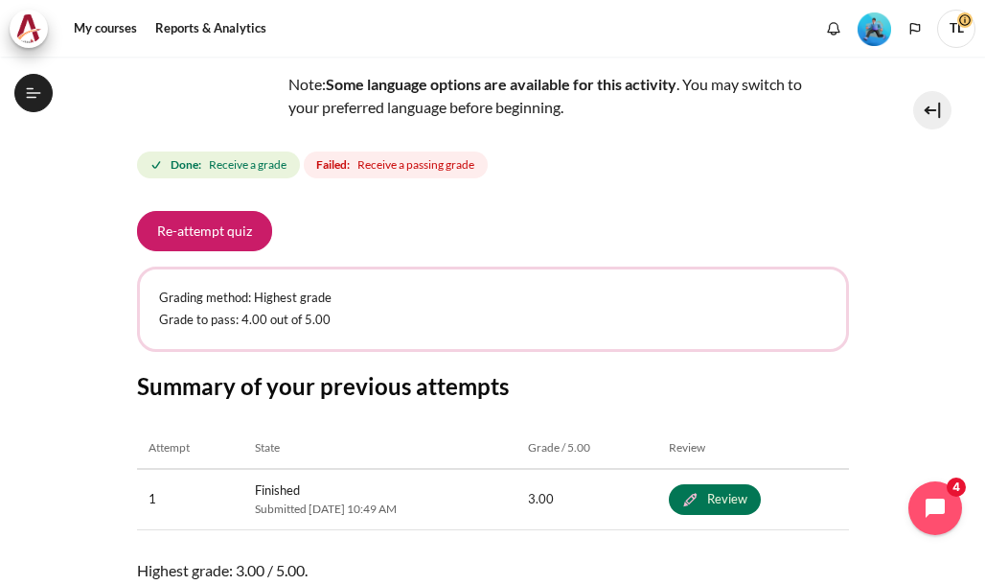
scroll to position [186, 0]
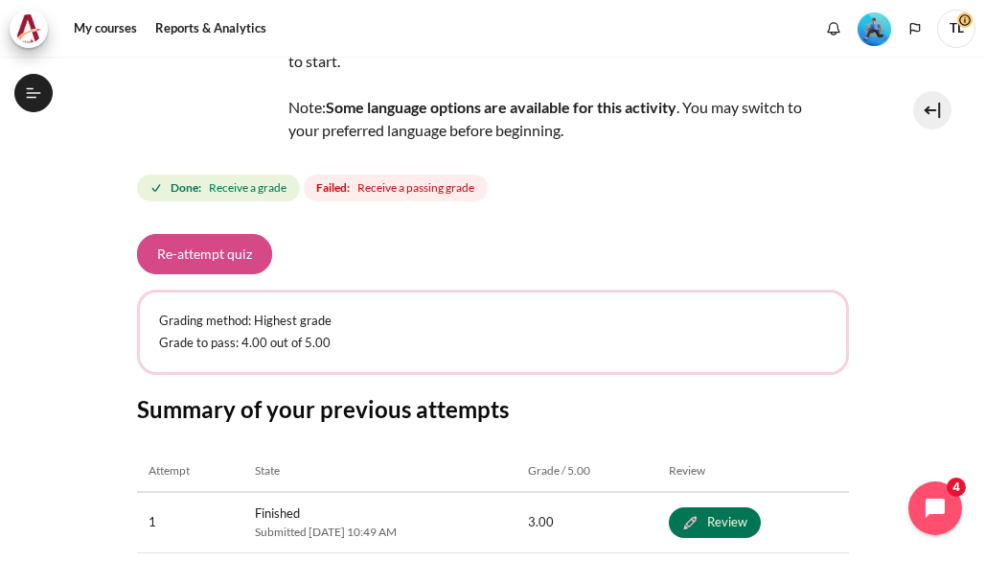
click at [213, 248] on button "Re-attempt quiz" at bounding box center [204, 254] width 135 height 40
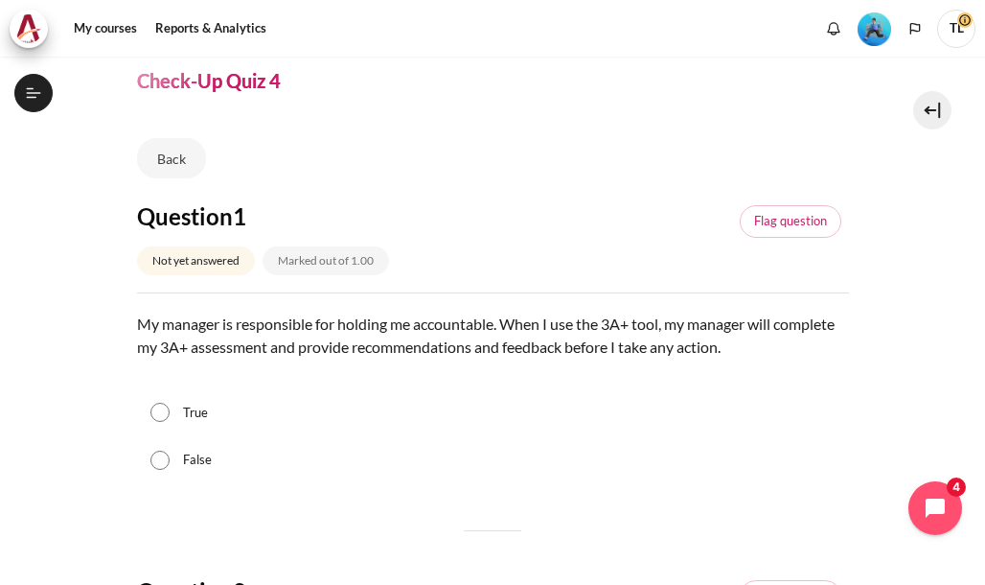
scroll to position [96, 0]
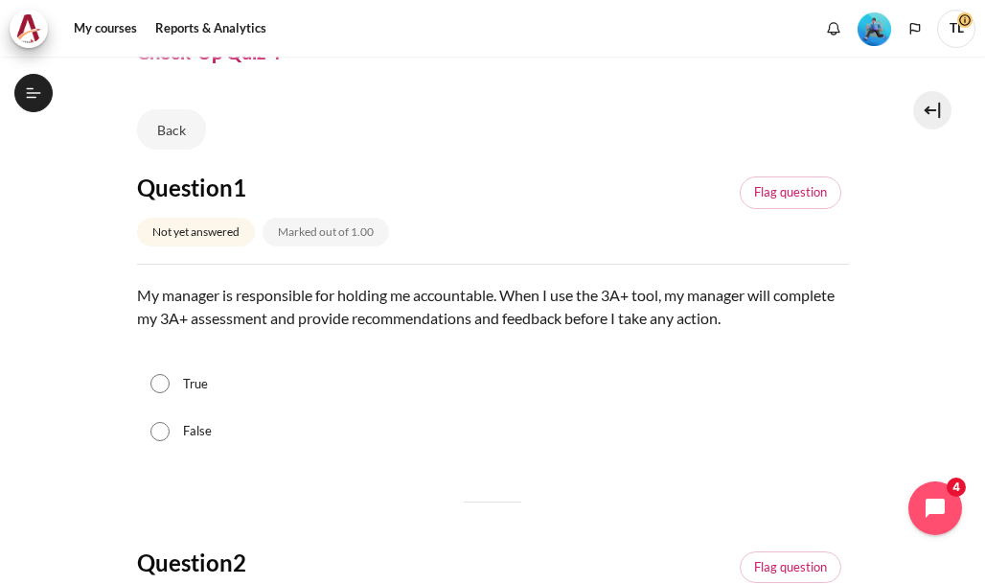
click at [202, 430] on label "False" at bounding box center [197, 431] width 29 height 19
click at [170, 430] on input "False" at bounding box center [159, 431] width 19 height 19
radio input "true"
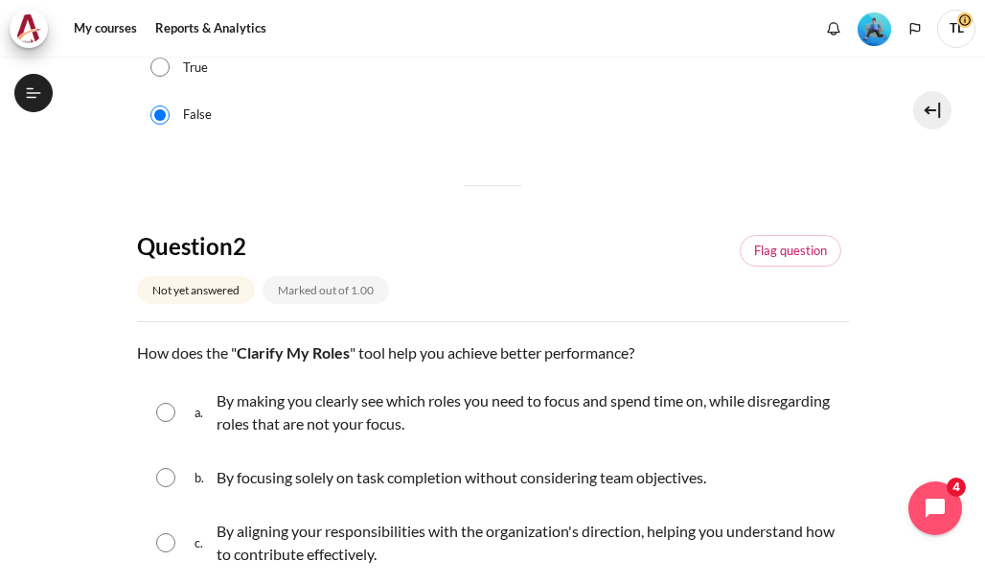
scroll to position [479, 0]
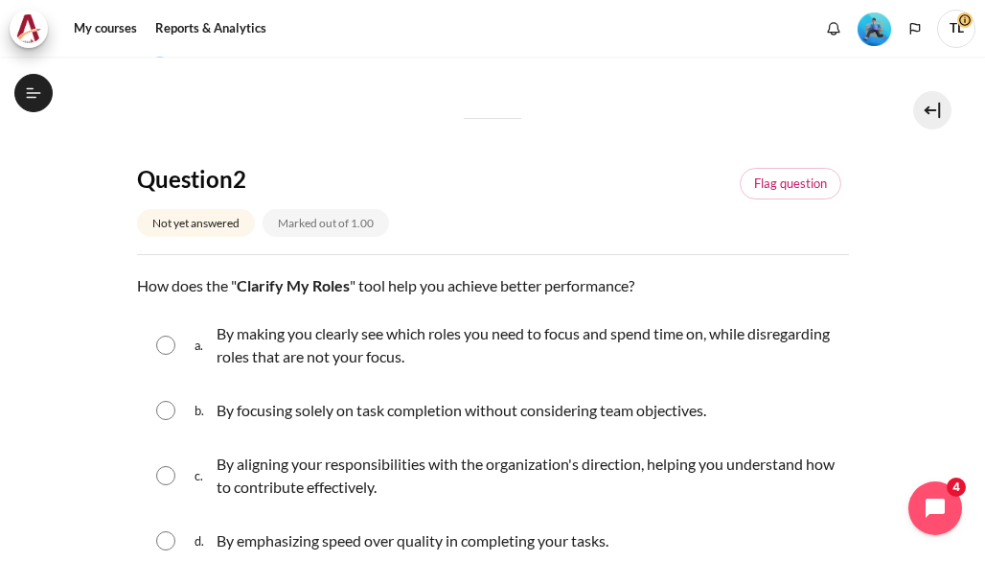
click at [245, 357] on p "By making you clearly see which roles you need to focus and spend time on, whil…" at bounding box center [528, 345] width 623 height 46
radio input "true"
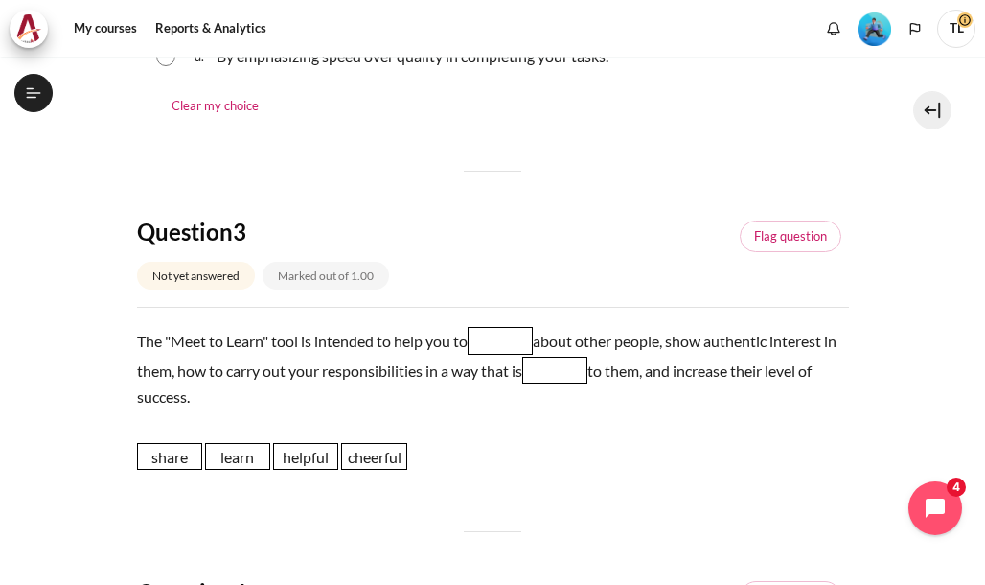
scroll to position [1054, 0]
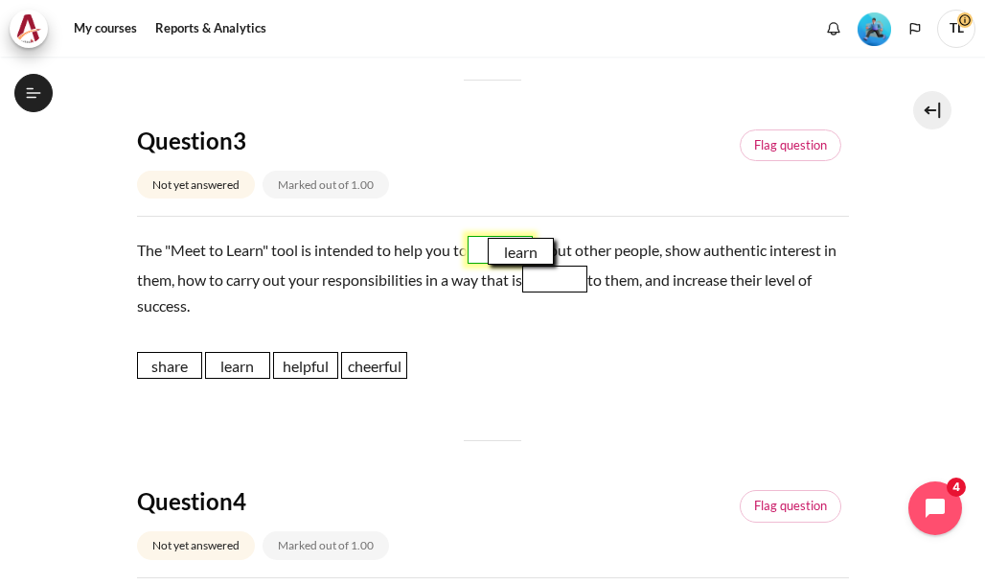
drag, startPoint x: 228, startPoint y: 371, endPoint x: 492, endPoint y: 266, distance: 283.5
click at [494, 264] on span "learn" at bounding box center [520, 251] width 65 height 27
drag, startPoint x: 247, startPoint y: 373, endPoint x: 517, endPoint y: 259, distance: 293.3
click at [517, 256] on span "learn" at bounding box center [505, 248] width 65 height 27
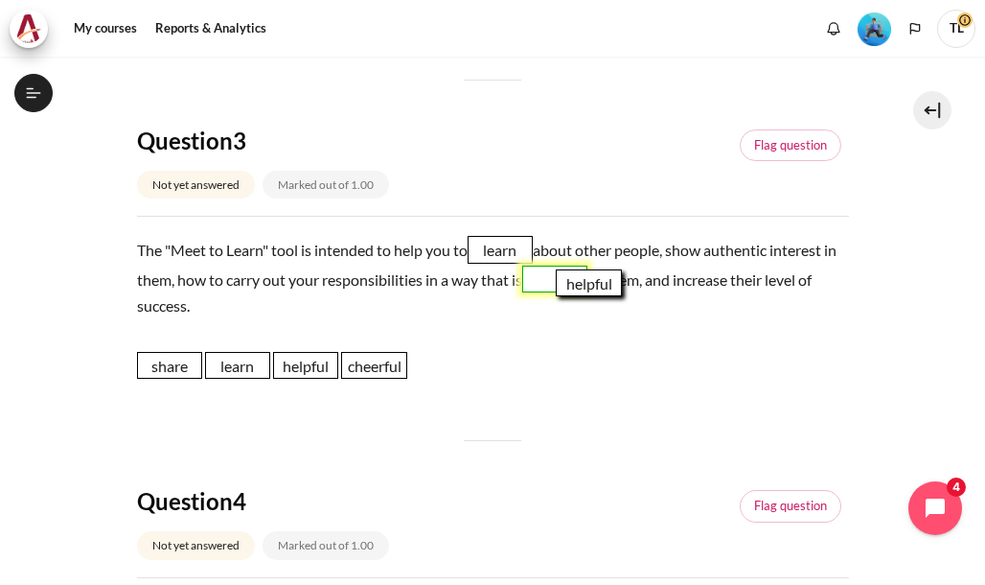
drag, startPoint x: 310, startPoint y: 367, endPoint x: 589, endPoint y: 285, distance: 291.7
click at [590, 285] on span "helpful" at bounding box center [588, 282] width 65 height 27
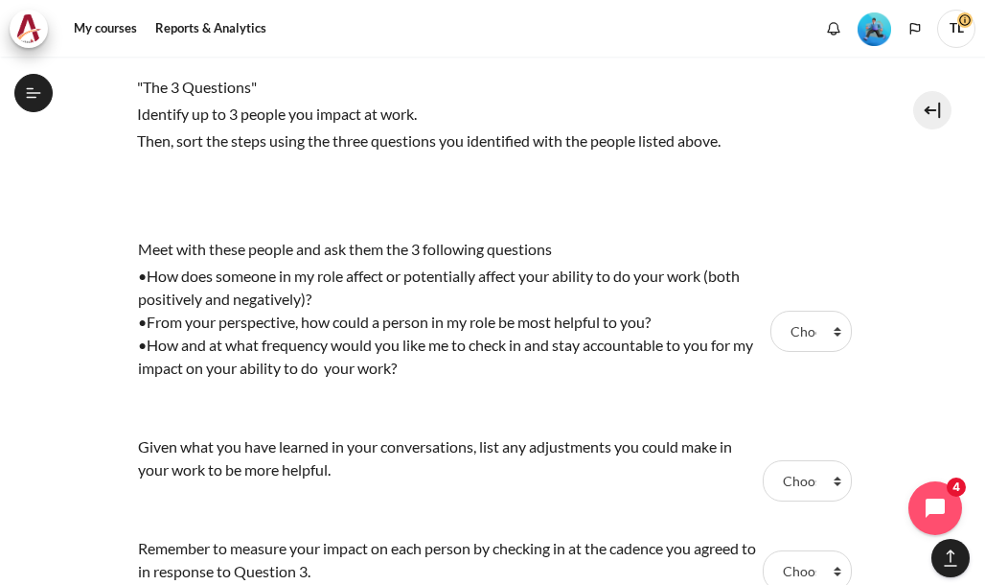
scroll to position [1629, 0]
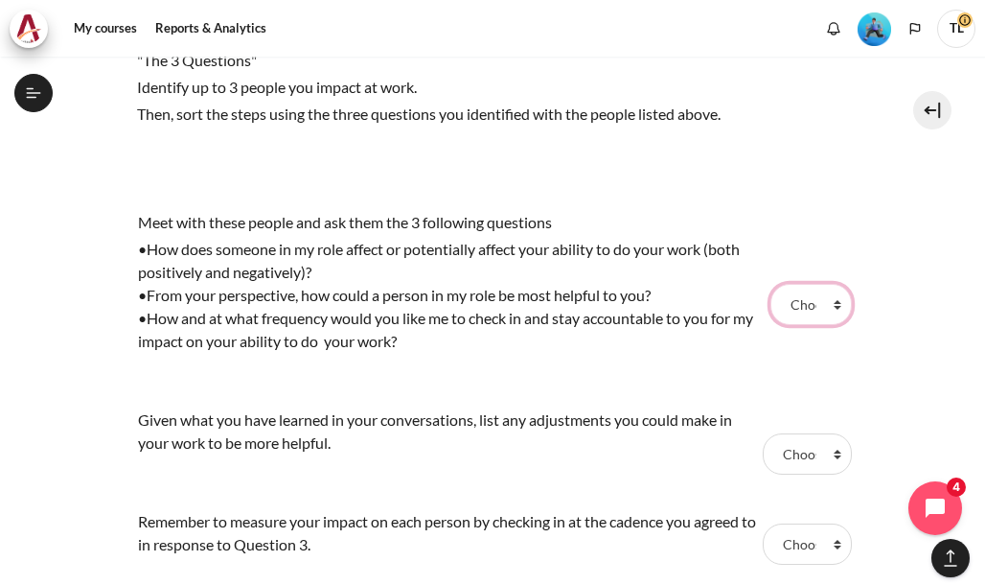
click at [823, 300] on select "Choose... Step 2 Step 1 Step 3" at bounding box center [810, 304] width 80 height 40
select select "2"
click at [770, 284] on select "Choose... Step 2 Step 1 Step 3" at bounding box center [810, 304] width 80 height 40
click at [828, 449] on select "Choose... Step 2 Step 1 Step 3" at bounding box center [807, 453] width 88 height 40
select select "1"
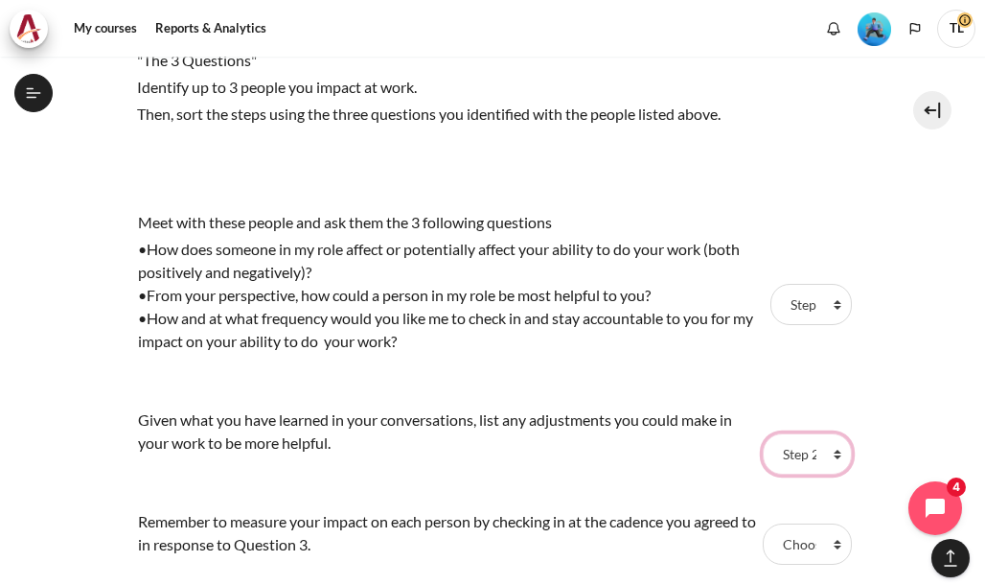
click at [763, 433] on select "Choose... Step 2 Step 1 Step 3" at bounding box center [807, 453] width 88 height 40
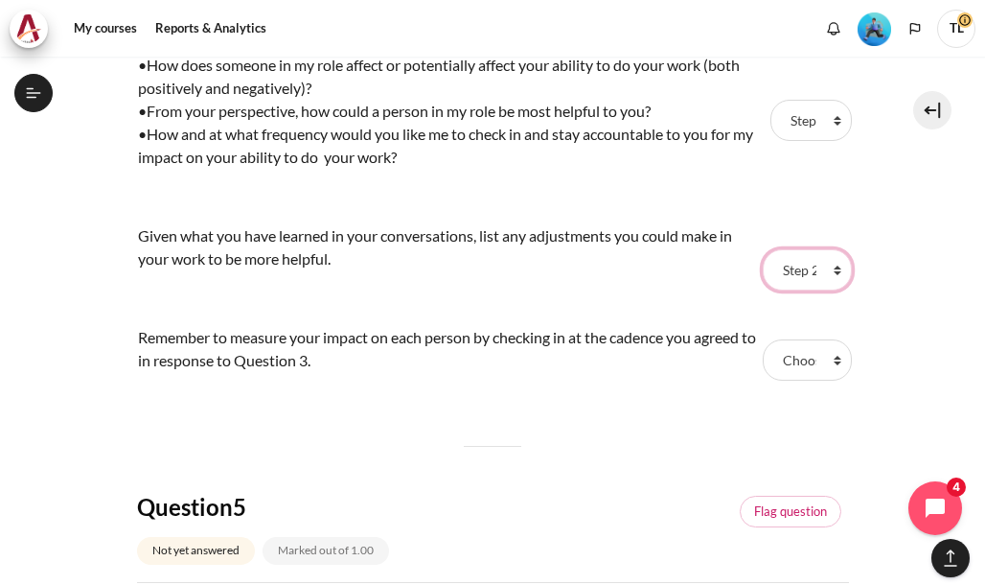
scroll to position [1821, 0]
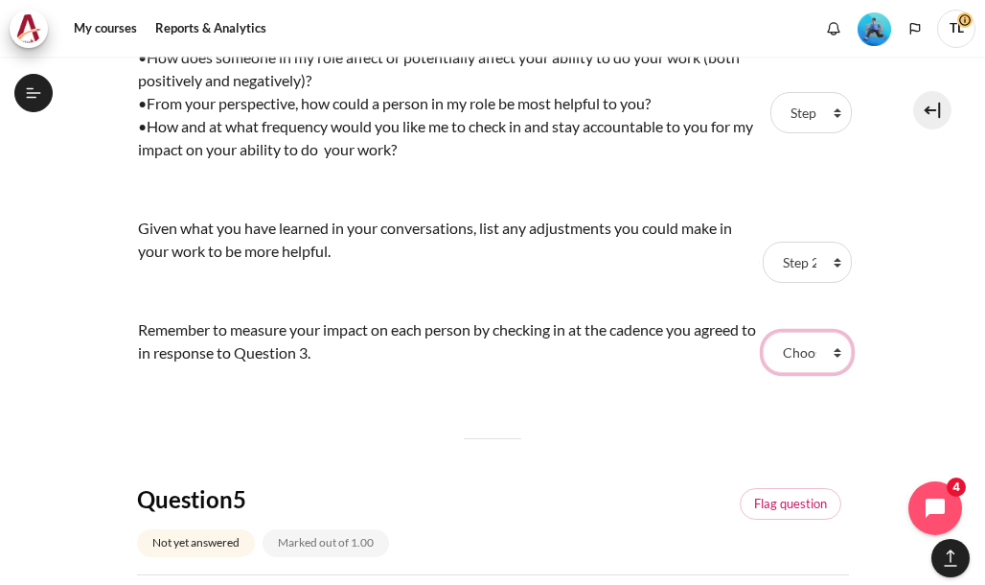
click at [824, 352] on select "Choose... Step 2 Step 1 Step 3" at bounding box center [807, 352] width 88 height 40
select select "3"
click at [763, 332] on select "Choose... Step 2 Step 1 Step 3" at bounding box center [807, 352] width 88 height 40
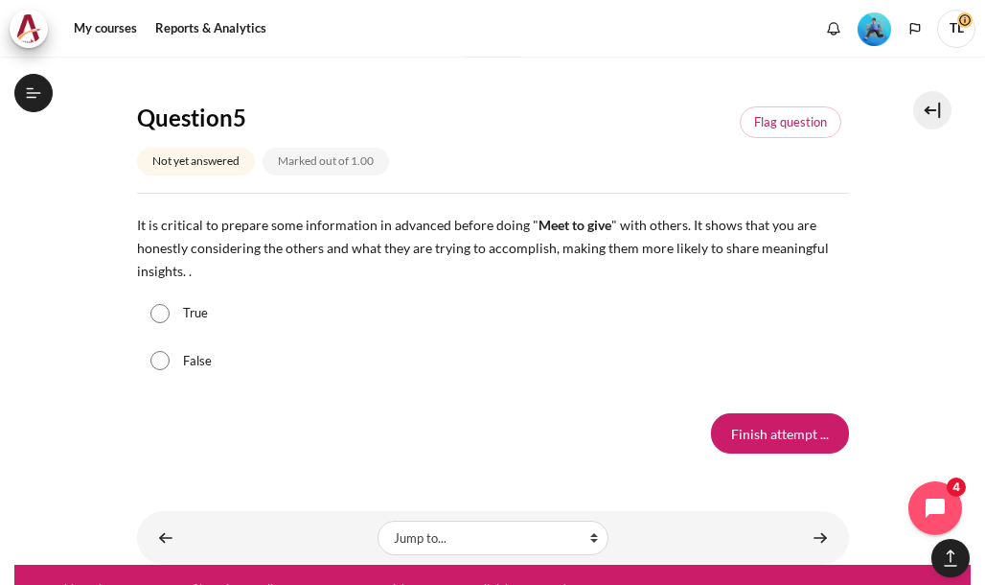
scroll to position [2204, 0]
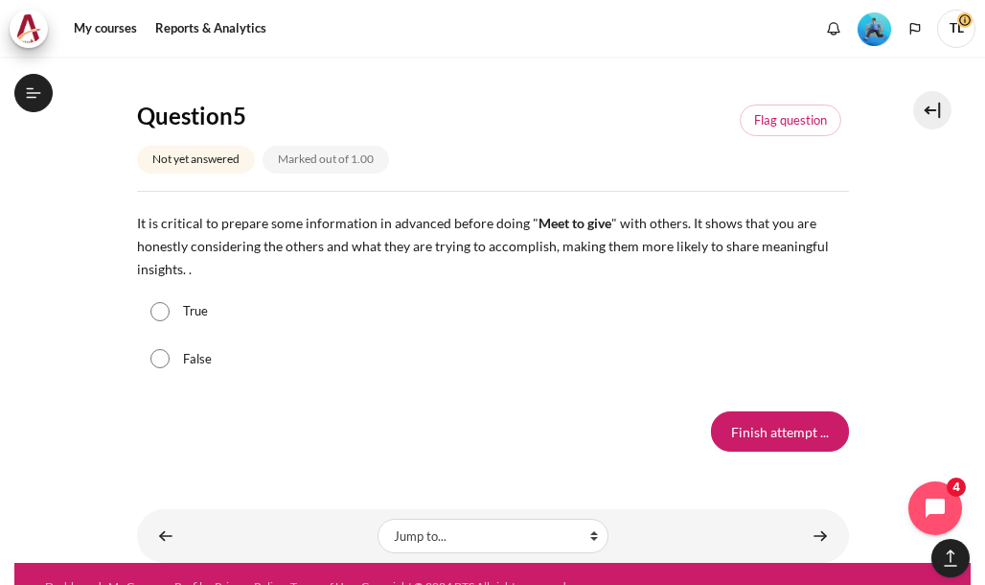
click at [199, 309] on label "True" at bounding box center [195, 311] width 25 height 19
click at [170, 309] on input "True" at bounding box center [159, 311] width 19 height 19
radio input "true"
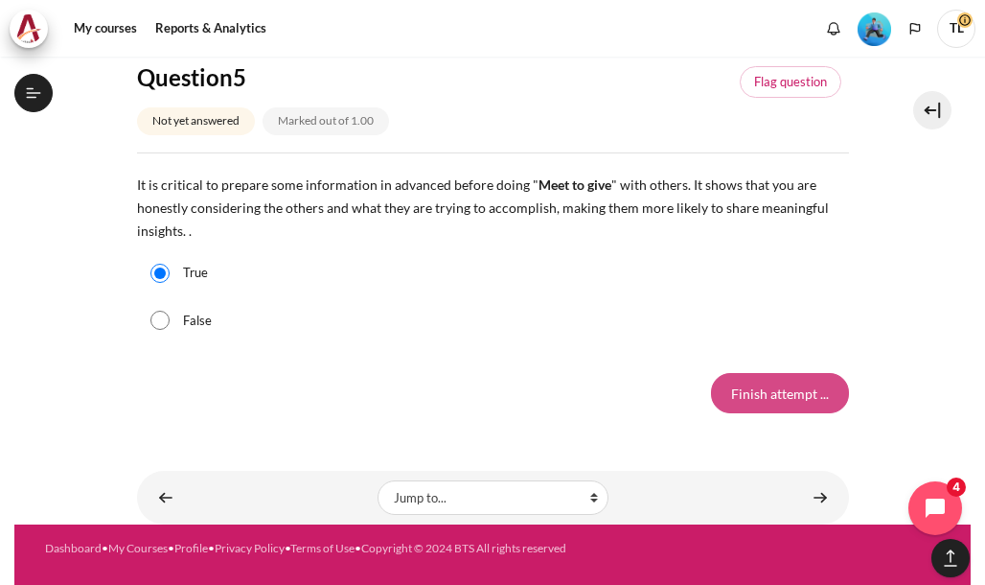
click at [778, 379] on input "Finish attempt ..." at bounding box center [780, 393] width 138 height 40
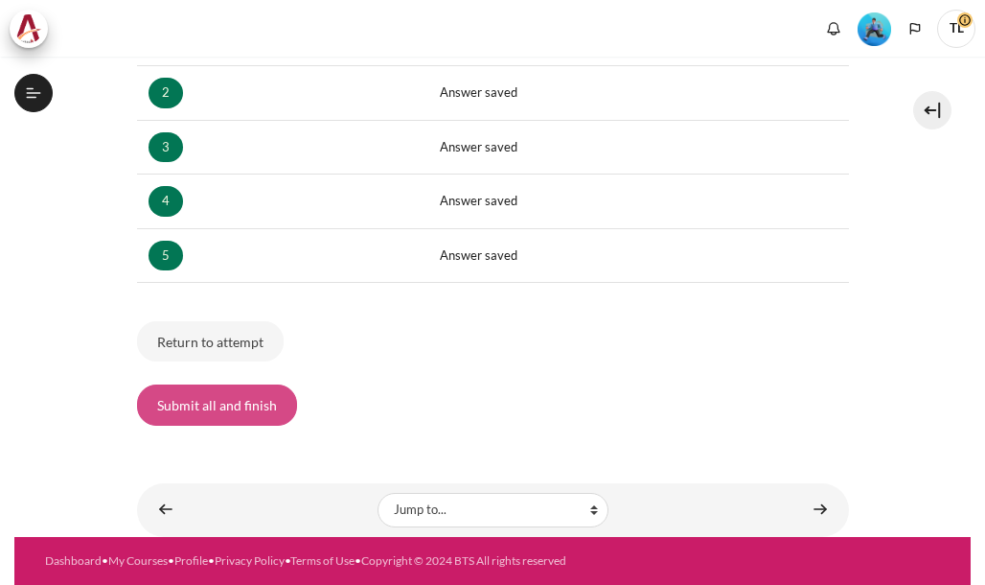
scroll to position [413, 0]
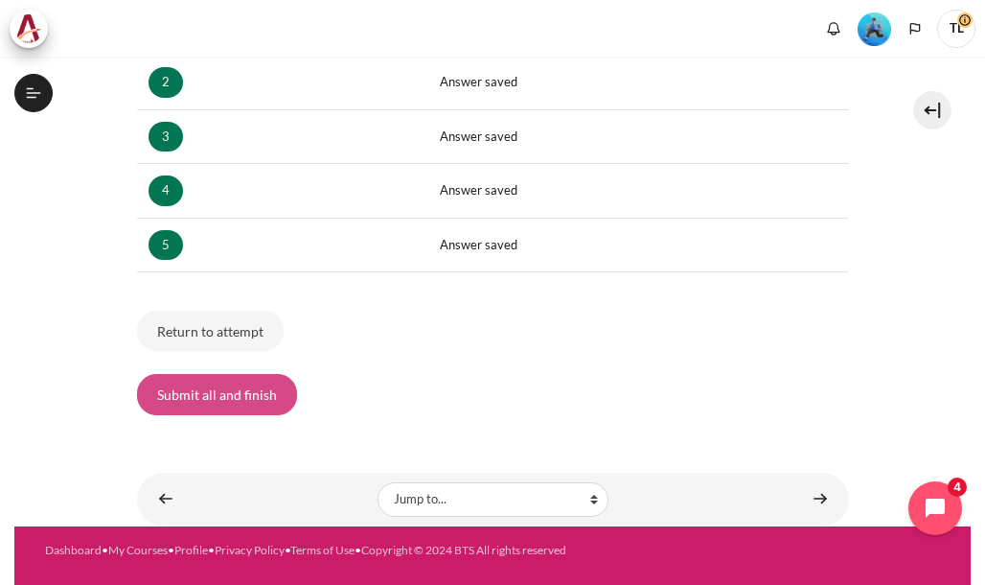
click at [207, 386] on button "Submit all and finish" at bounding box center [217, 394] width 160 height 40
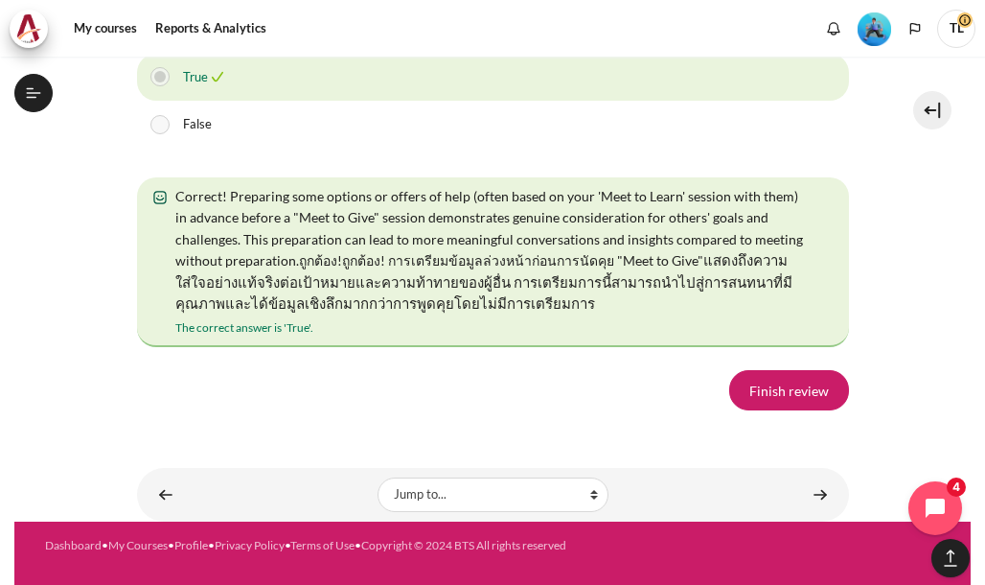
scroll to position [3833, 0]
click at [755, 407] on link "Finish review" at bounding box center [789, 390] width 120 height 40
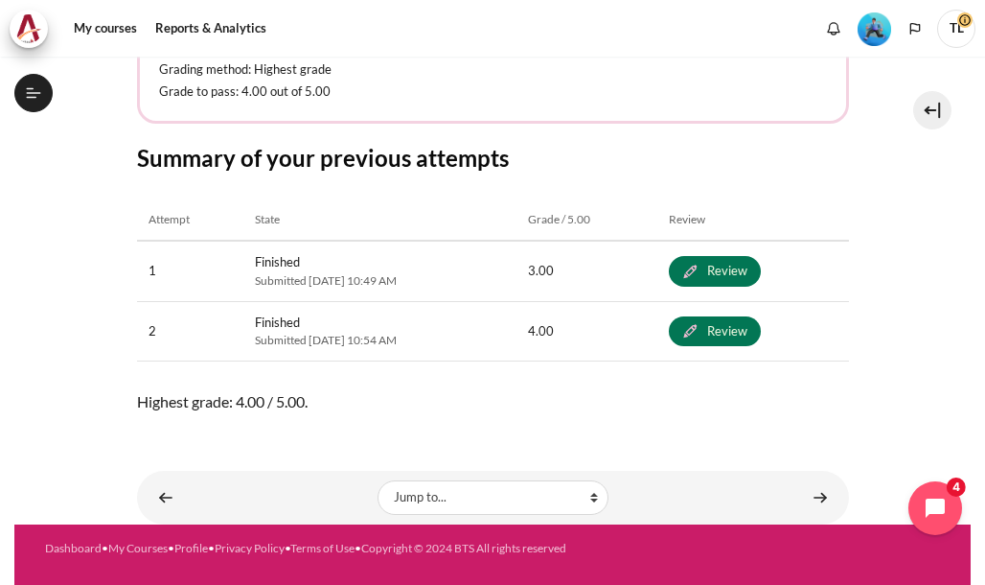
scroll to position [1524, 0]
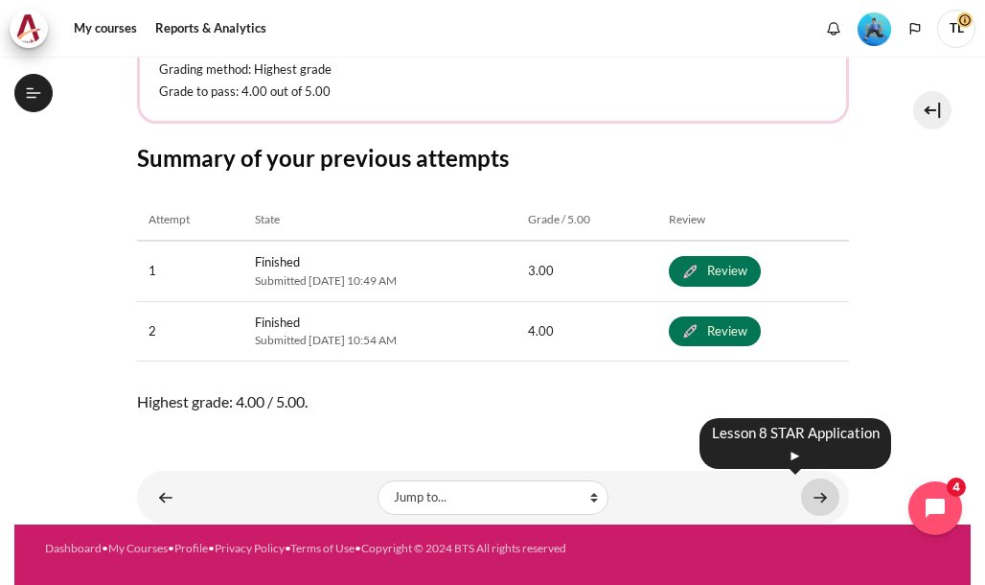
click at [820, 497] on link "Content" at bounding box center [820, 496] width 38 height 37
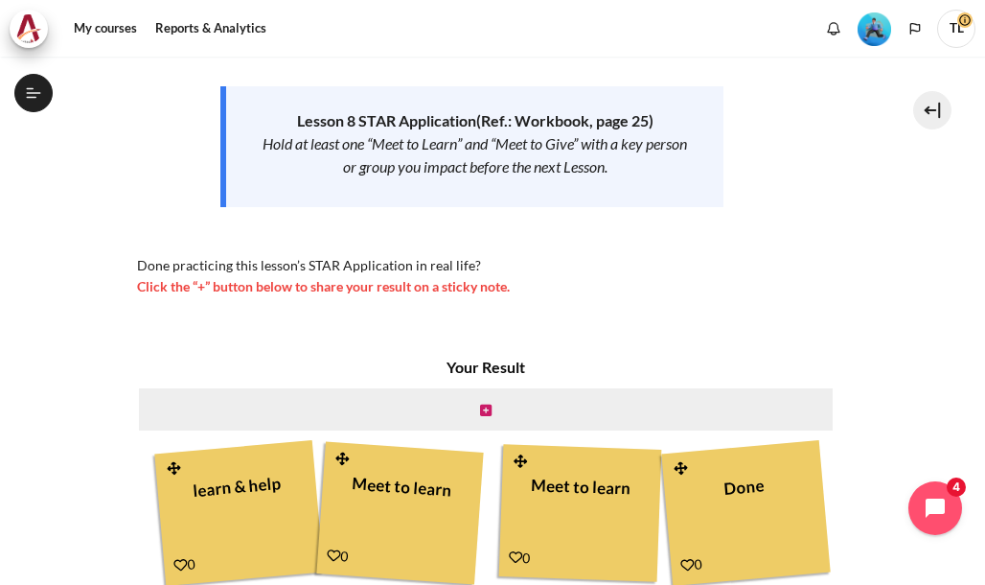
scroll to position [479, 0]
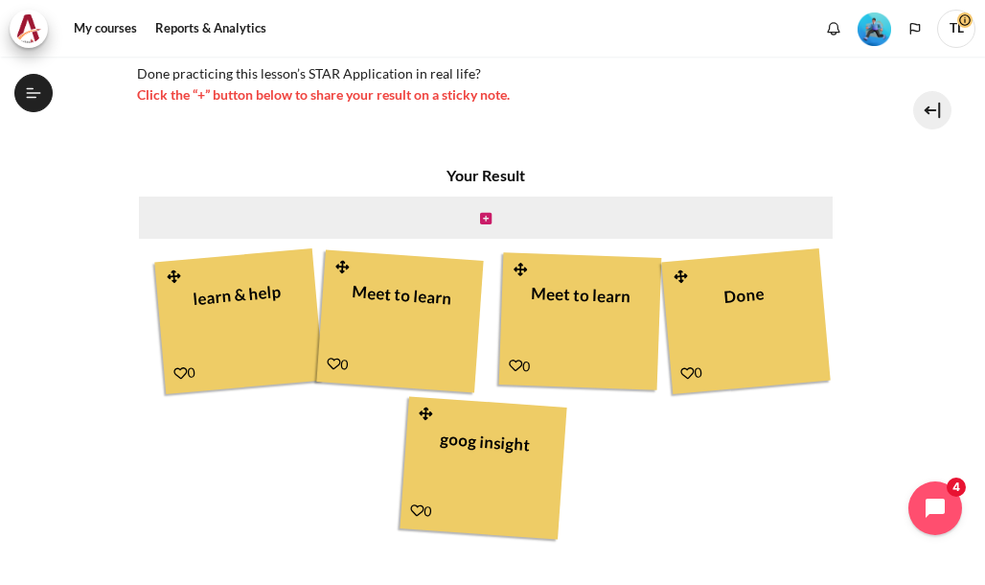
click at [338, 361] on div "0" at bounding box center [338, 363] width 22 height 21
click at [328, 361] on icon "Content" at bounding box center [334, 363] width 14 height 14
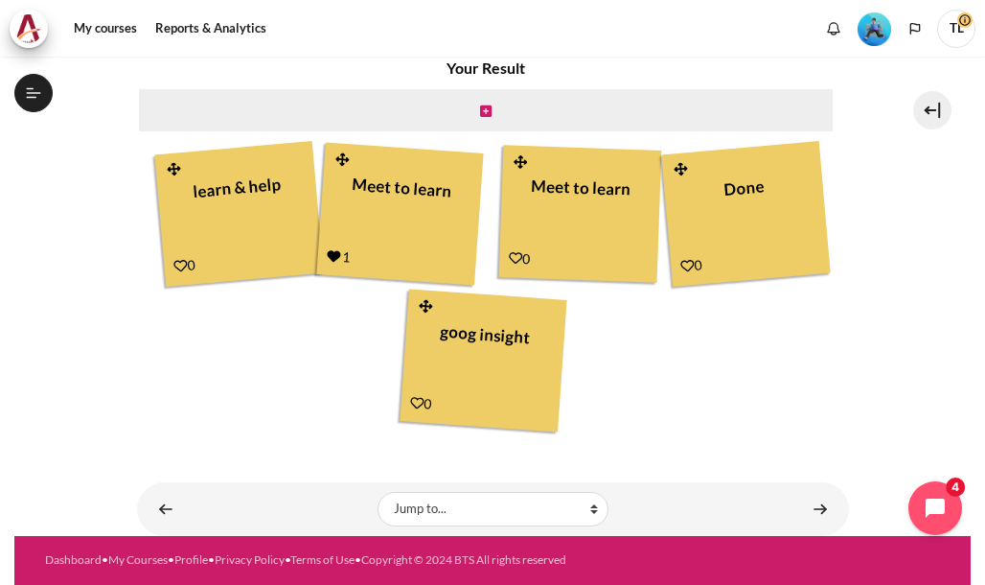
scroll to position [600, 0]
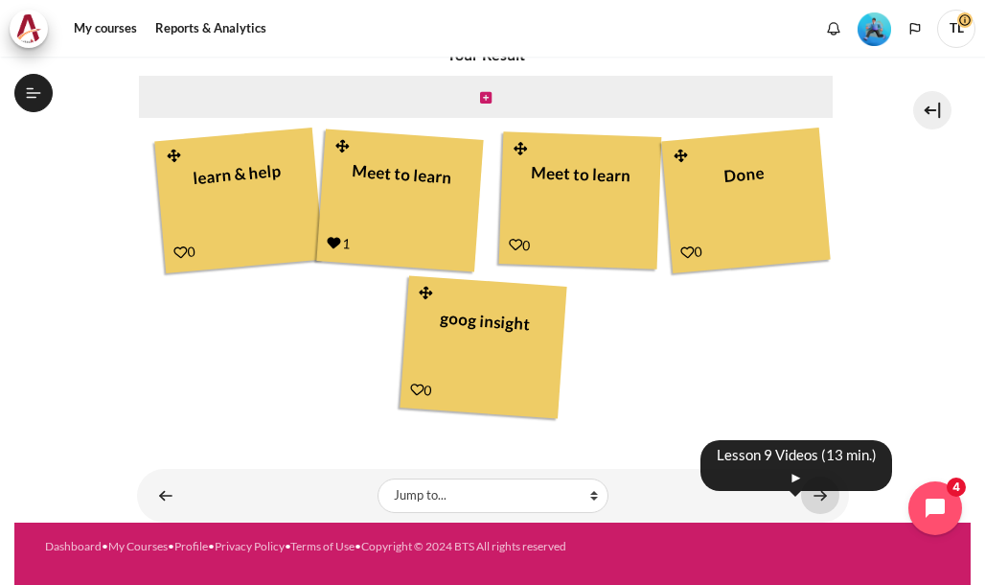
click at [801, 499] on link "Content" at bounding box center [820, 494] width 38 height 37
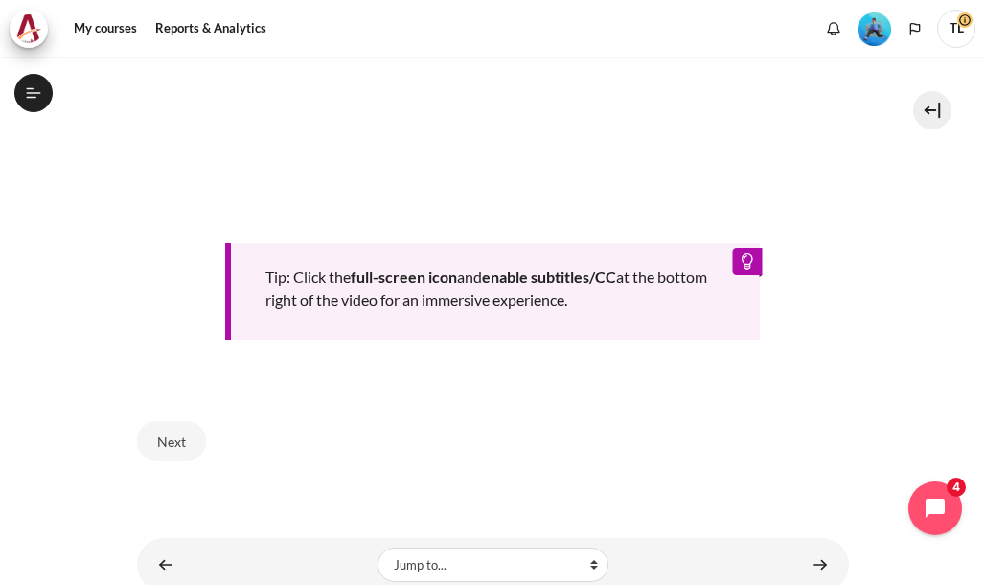
scroll to position [866, 0]
click at [171, 430] on button "Next" at bounding box center [171, 439] width 69 height 40
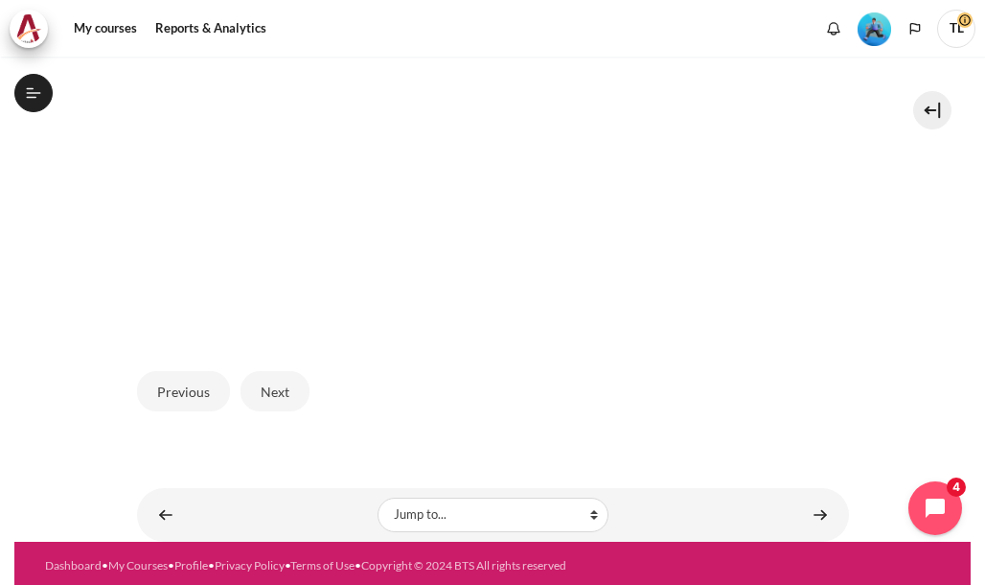
scroll to position [636, 0]
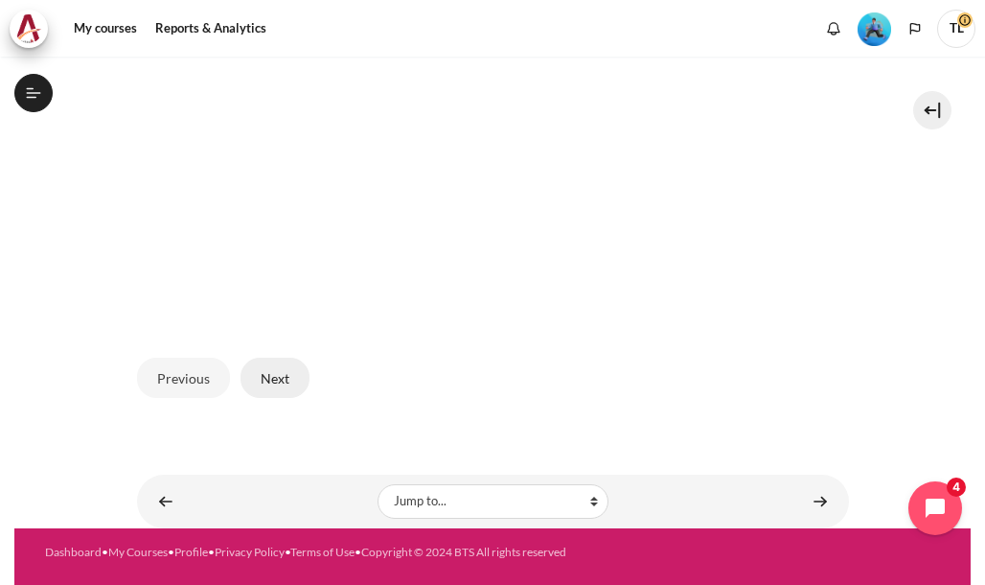
click at [272, 373] on button "Next" at bounding box center [275, 377] width 69 height 40
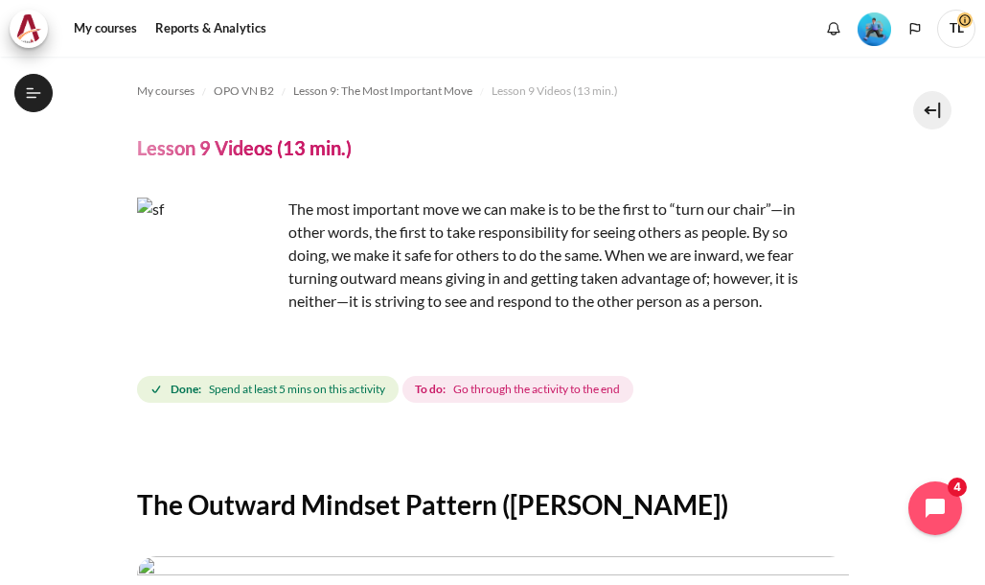
scroll to position [1621, 0]
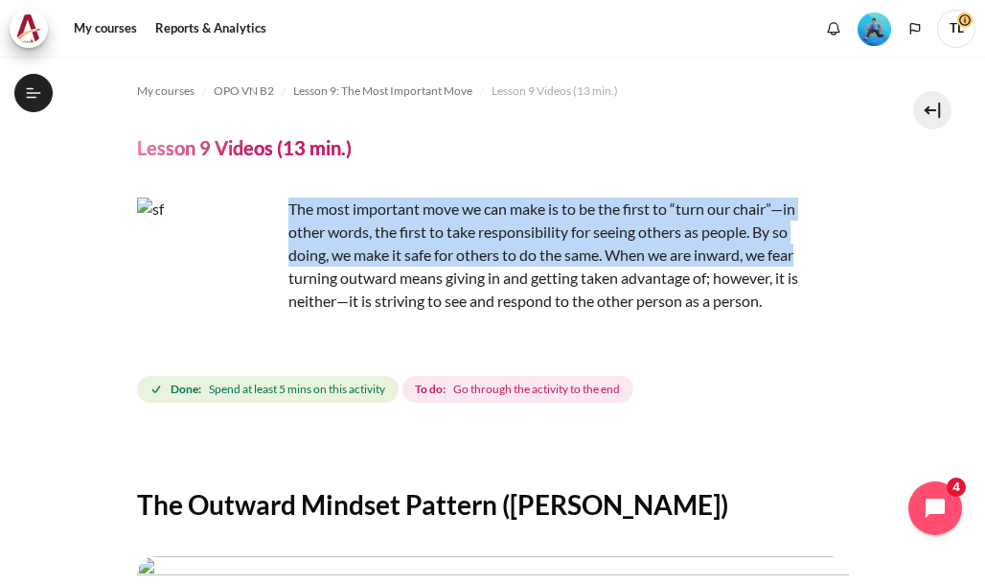
drag, startPoint x: 975, startPoint y: 264, endPoint x: 979, endPoint y: 328, distance: 63.4
click at [979, 328] on div "My courses OPO VN B2 Lesson 9: The Most Important Move Lesson 9 Videos (13 min.…" at bounding box center [492, 321] width 985 height 528
drag, startPoint x: 979, startPoint y: 328, endPoint x: 871, endPoint y: 272, distance: 121.7
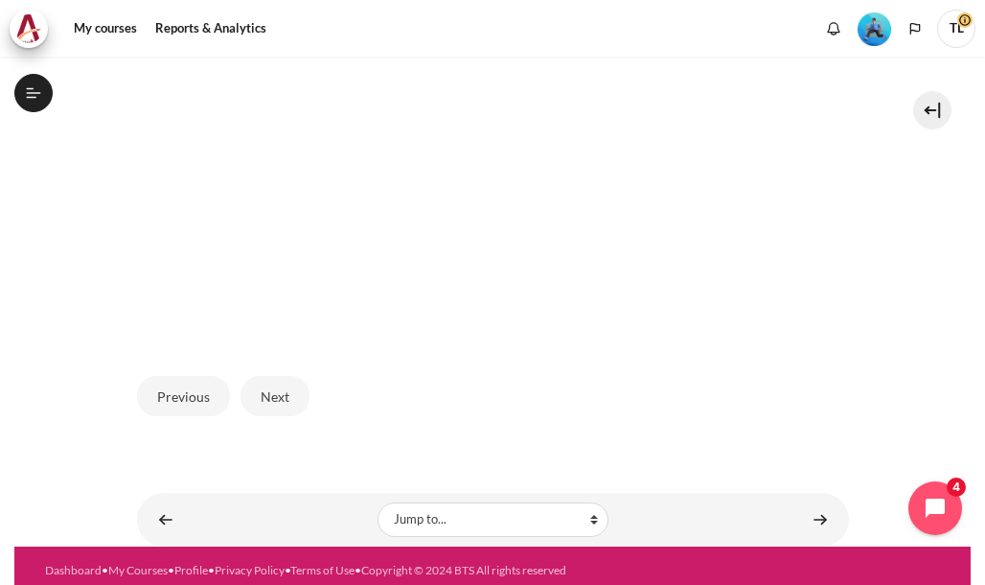
scroll to position [636, 0]
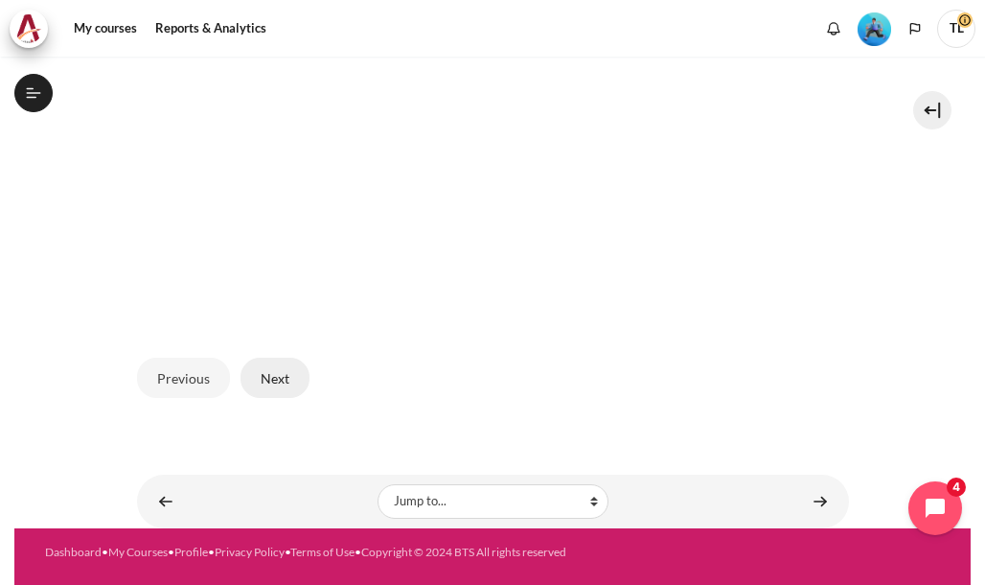
click at [279, 377] on button "Next" at bounding box center [275, 377] width 69 height 40
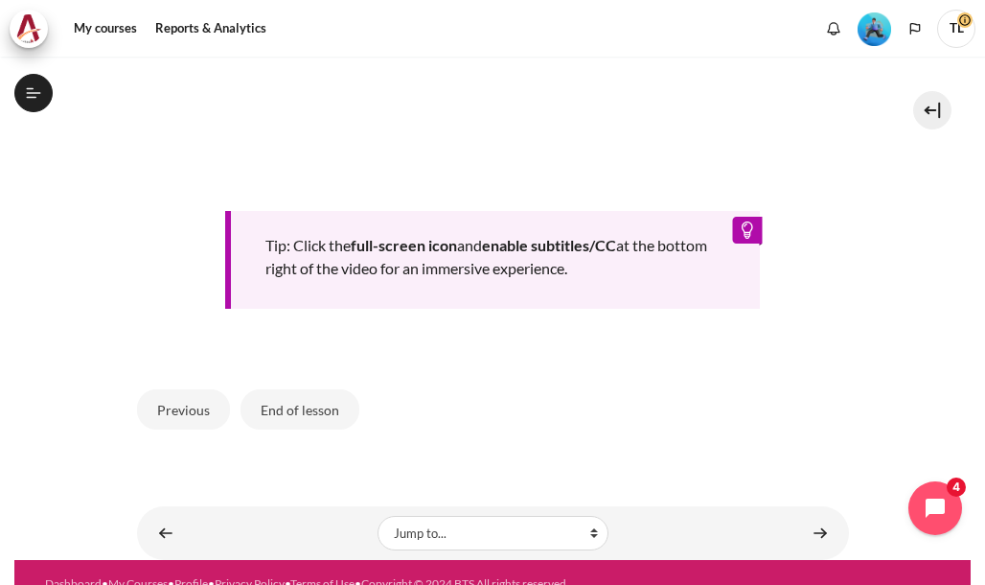
scroll to position [897, 0]
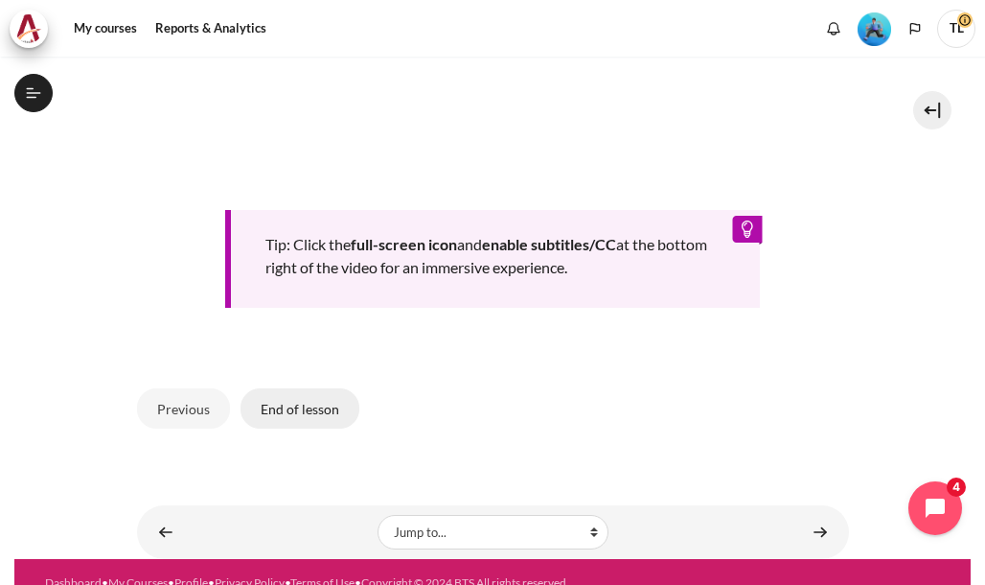
click at [299, 405] on button "End of lesson" at bounding box center [300, 408] width 119 height 40
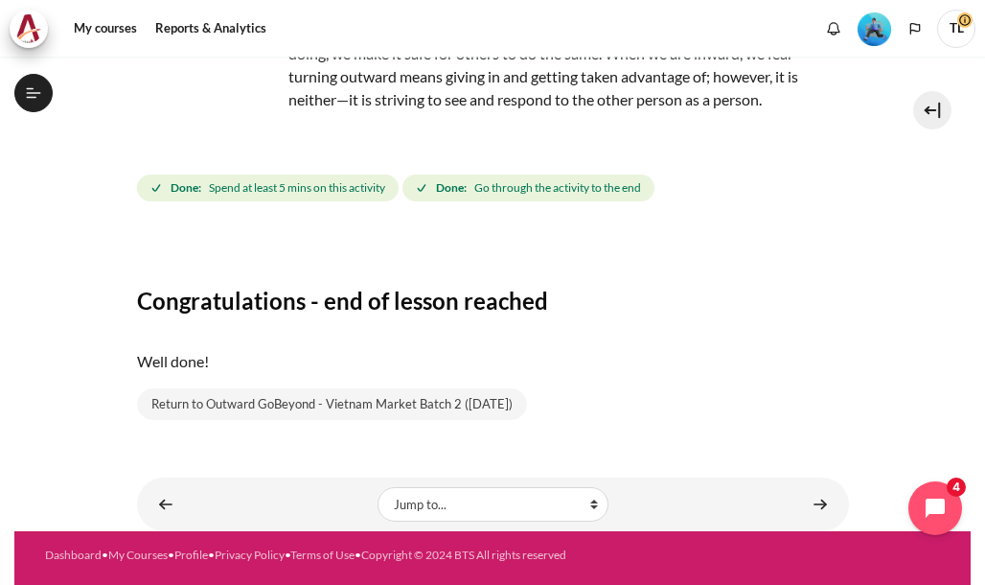
scroll to position [210, 0]
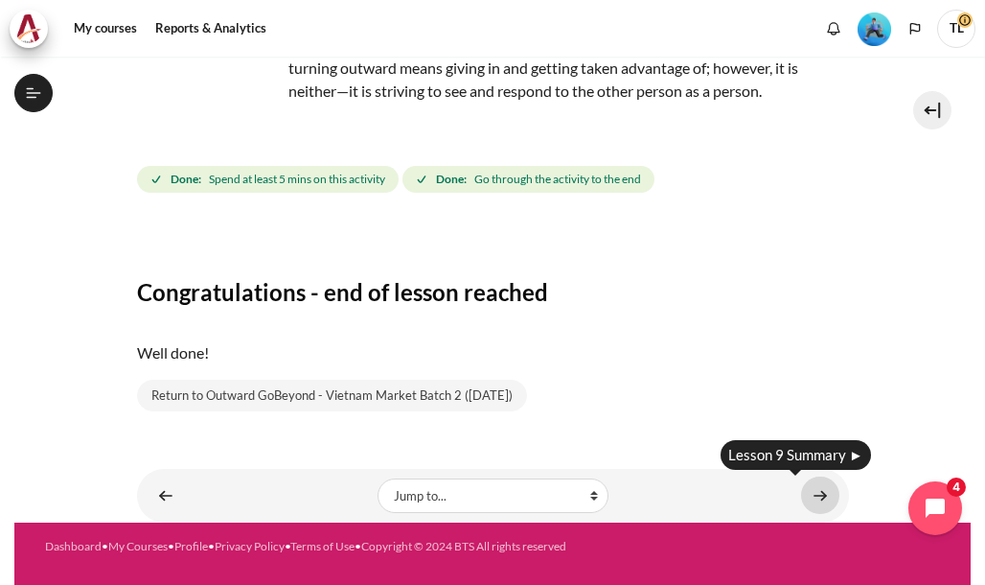
click at [805, 489] on link "Content" at bounding box center [820, 494] width 38 height 37
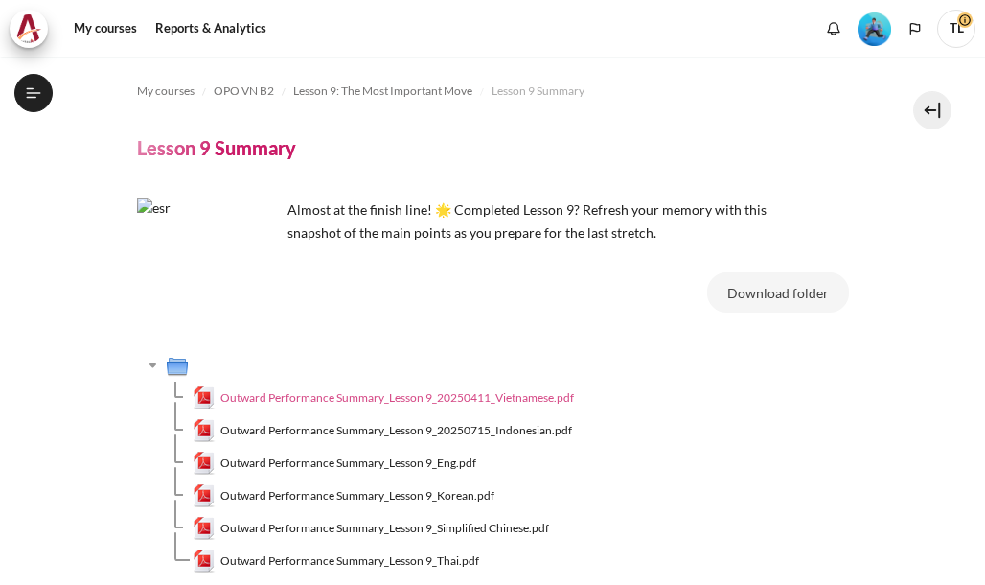
scroll to position [1646, 0]
click at [404, 402] on span "Outward Performance Summary_Lesson 9_20250411_Vietnamese.pdf" at bounding box center [397, 397] width 354 height 17
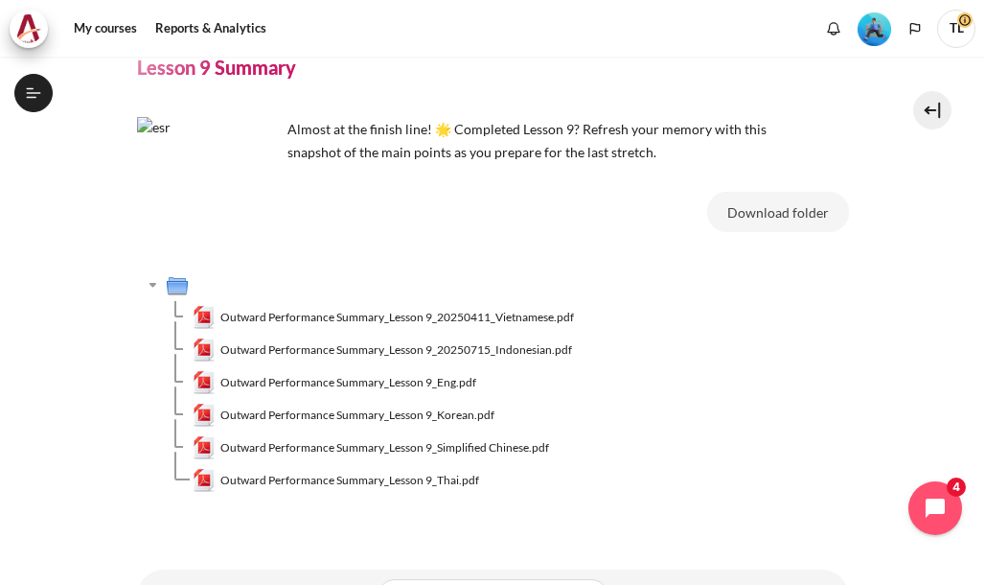
scroll to position [181, 0]
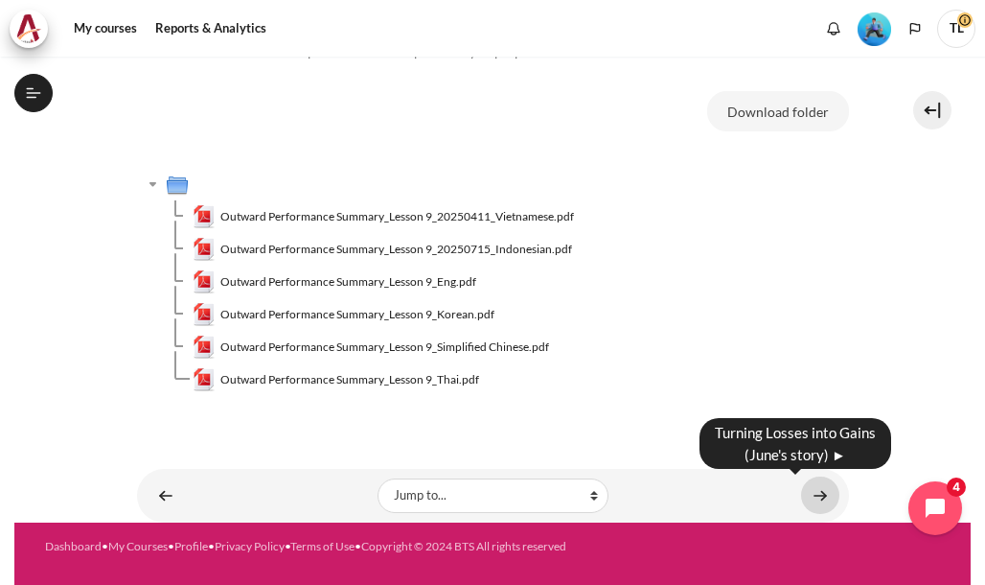
click at [813, 496] on link "Content" at bounding box center [820, 494] width 38 height 37
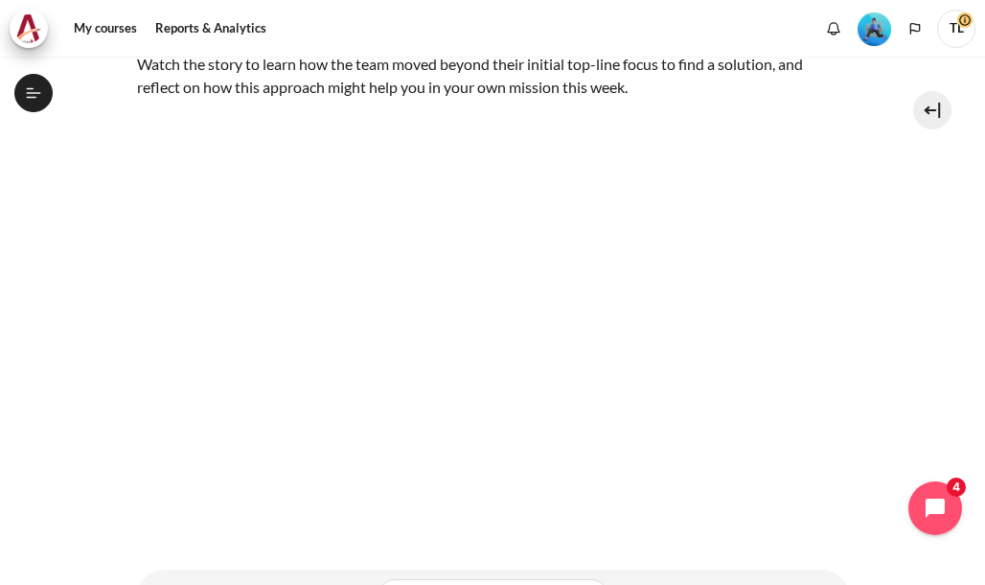
scroll to position [432, 0]
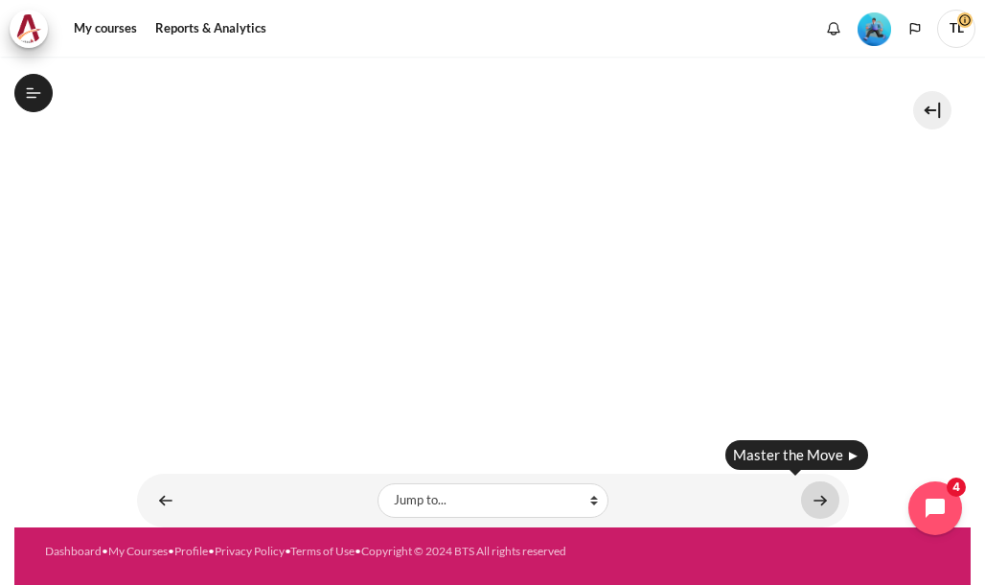
click at [820, 493] on link "Content" at bounding box center [820, 499] width 38 height 37
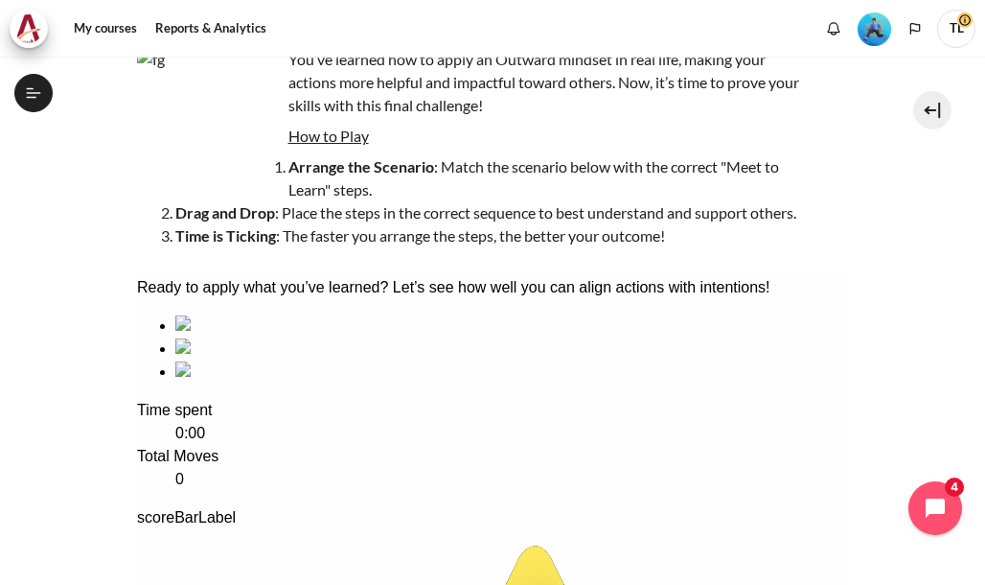
scroll to position [192, 0]
